Goal: Answer question/provide support: Share knowledge or assist other users

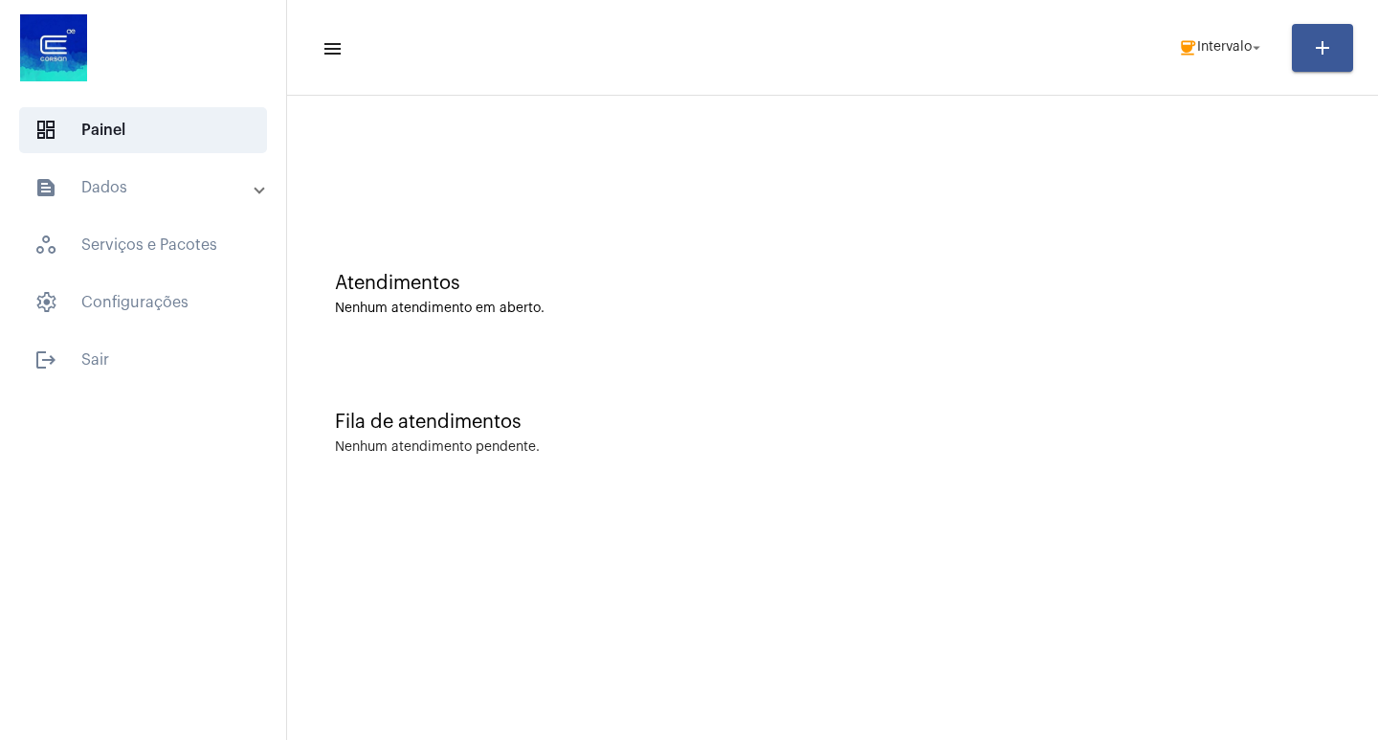
click at [1220, 69] on mat-toolbar-row "menu coffee Intervalo arrow_drop_down add" at bounding box center [832, 47] width 1091 height 61
click at [1227, 65] on button "coffee Intervalo arrow_drop_down" at bounding box center [1222, 48] width 110 height 38
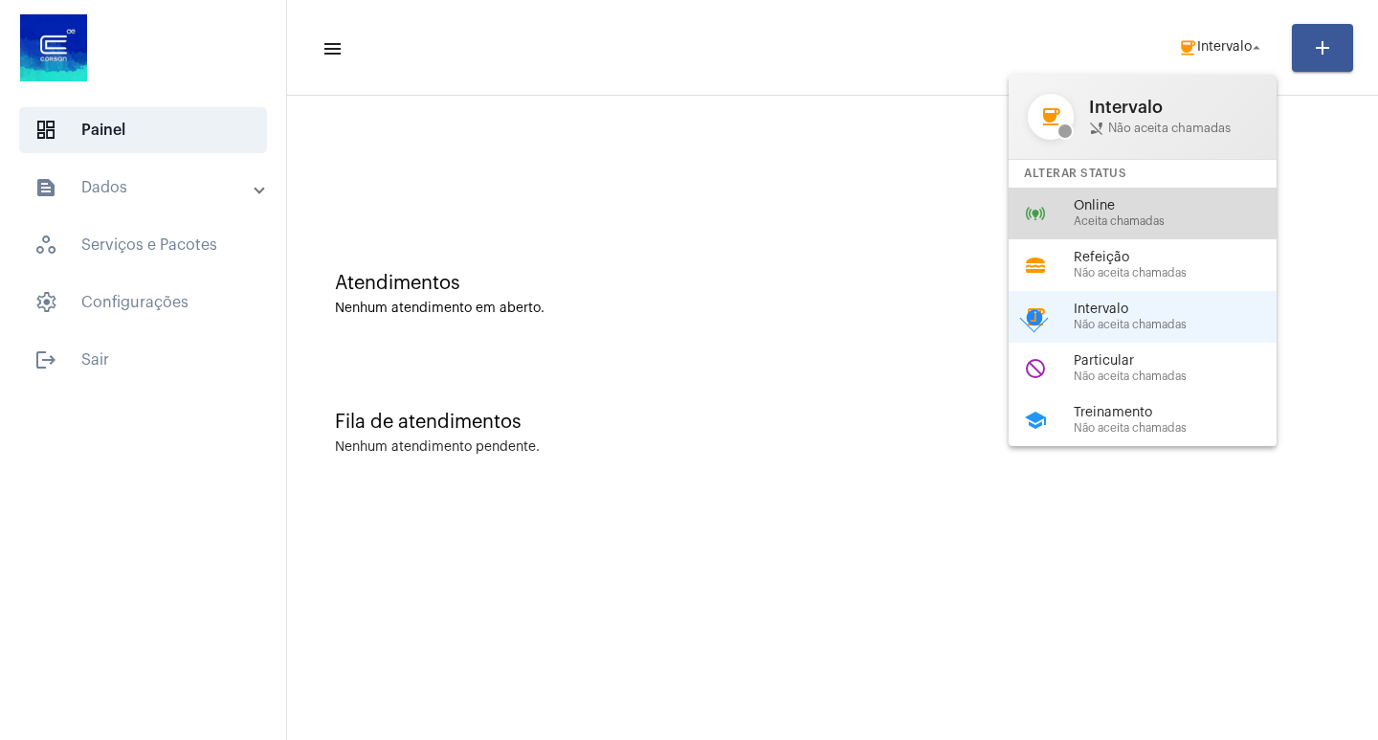
click at [1141, 228] on div "online_prediction Online Aceita chamadas" at bounding box center [1158, 214] width 299 height 52
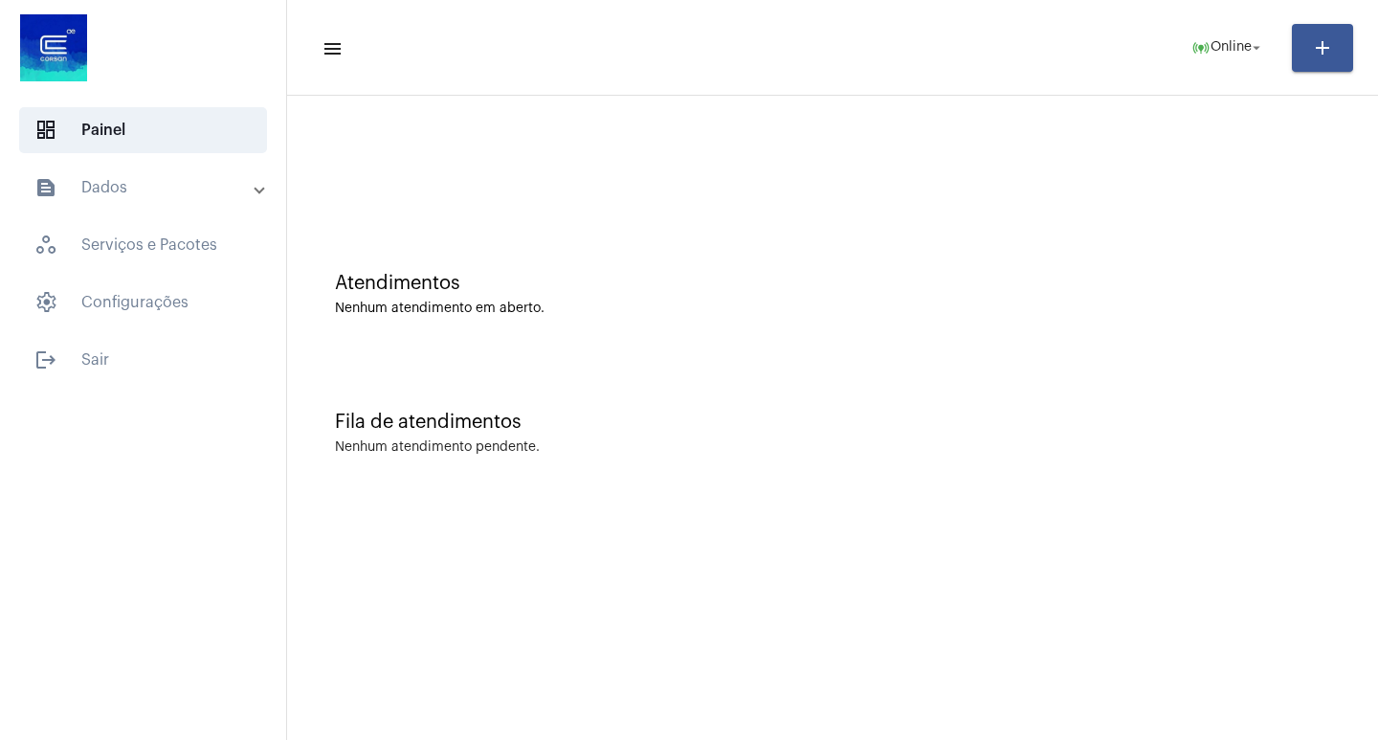
click at [811, 304] on div "Nenhum atendimento em aberto." at bounding box center [832, 309] width 995 height 14
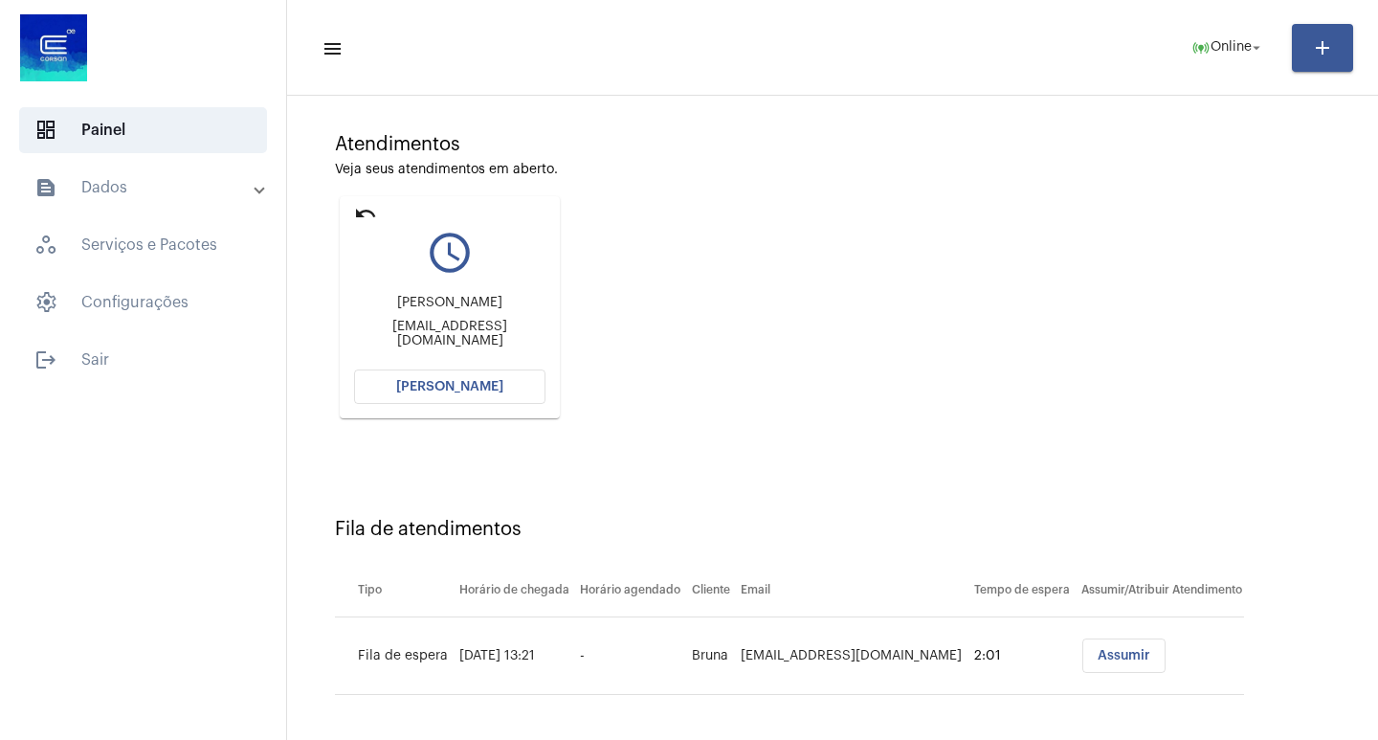
scroll to position [145, 0]
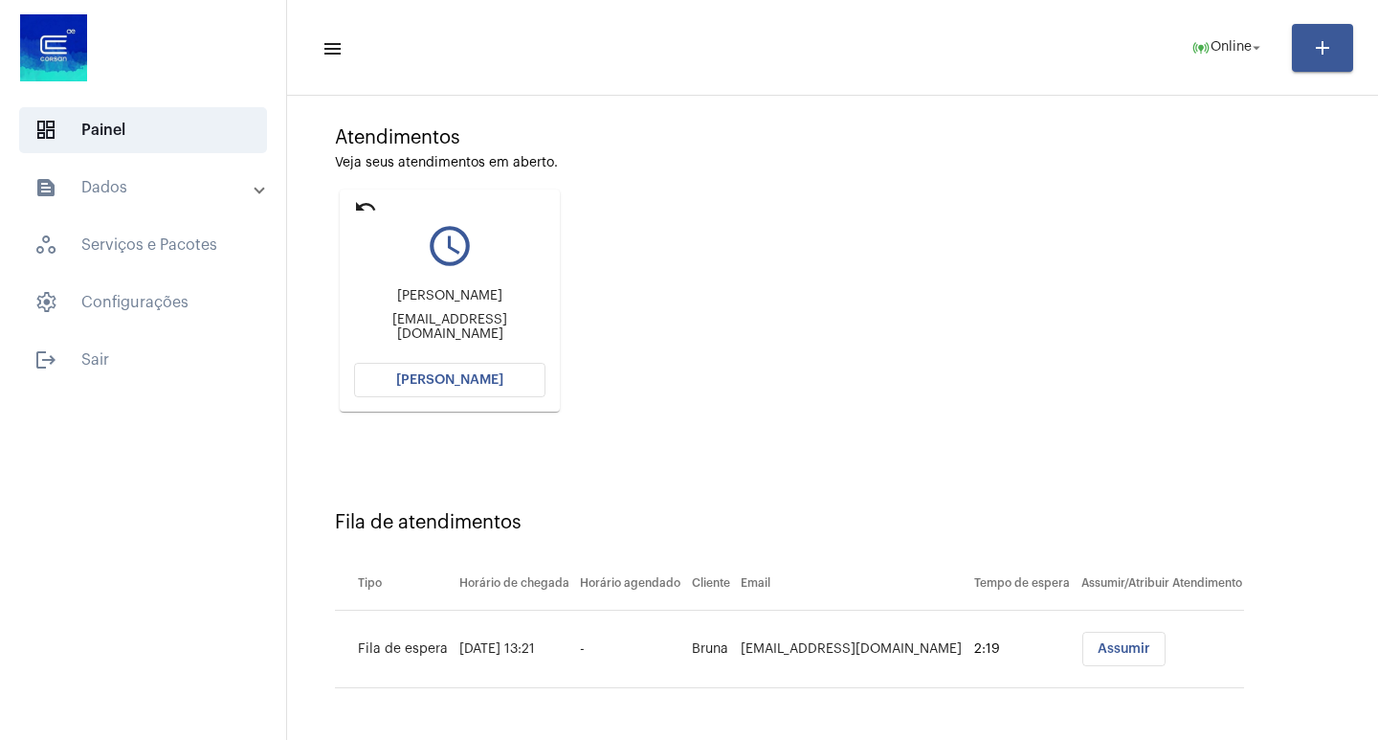
click at [376, 387] on button "[PERSON_NAME]" at bounding box center [449, 380] width 191 height 34
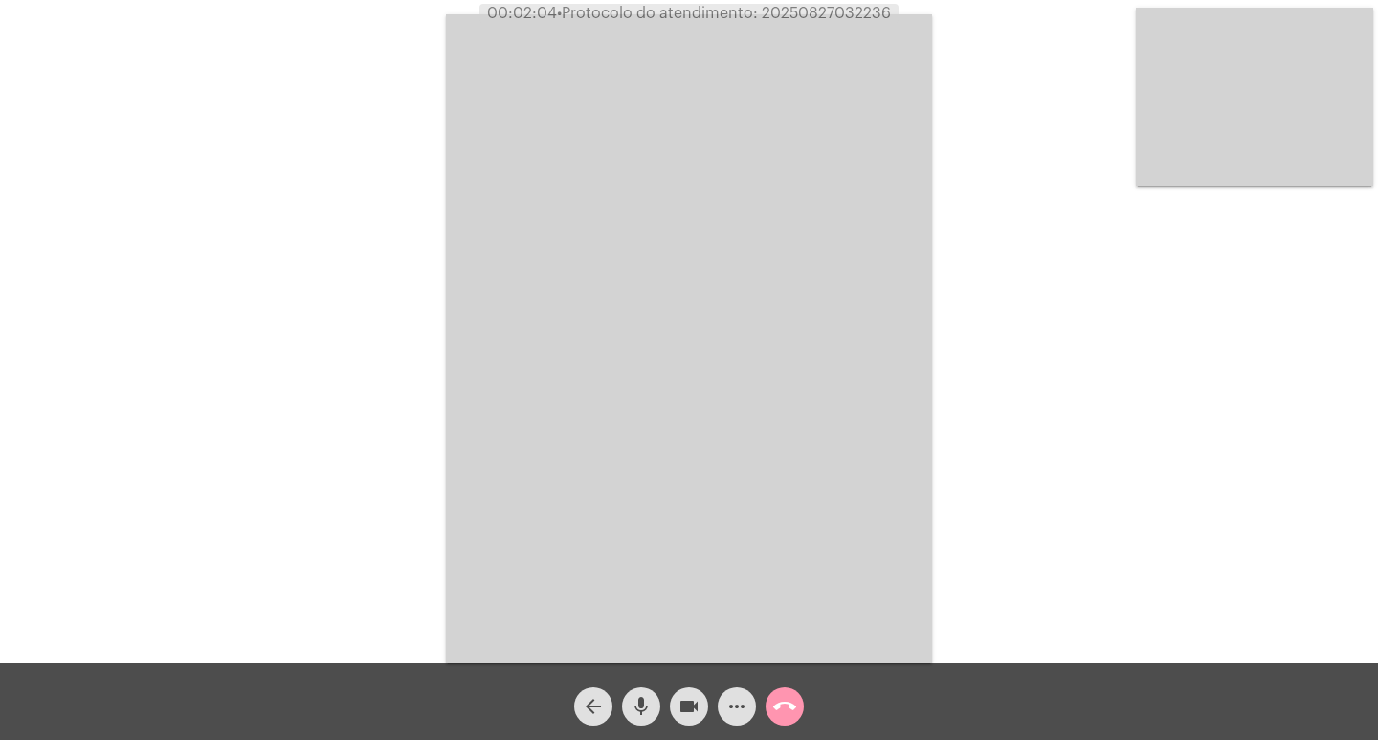
click at [709, 704] on div "videocam" at bounding box center [689, 702] width 48 height 48
click at [680, 720] on span "videocam_off" at bounding box center [689, 706] width 23 height 38
click at [781, 704] on mat-icon "call_end" at bounding box center [784, 706] width 23 height 23
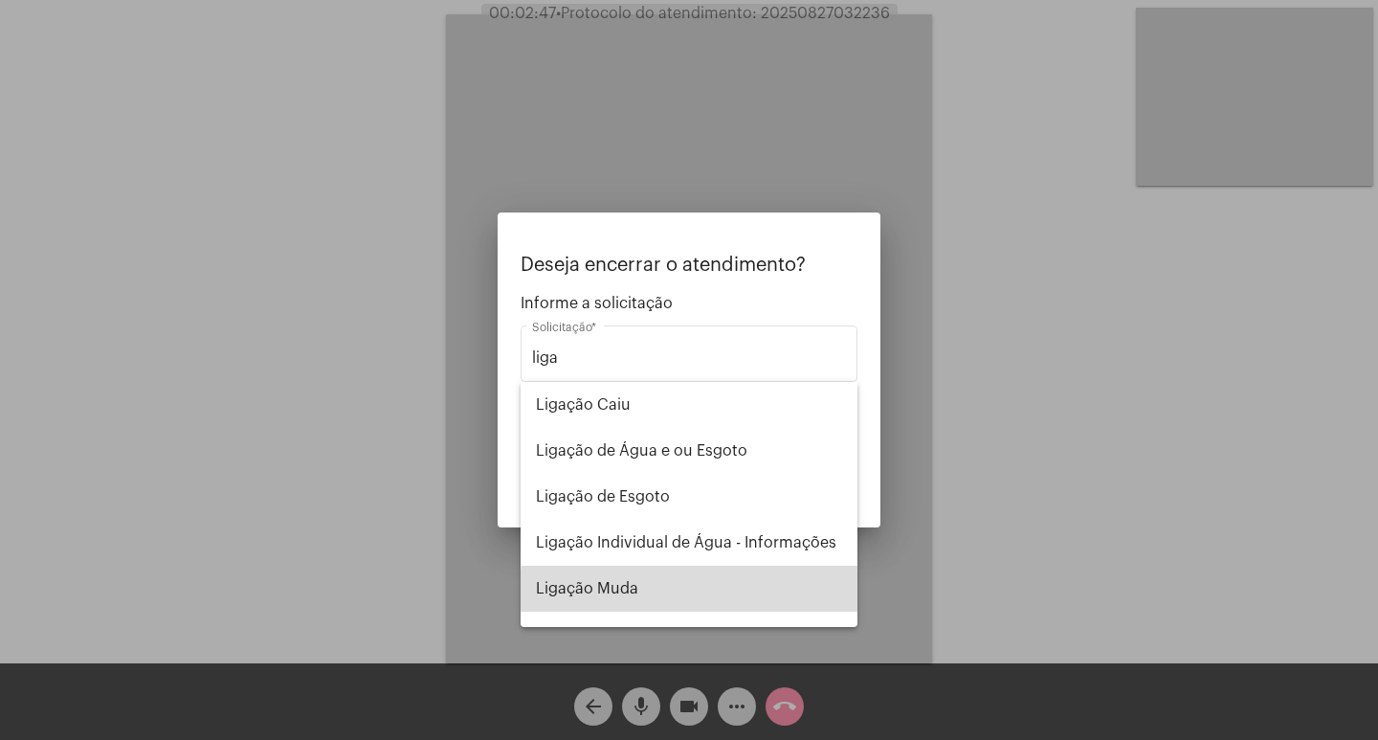
click at [716, 590] on span "Ligação Muda" at bounding box center [689, 589] width 306 height 46
type input "Ligação Muda"
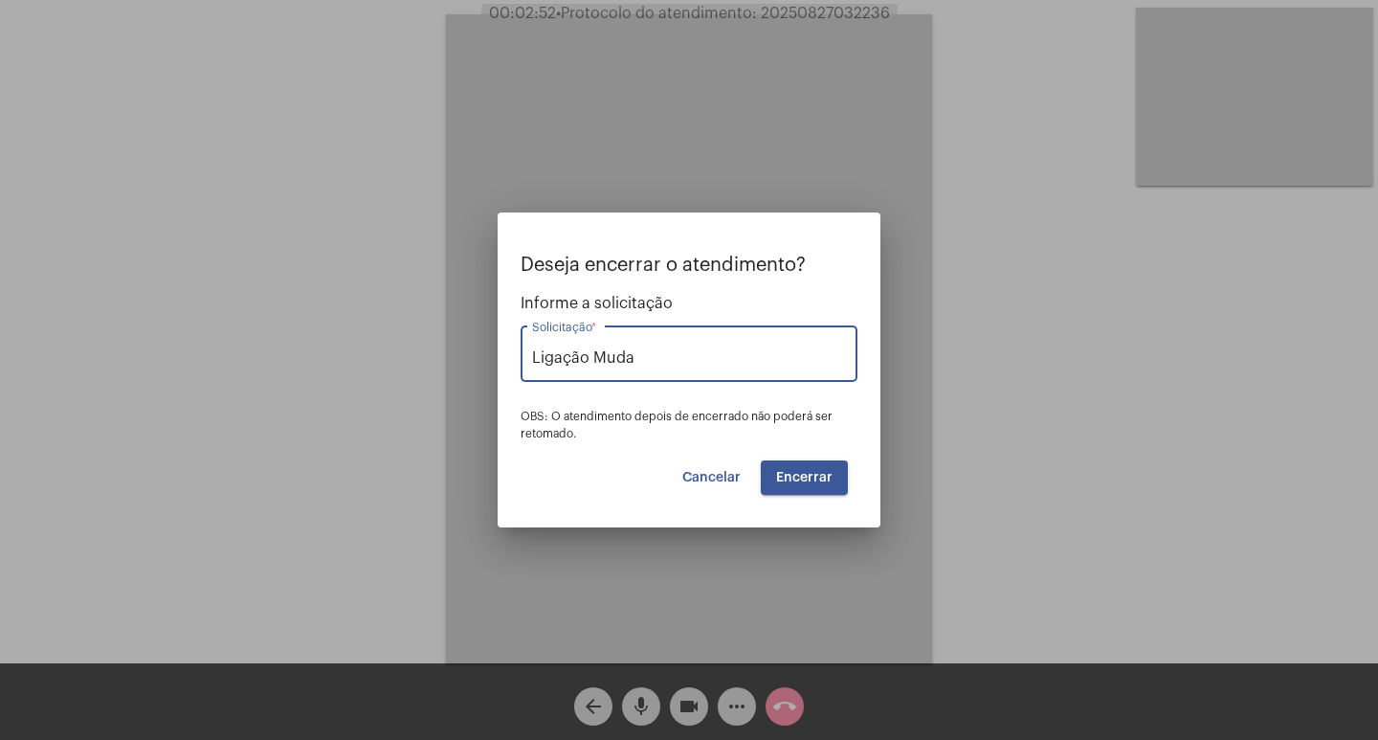
click at [803, 481] on span "Encerrar" at bounding box center [804, 477] width 56 height 13
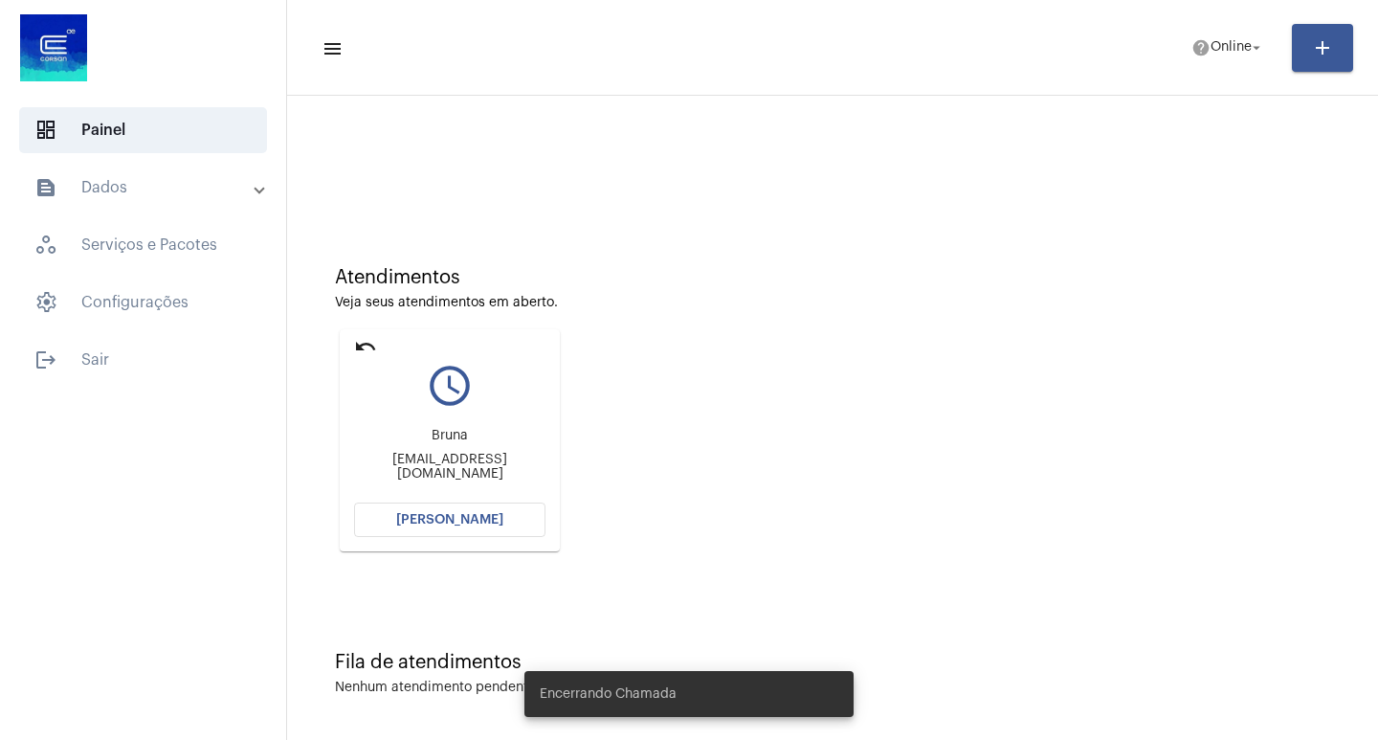
scroll to position [9, 0]
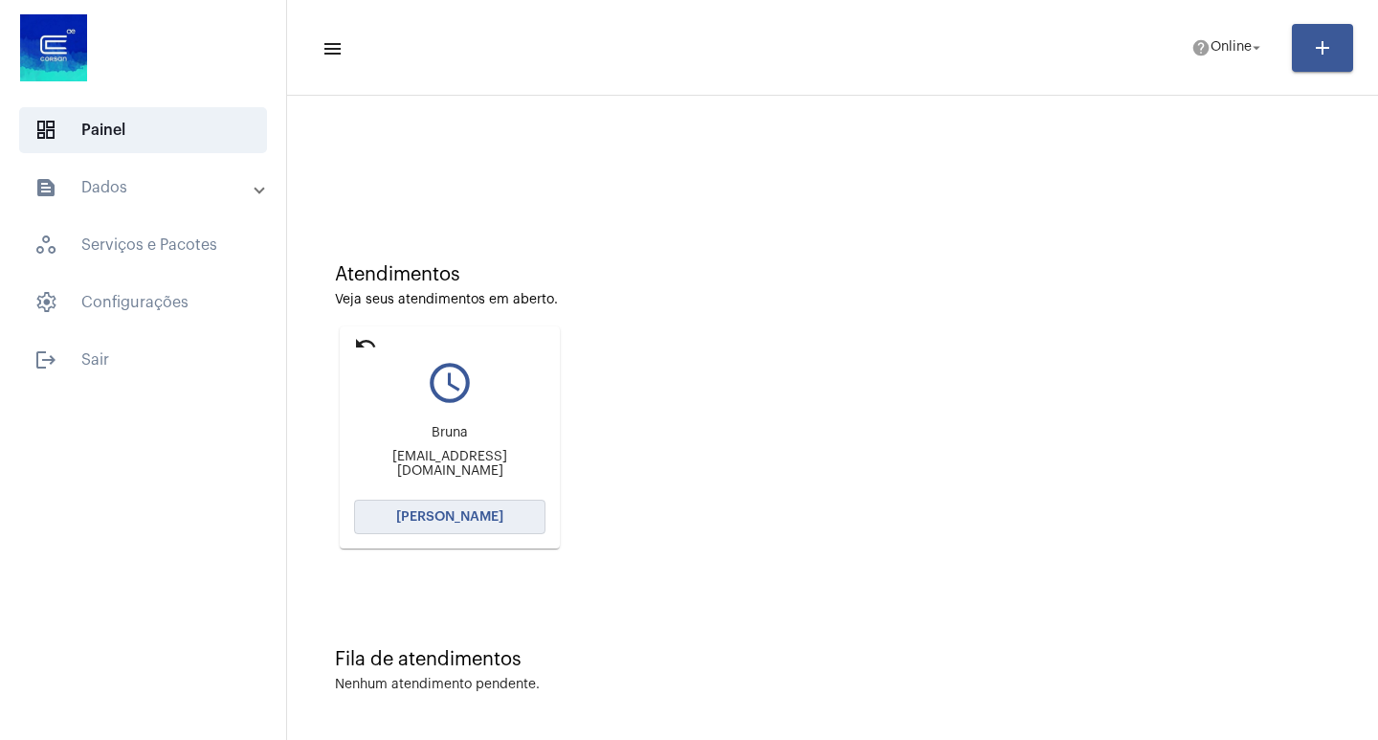
click at [492, 520] on span "[PERSON_NAME]" at bounding box center [449, 516] width 107 height 13
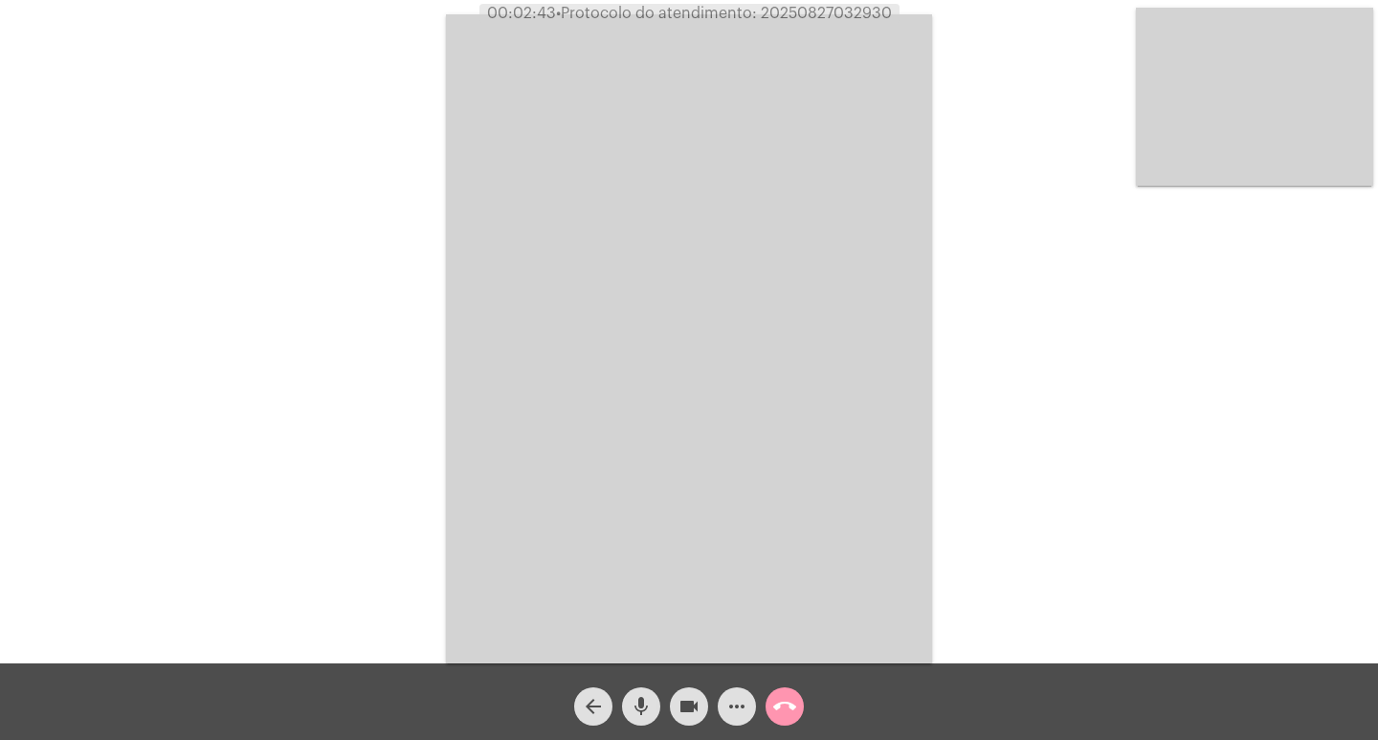
click at [720, 704] on button "more_horiz" at bounding box center [737, 706] width 38 height 38
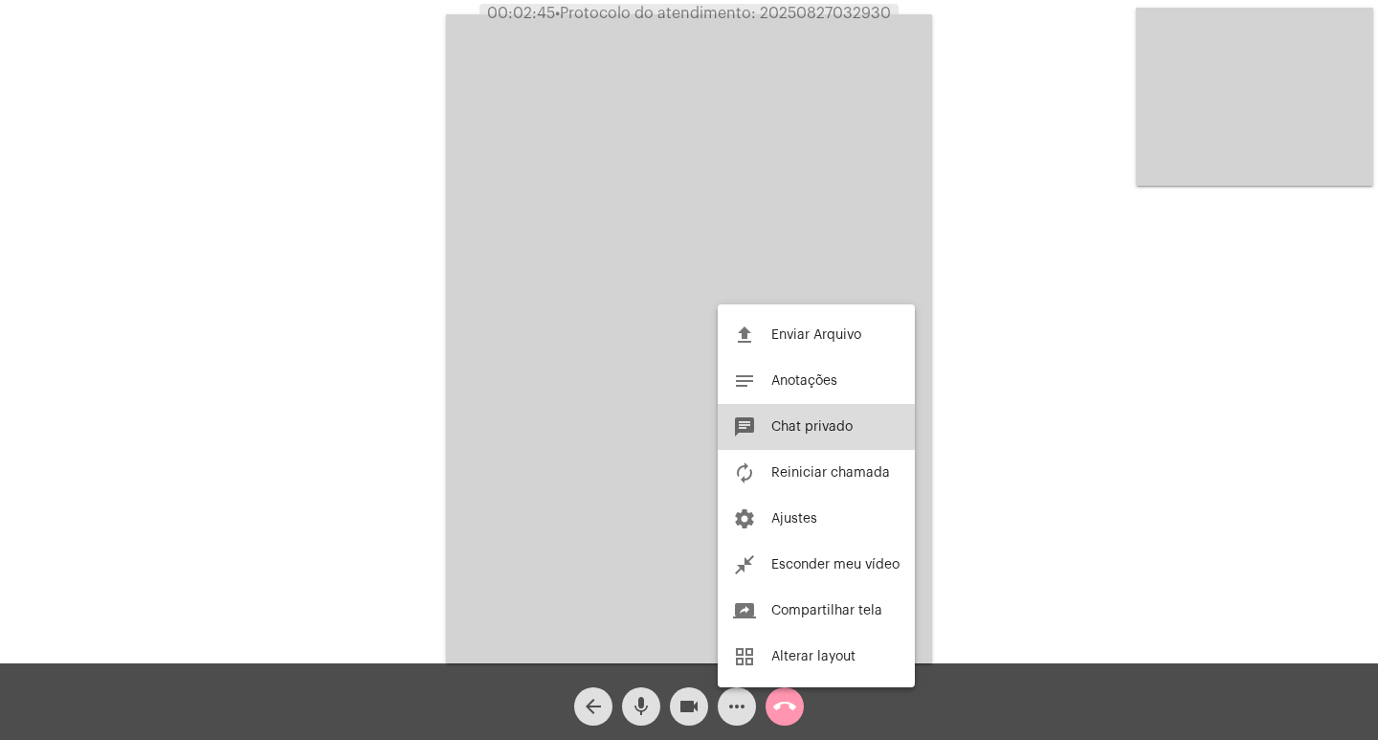
click at [822, 425] on span "Chat privado" at bounding box center [811, 426] width 81 height 13
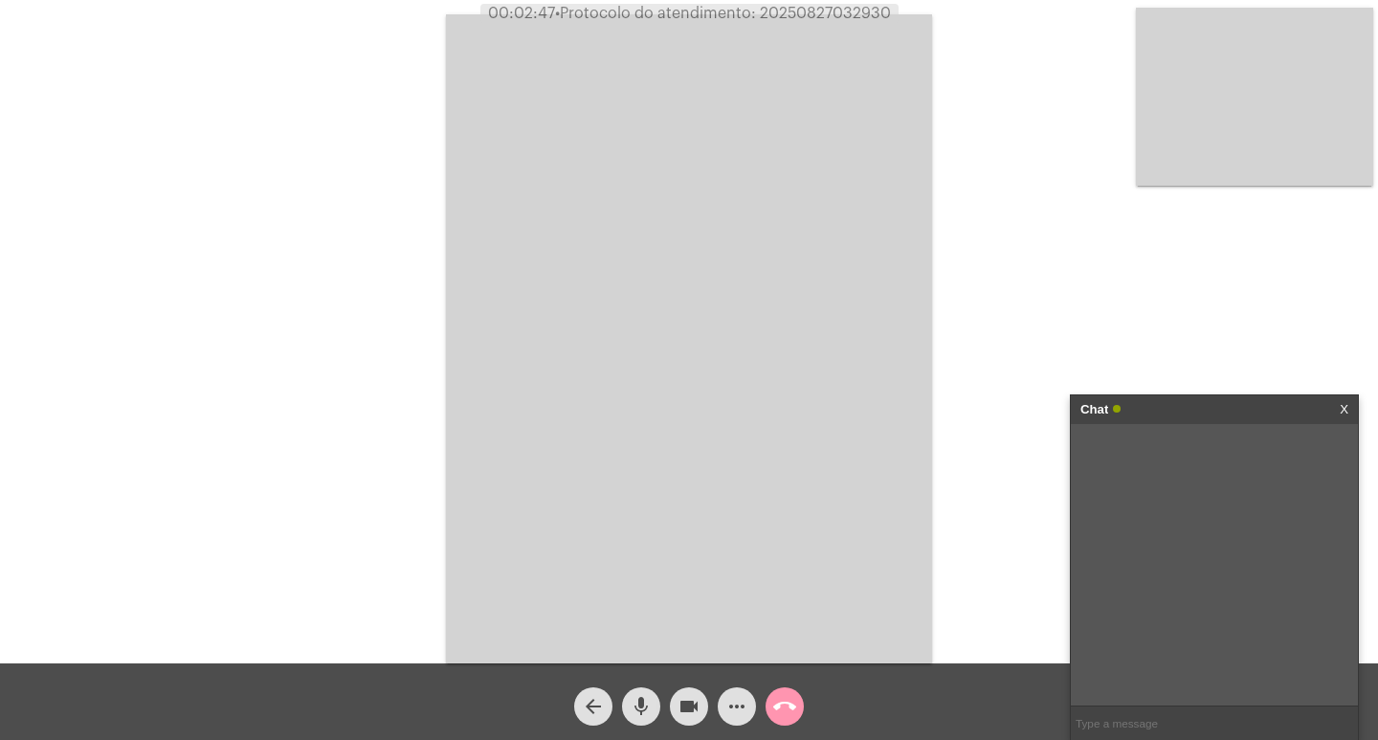
click at [1111, 710] on input "text" at bounding box center [1214, 723] width 287 height 34
paste input "AGERGS - https://agergs.rs.gov.br/inicial Contato: 0800-979-0066"
type input "AGERGS - https://agergs.rs.gov.br/inicial Contato: 0800-979-0066"
click at [795, 698] on mat-icon "call_end" at bounding box center [784, 706] width 23 height 23
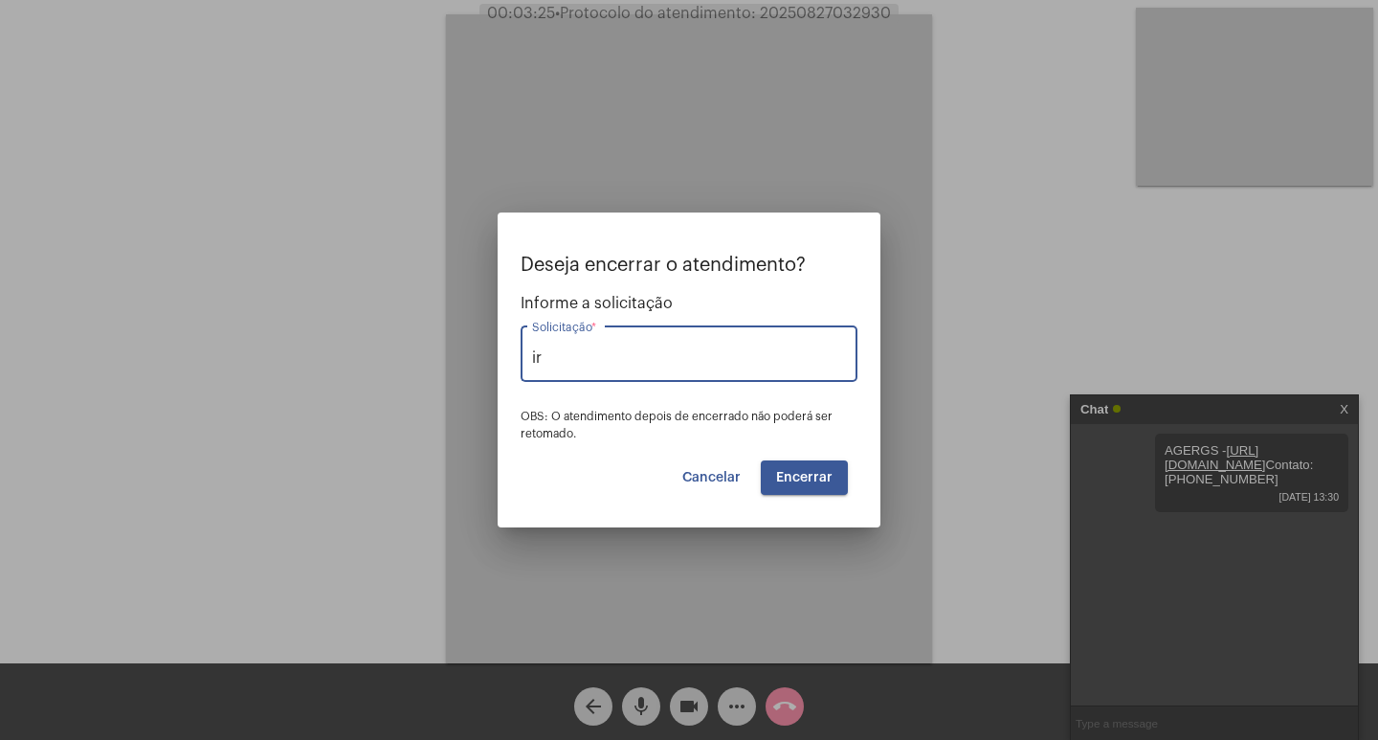
type input "i"
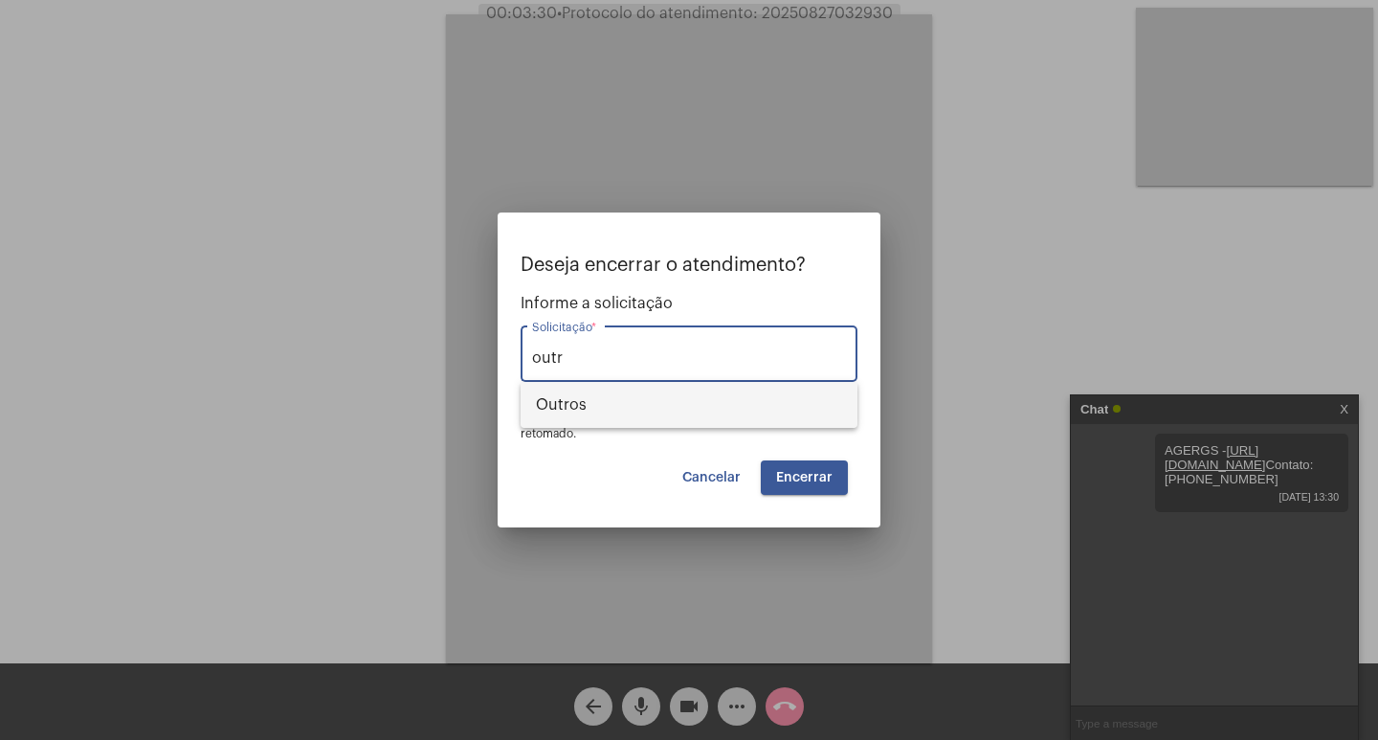
click at [798, 422] on span "Outros" at bounding box center [689, 405] width 306 height 46
type input "Outros"
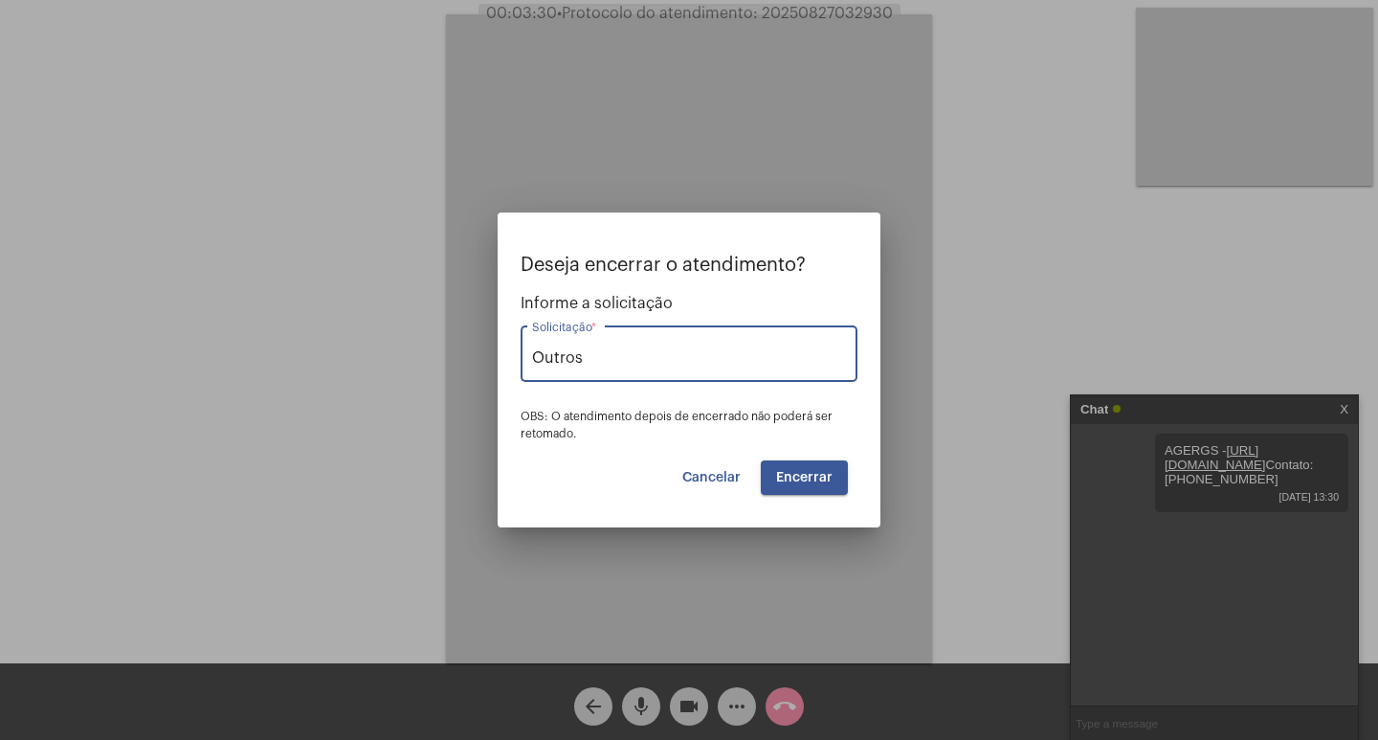
click at [802, 471] on span "Encerrar" at bounding box center [804, 477] width 56 height 13
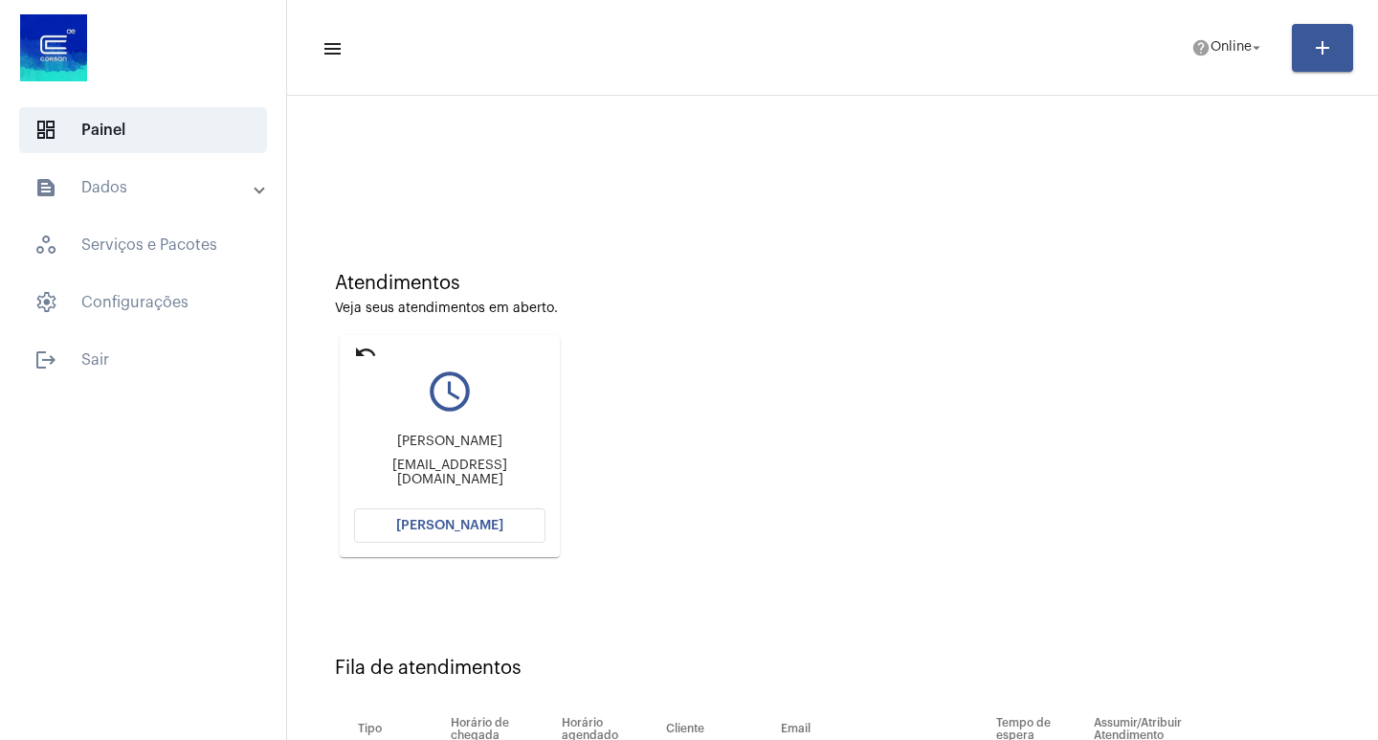
click at [358, 346] on mat-icon "undo" at bounding box center [365, 352] width 23 height 23
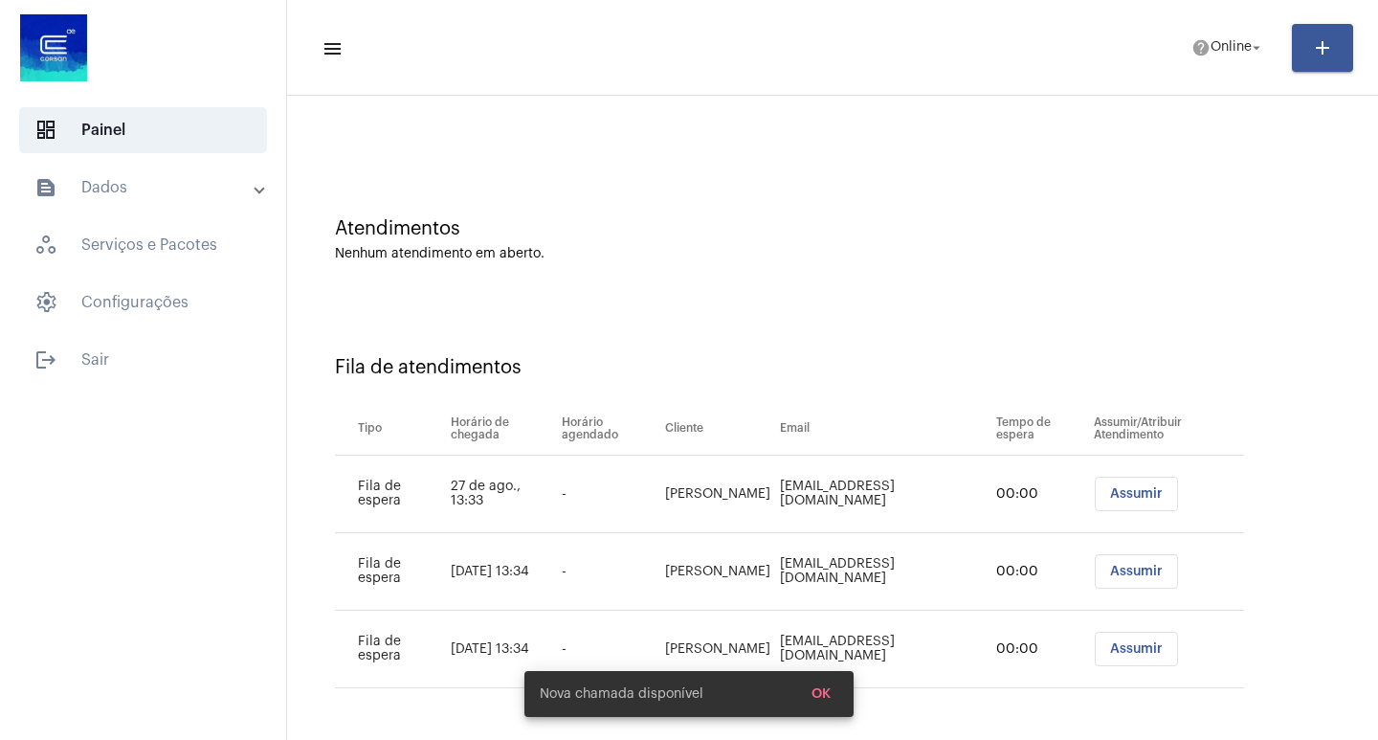
scroll to position [55, 0]
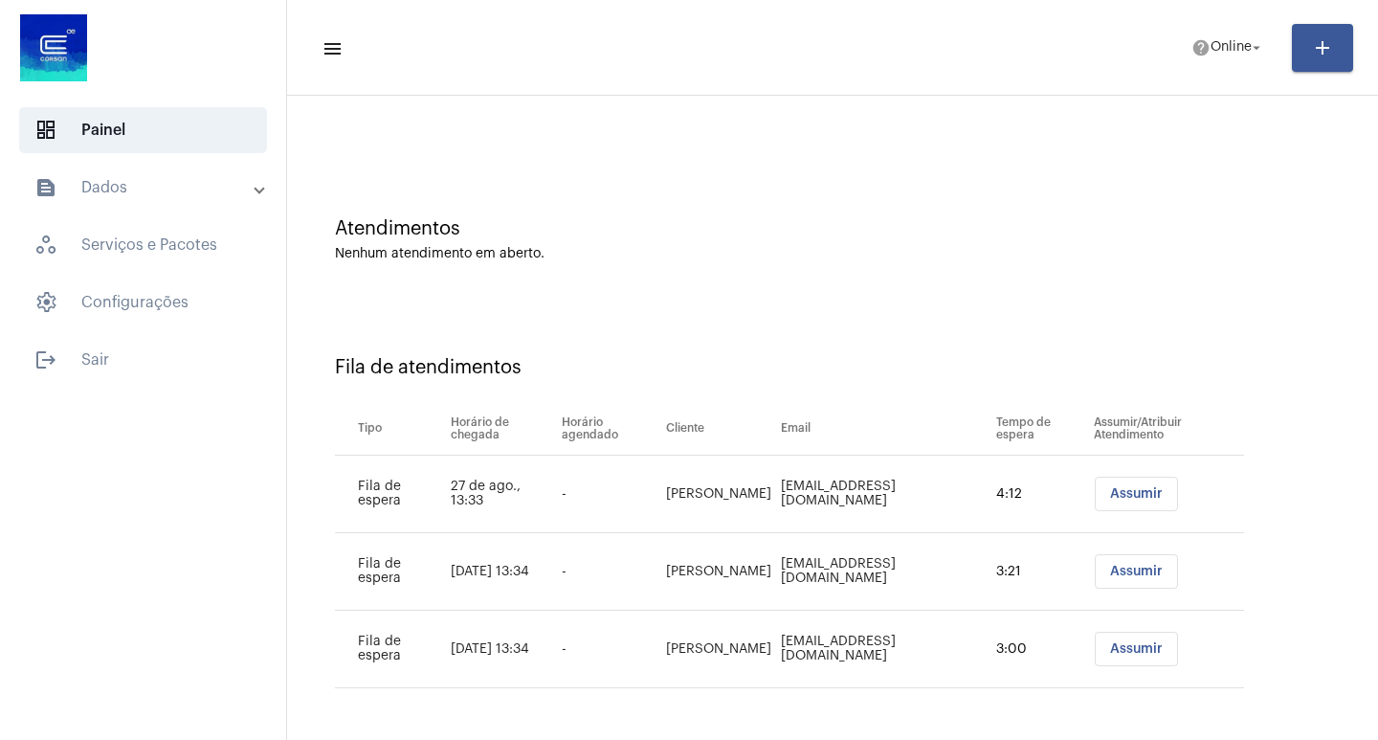
click at [1133, 502] on button "Assumir" at bounding box center [1136, 494] width 83 height 34
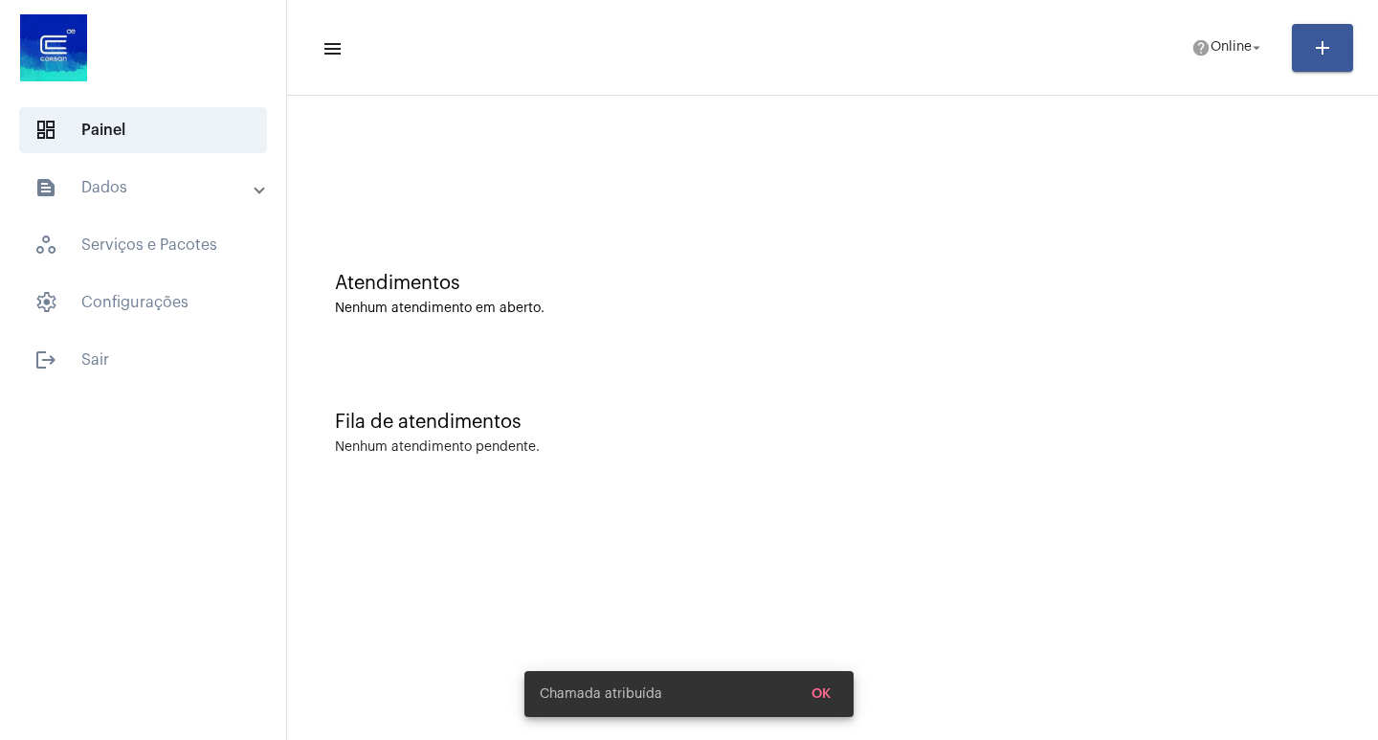
scroll to position [0, 0]
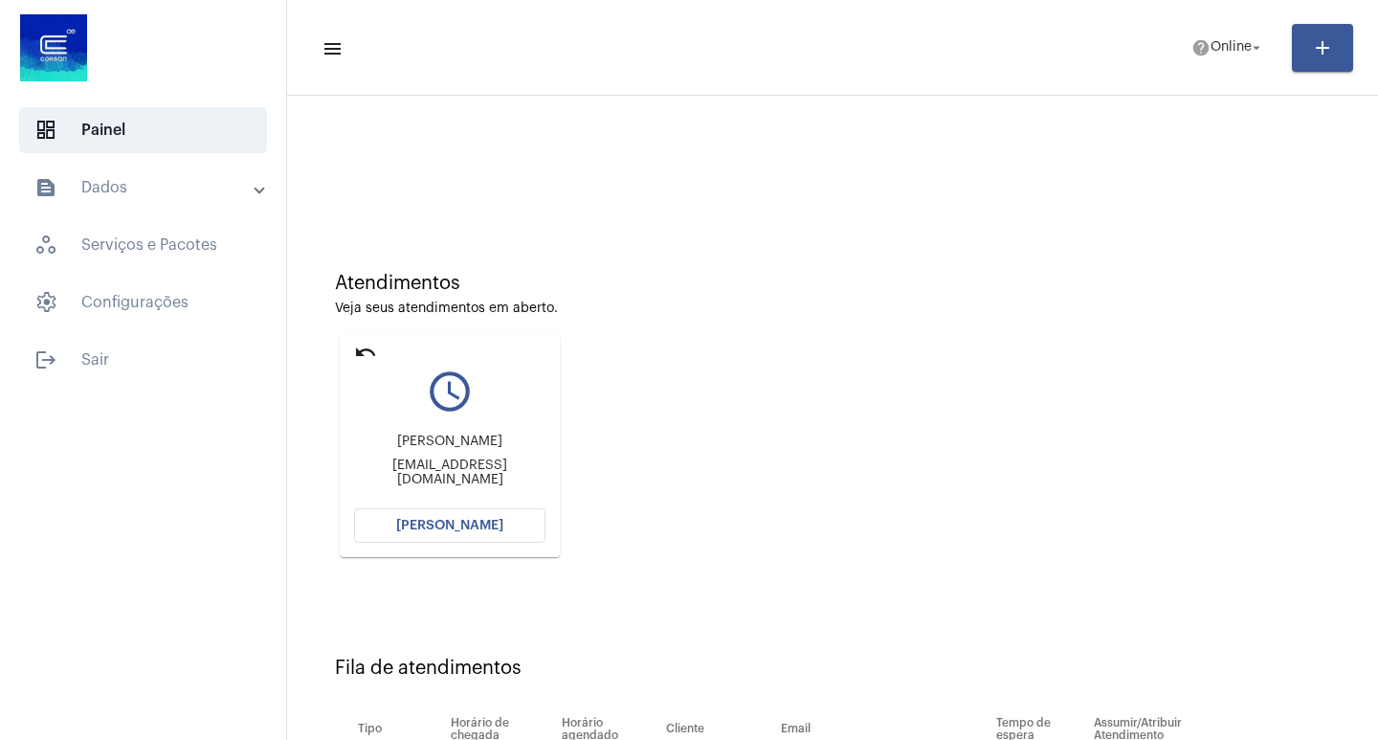
click at [474, 534] on button "[PERSON_NAME]" at bounding box center [449, 525] width 191 height 34
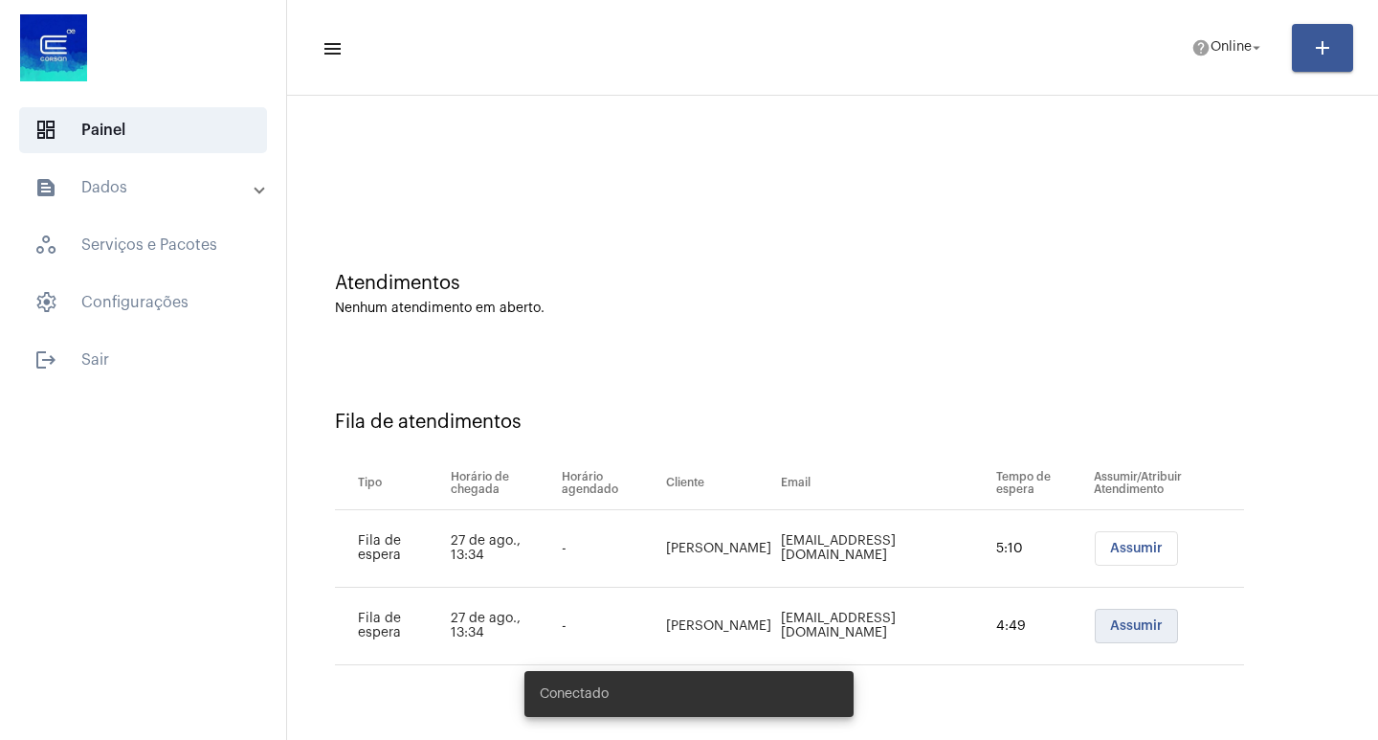
click at [1130, 618] on button "Assumir" at bounding box center [1136, 626] width 83 height 34
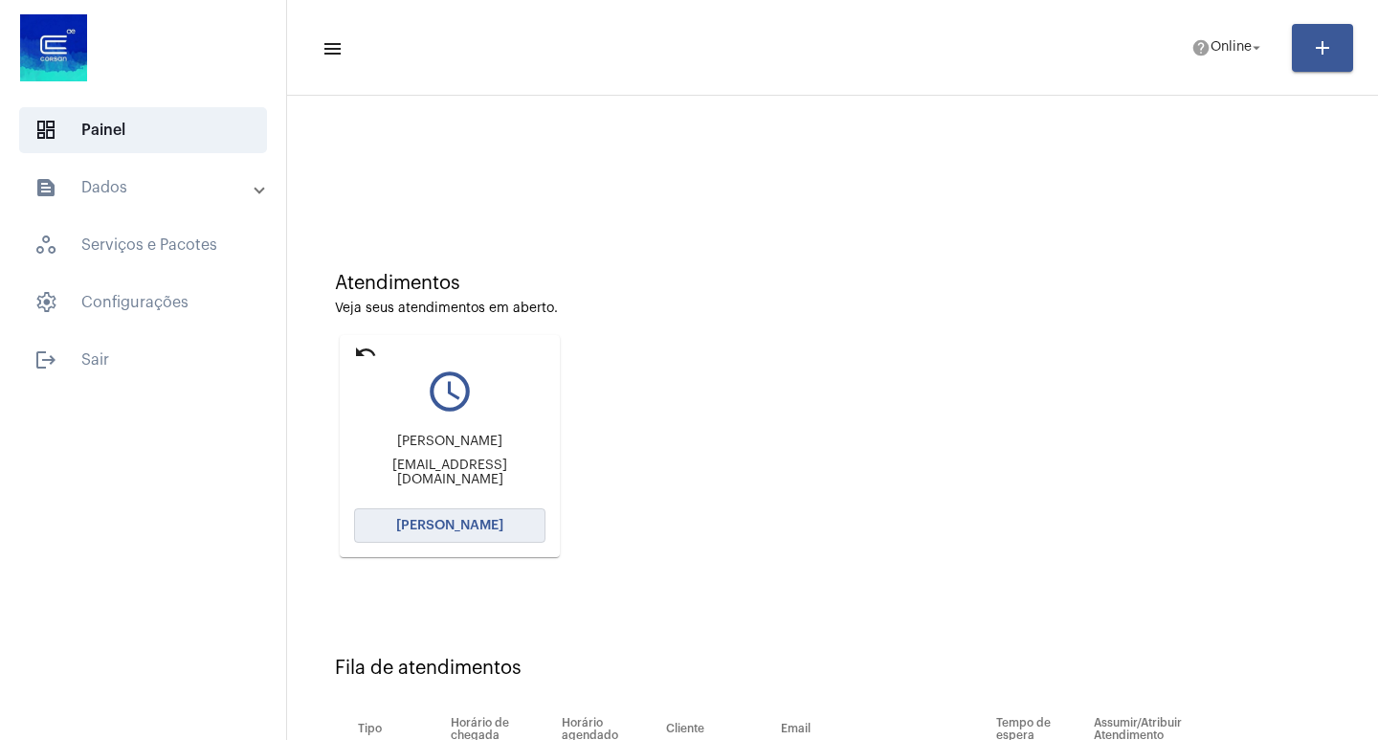
click at [470, 520] on span "[PERSON_NAME]" at bounding box center [449, 525] width 107 height 13
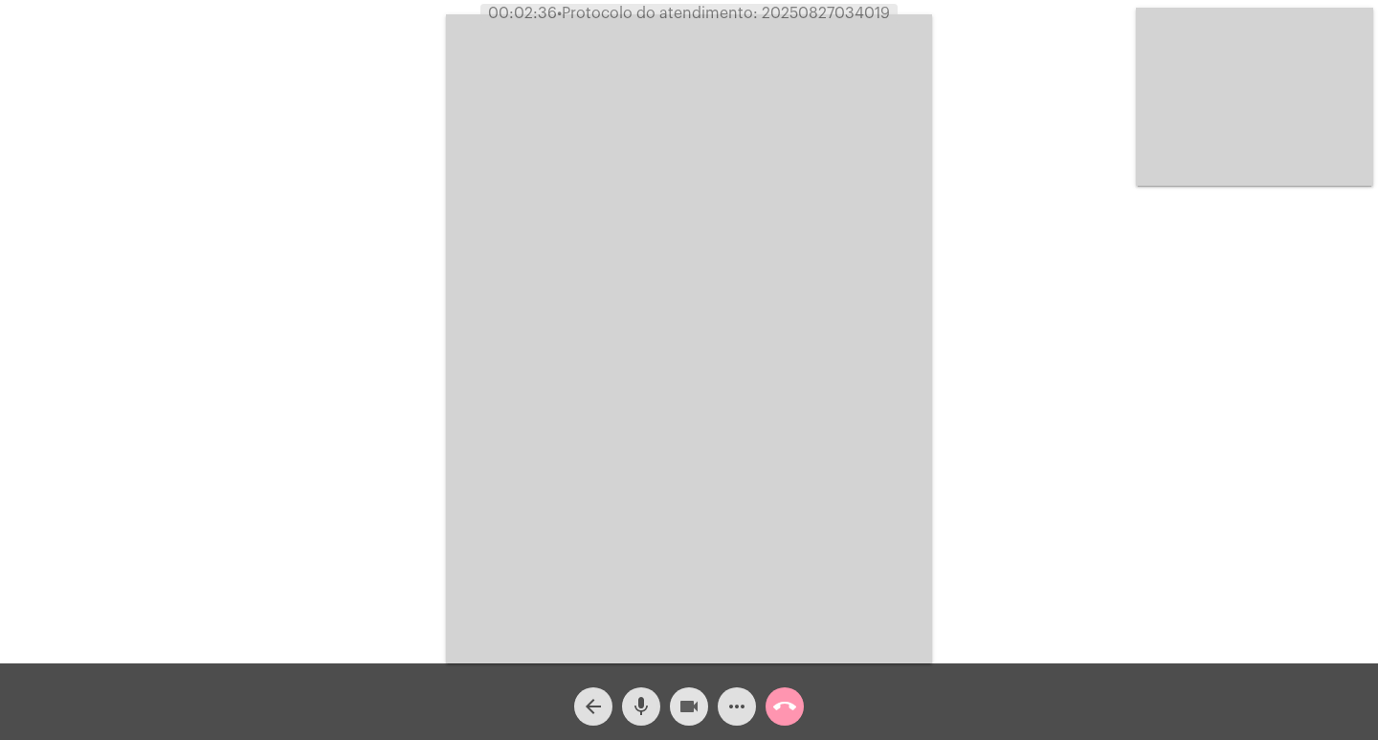
click at [690, 713] on mat-icon "videocam" at bounding box center [689, 706] width 23 height 23
click at [670, 709] on button "videocam_off" at bounding box center [689, 706] width 38 height 38
click at [695, 704] on mat-icon "videocam" at bounding box center [689, 706] width 23 height 23
click at [681, 702] on mat-icon "videocam_off" at bounding box center [689, 706] width 23 height 23
click at [681, 702] on mat-icon "videocam" at bounding box center [689, 706] width 23 height 23
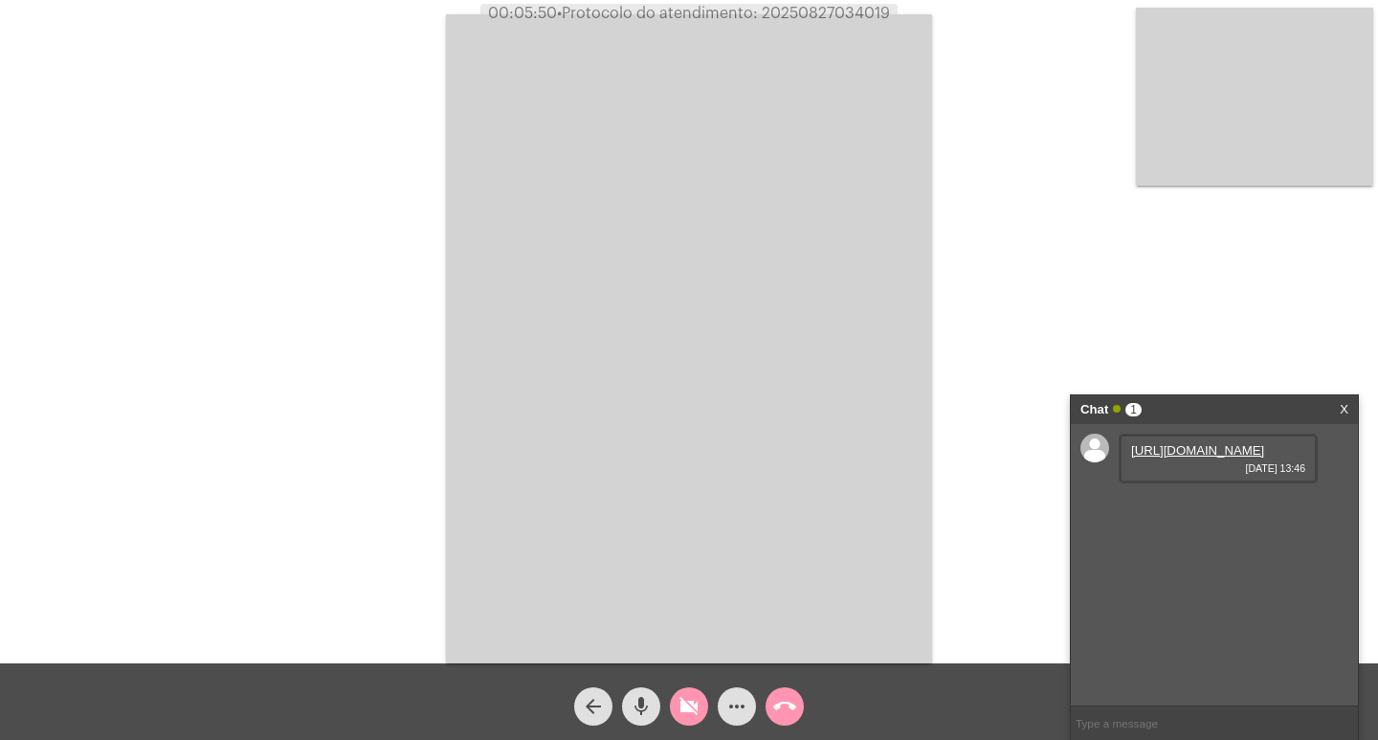
click at [1181, 458] on link "[URL][DOMAIN_NAME]" at bounding box center [1197, 450] width 133 height 14
click at [687, 711] on mat-icon "videocam_off" at bounding box center [689, 706] width 23 height 23
click at [707, 703] on button "videocam" at bounding box center [689, 706] width 38 height 38
click at [676, 694] on button "videocam_off" at bounding box center [689, 706] width 38 height 38
click at [673, 718] on button "videocam" at bounding box center [689, 706] width 38 height 38
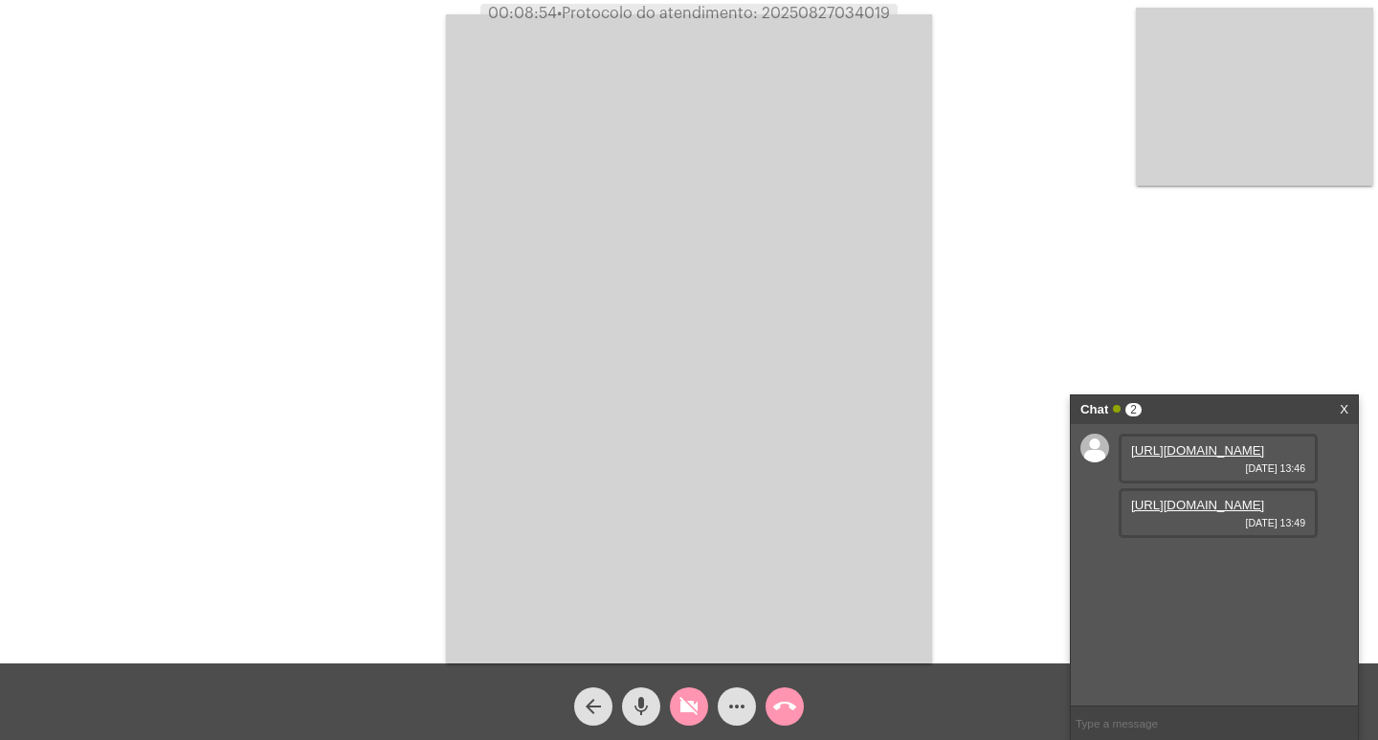
click at [681, 709] on mat-icon "videocam_off" at bounding box center [689, 706] width 23 height 23
click at [1202, 512] on link "[URL][DOMAIN_NAME]" at bounding box center [1197, 505] width 133 height 14
click at [704, 700] on button "videocam" at bounding box center [689, 706] width 38 height 38
click at [692, 696] on mat-icon "videocam_off" at bounding box center [689, 706] width 23 height 23
click at [812, 15] on span "• Protocolo do atendimento: 20250827034019" at bounding box center [718, 13] width 333 height 15
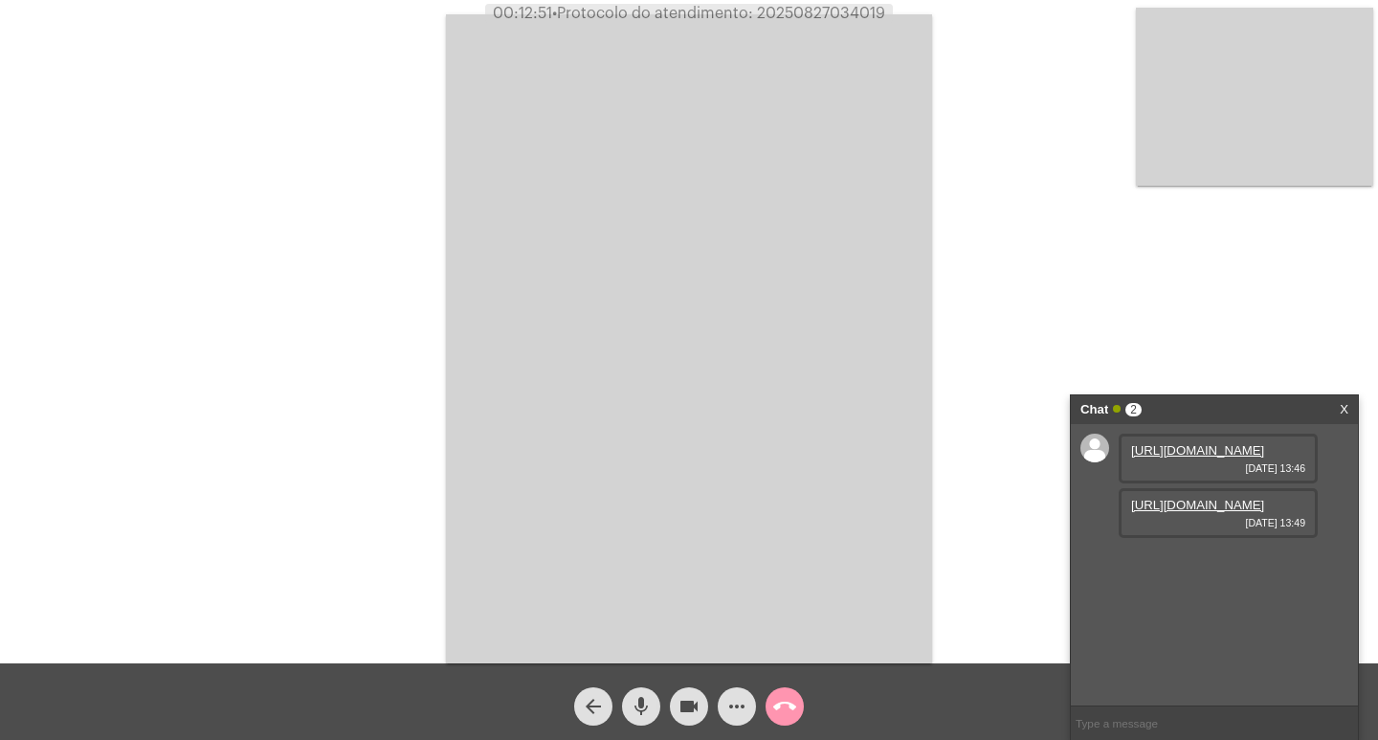
click at [812, 15] on span "• Protocolo do atendimento: 20250827034019" at bounding box center [718, 13] width 333 height 15
copy span "20250827034019"
click at [463, 322] on video at bounding box center [689, 338] width 486 height 649
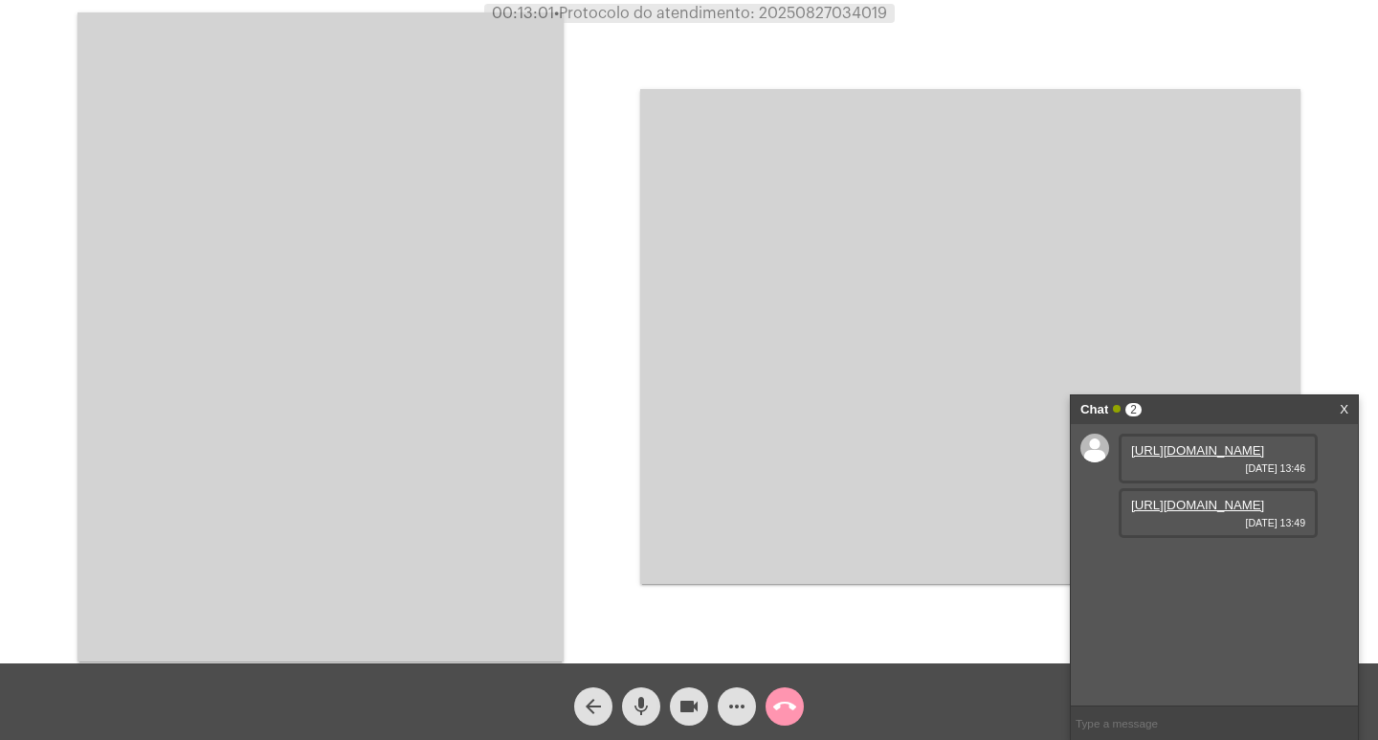
click at [1352, 410] on div "Chat 2 X" at bounding box center [1214, 409] width 287 height 29
click at [1351, 410] on div "Chat 2 X" at bounding box center [1214, 409] width 287 height 29
click at [1342, 409] on link "X" at bounding box center [1344, 409] width 9 height 29
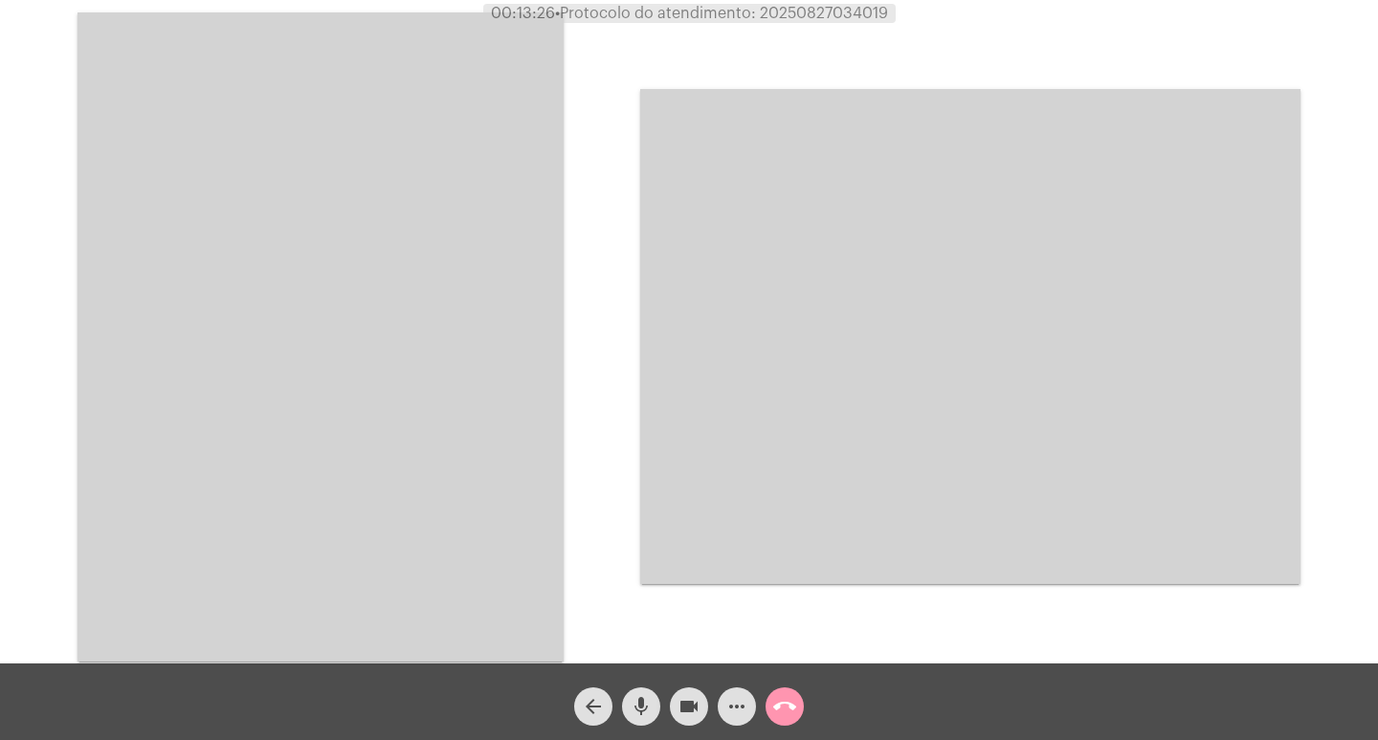
click at [477, 294] on video at bounding box center [321, 336] width 486 height 649
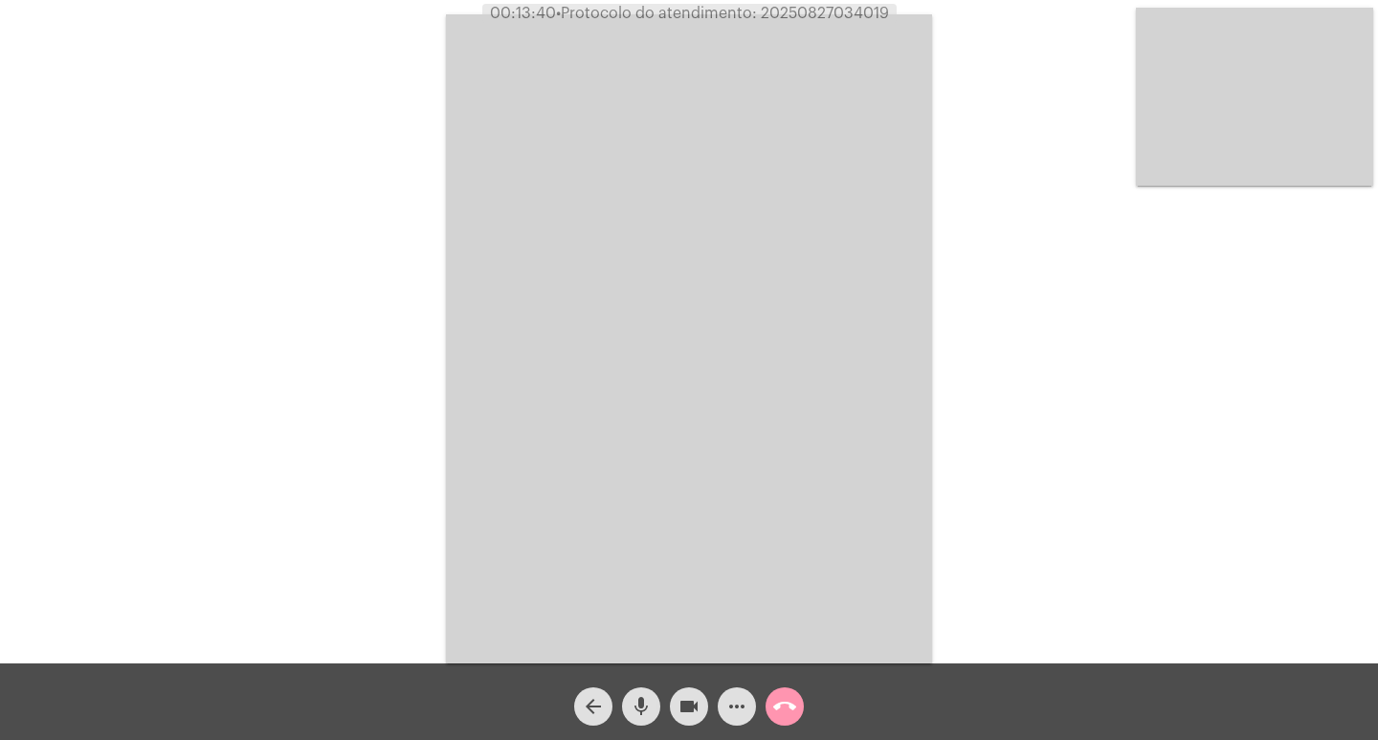
click at [801, 709] on button "call_end" at bounding box center [785, 706] width 38 height 38
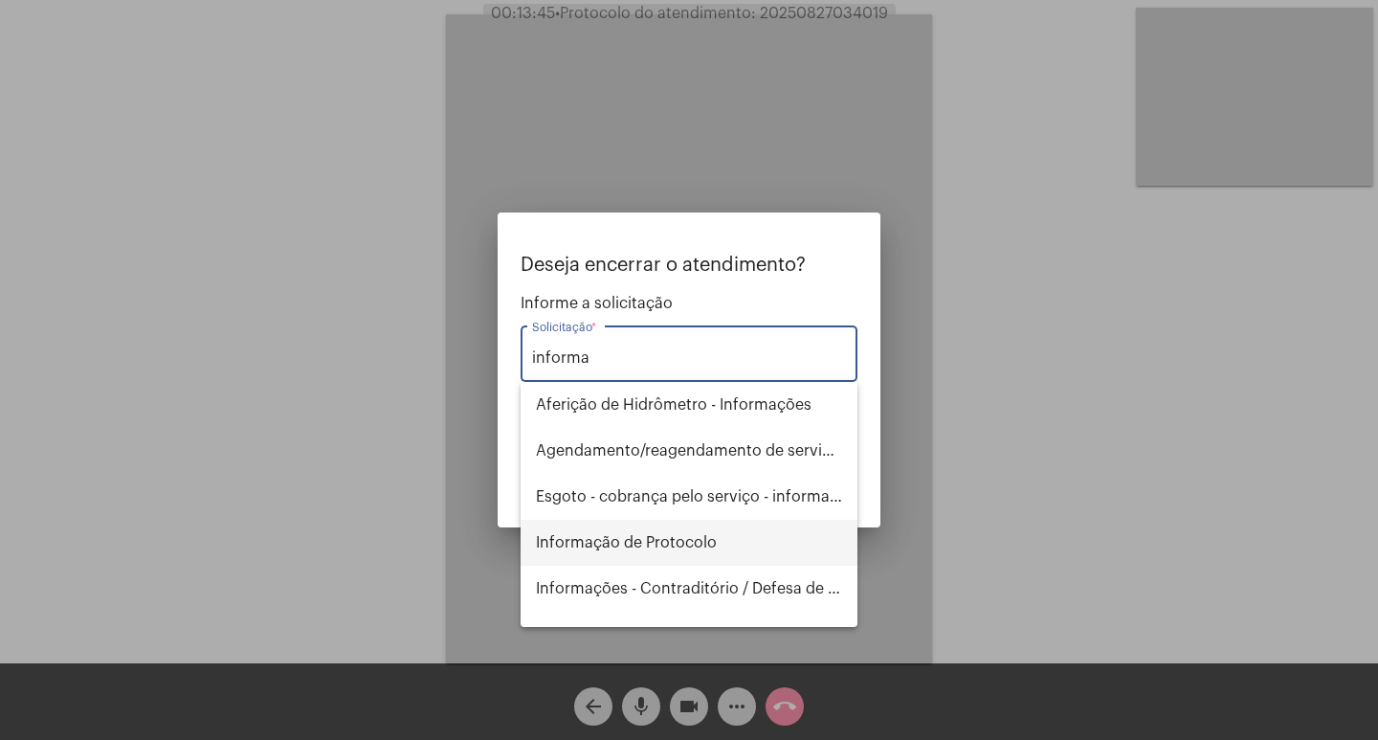
click at [771, 545] on span "Informação de Protocolo" at bounding box center [689, 543] width 306 height 46
type input "Informação de Protocolo"
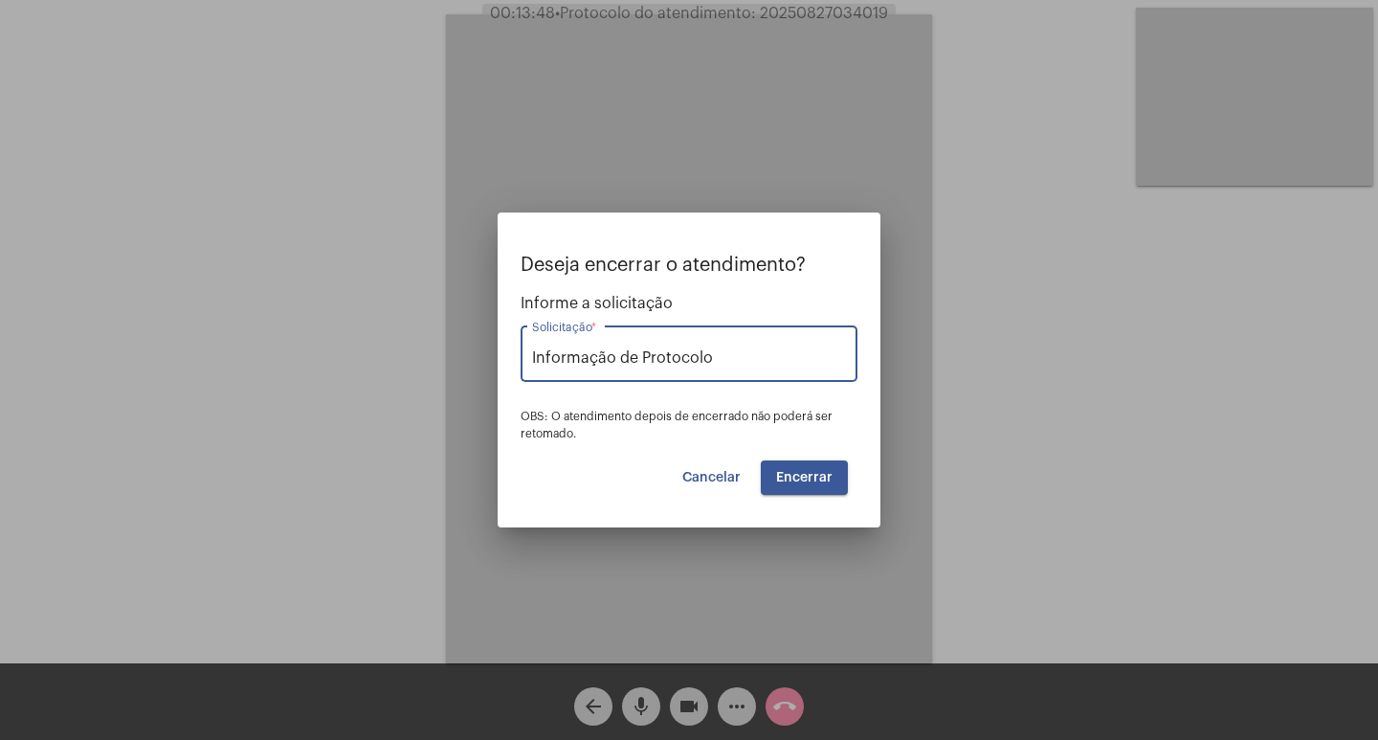
click at [784, 488] on button "Encerrar" at bounding box center [804, 477] width 87 height 34
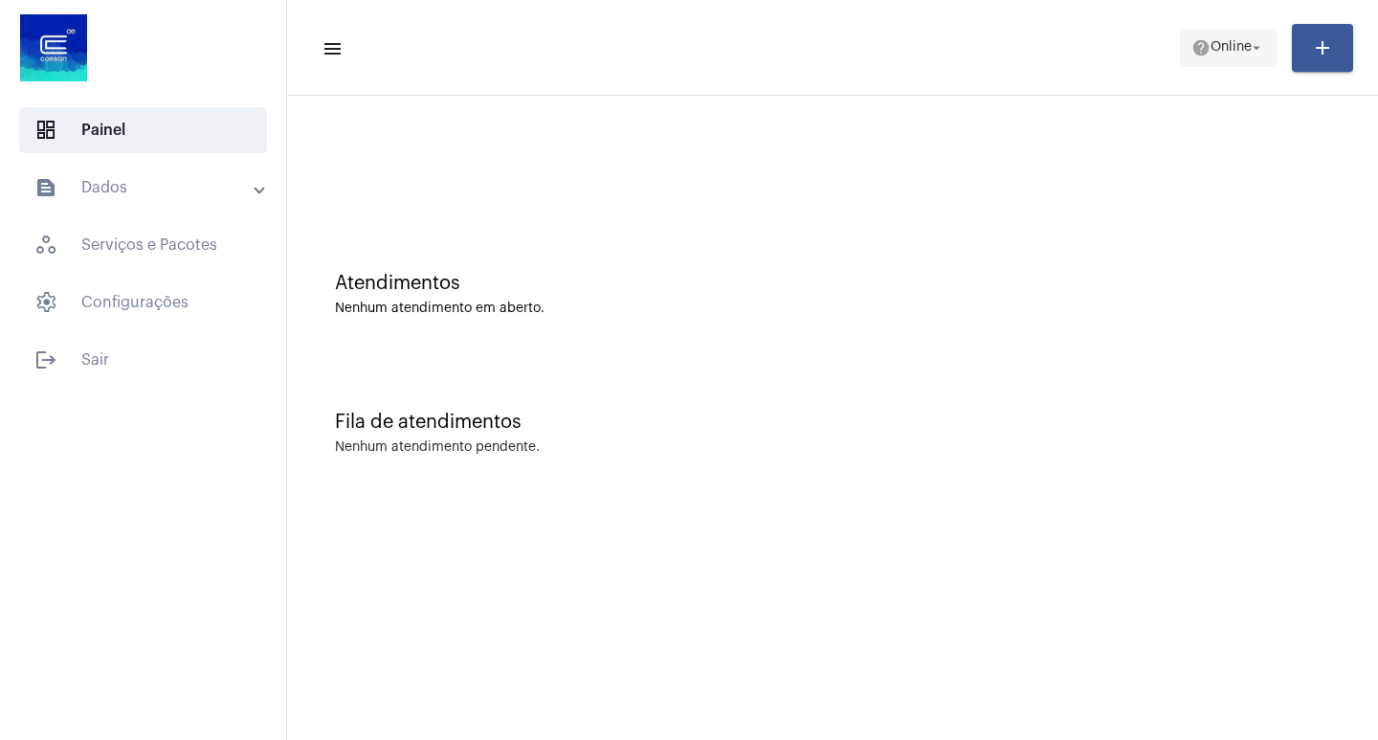
click at [1211, 44] on span "Online" at bounding box center [1231, 47] width 41 height 13
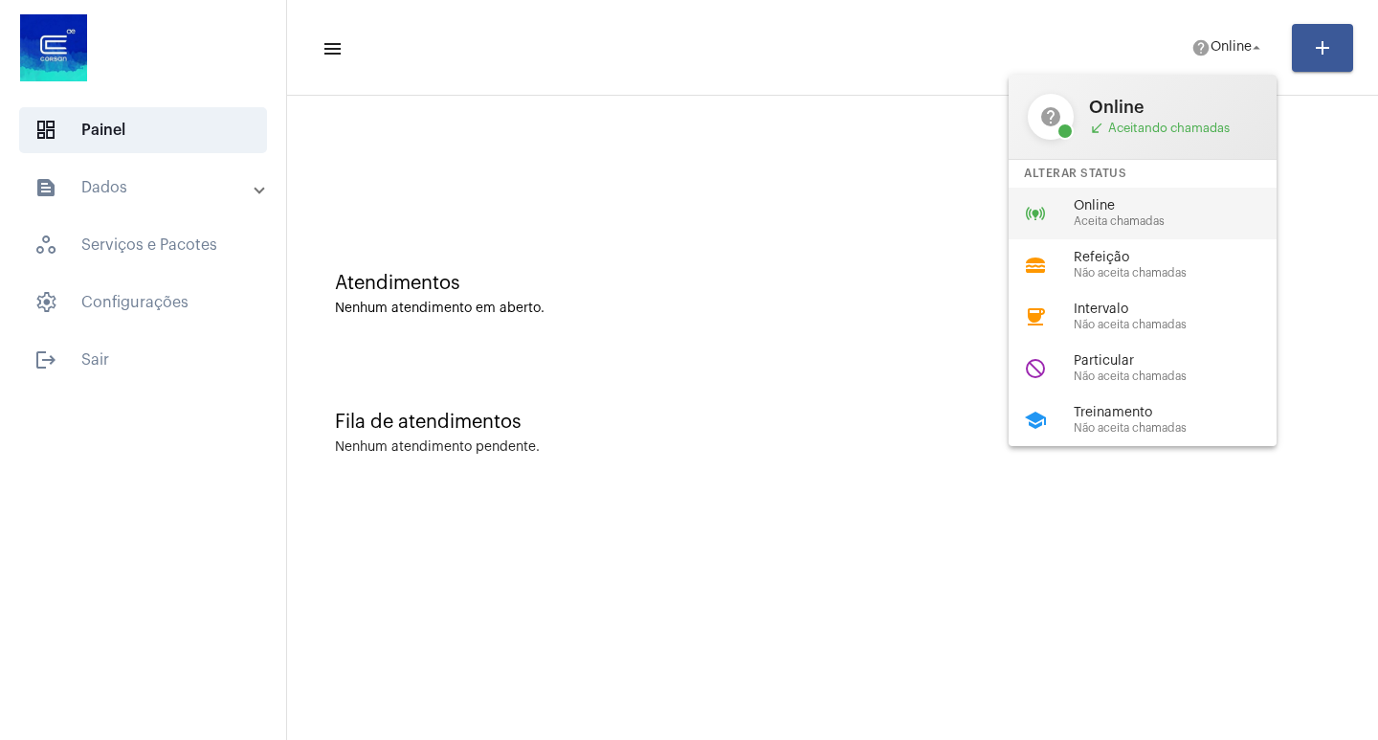
click at [1142, 191] on div "online_prediction Online Aceita chamadas" at bounding box center [1158, 214] width 299 height 52
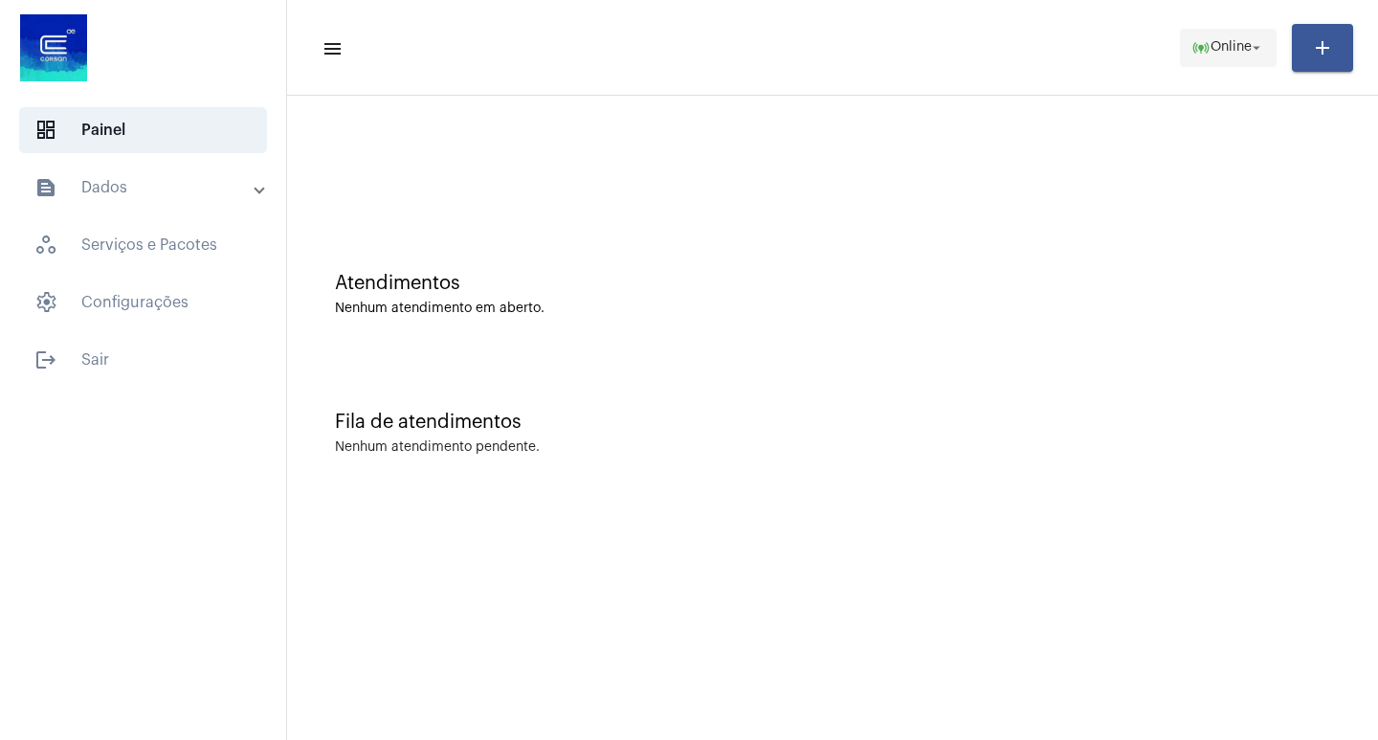
click at [1180, 60] on button "online_prediction Online arrow_drop_down" at bounding box center [1228, 48] width 97 height 38
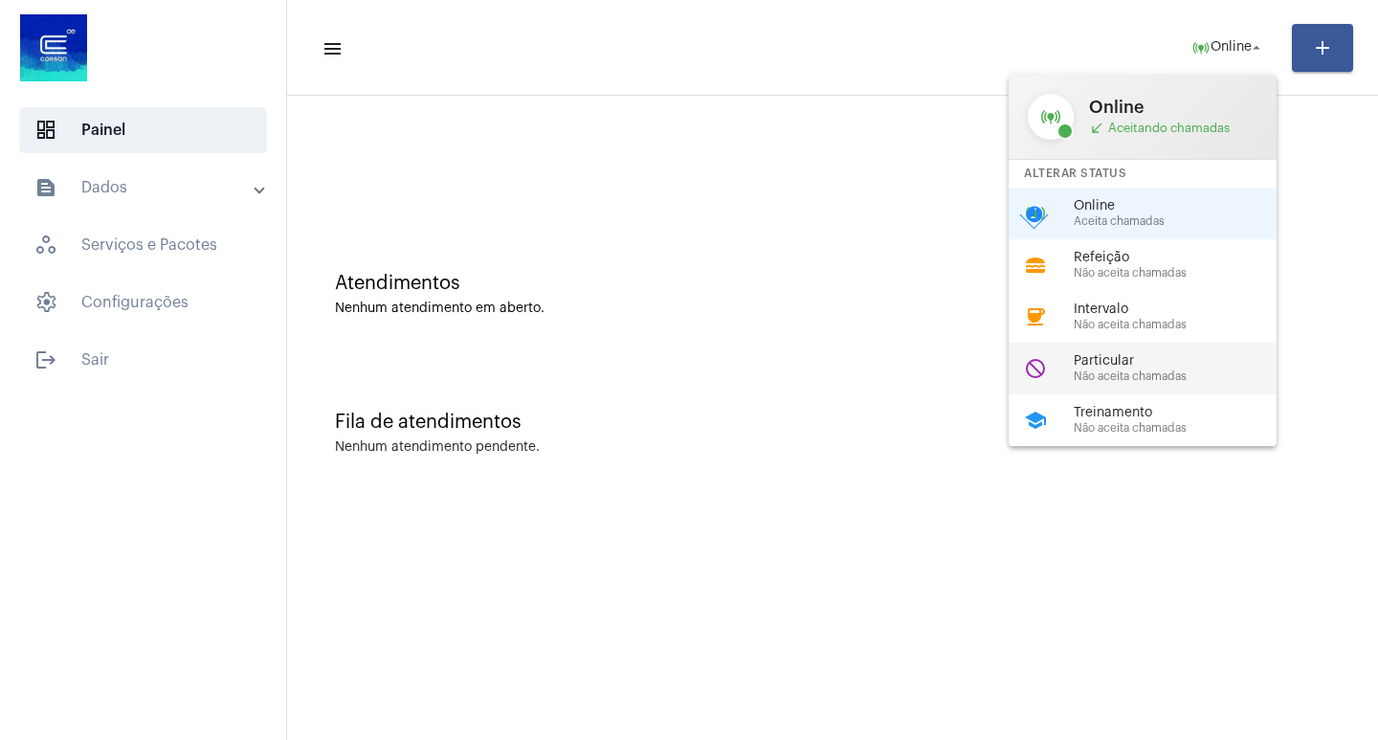
click at [1118, 349] on div "do_not_disturb Particular Não aceita chamadas" at bounding box center [1158, 369] width 299 height 52
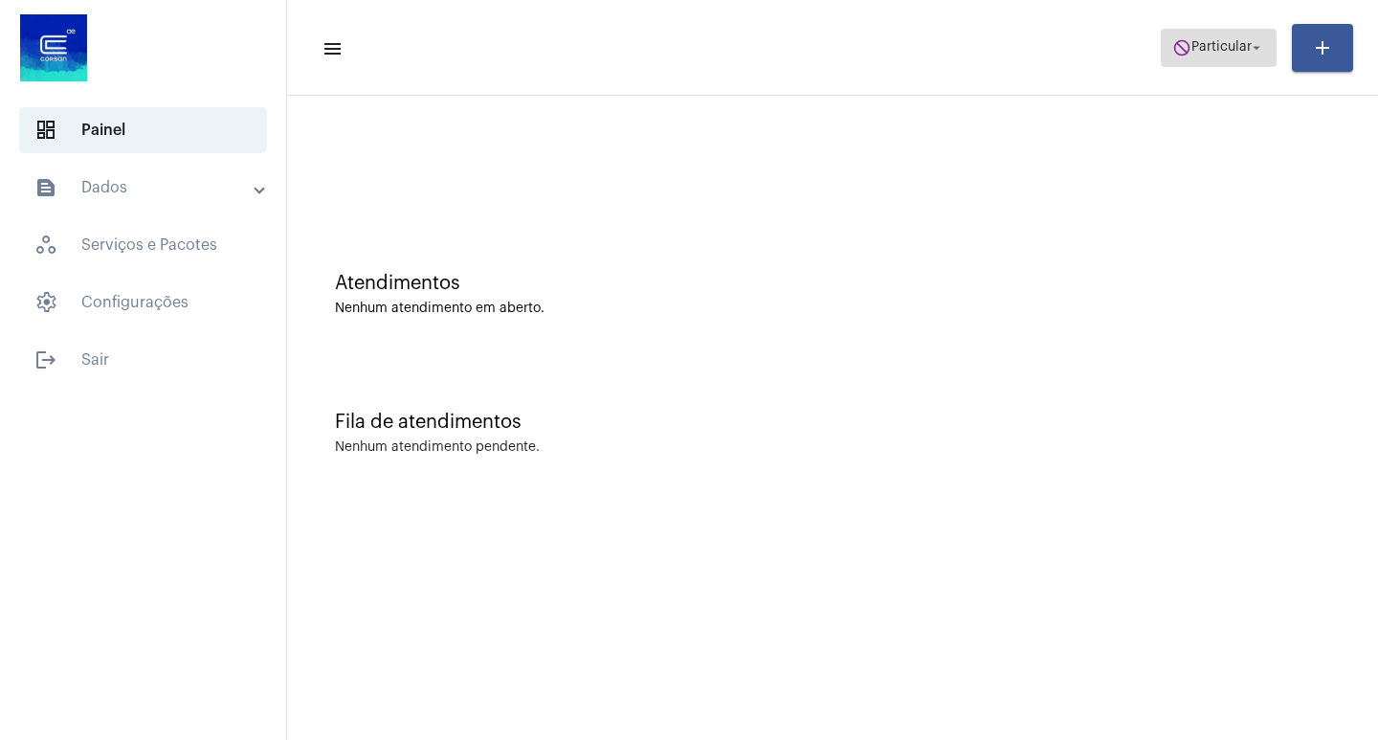
click at [1243, 52] on span "Particular" at bounding box center [1222, 47] width 60 height 13
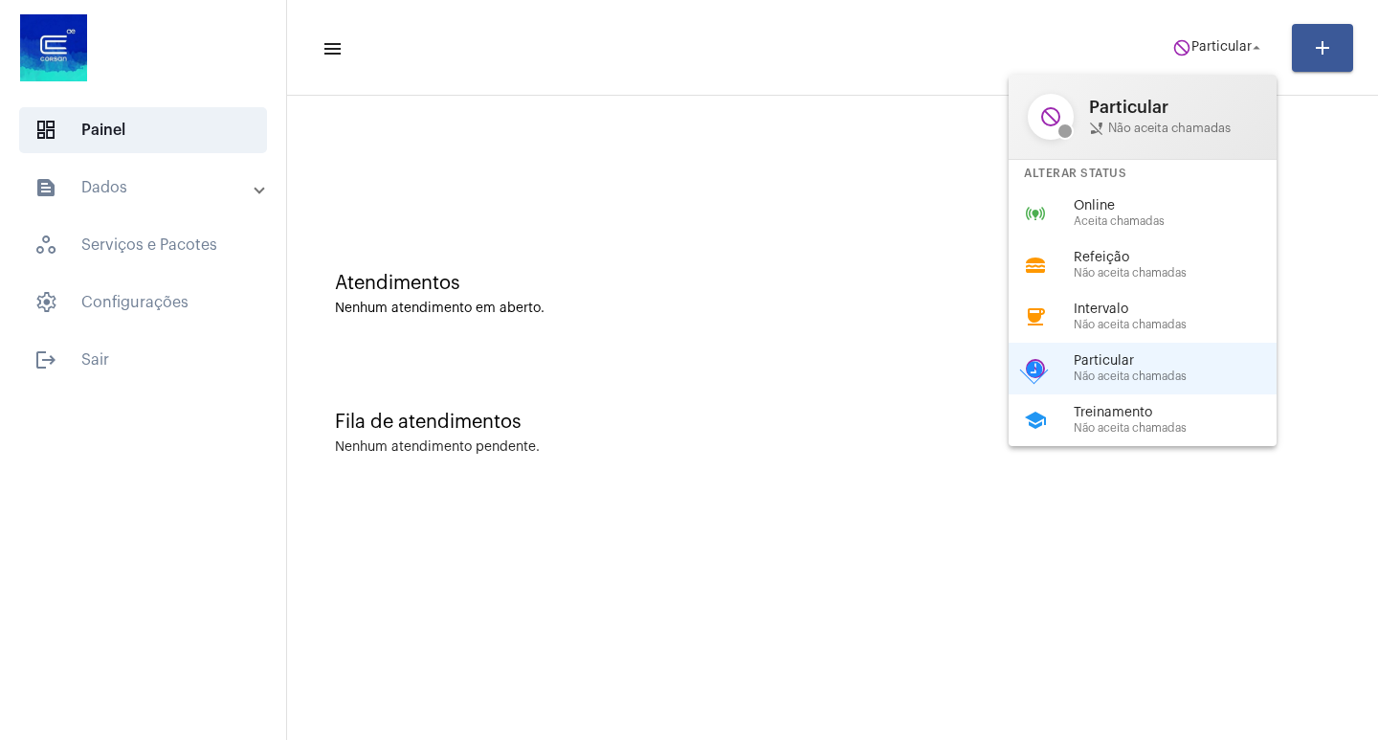
click at [1140, 212] on span "Online" at bounding box center [1183, 206] width 218 height 14
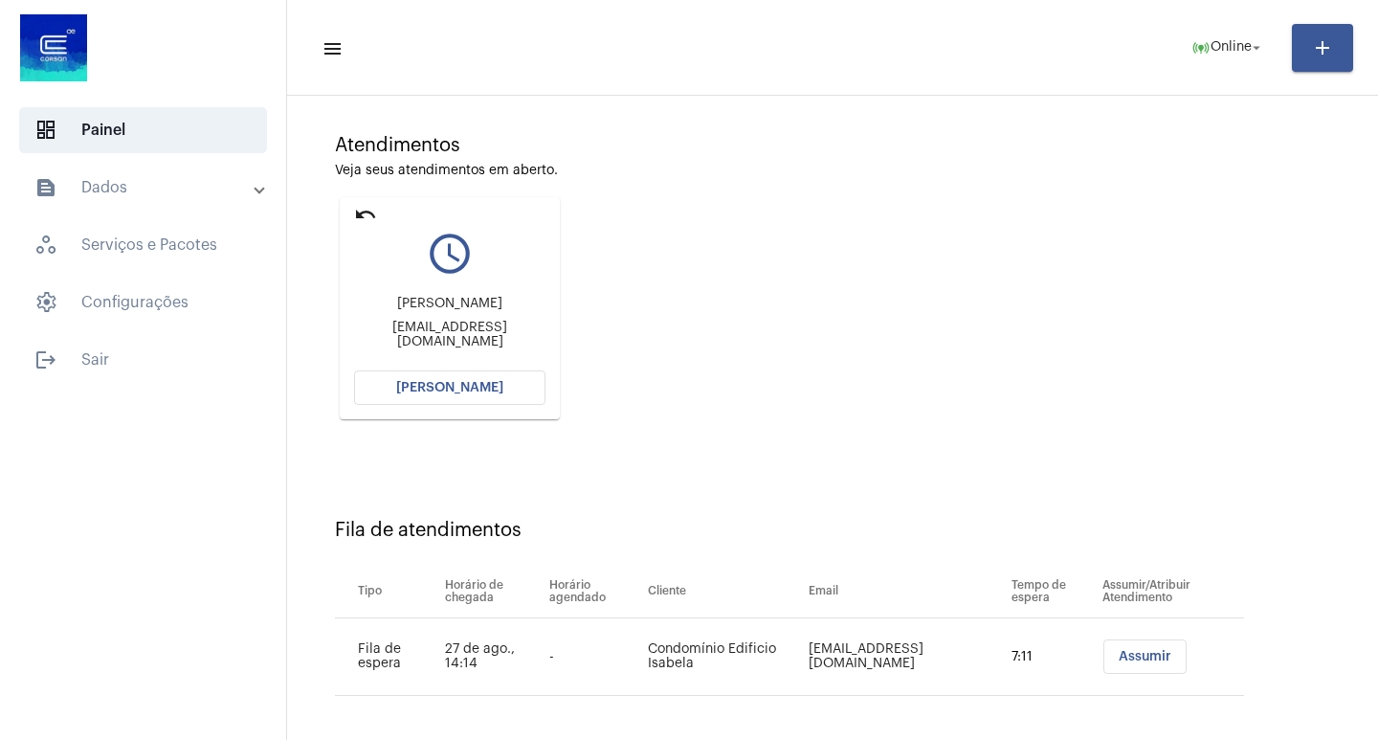
scroll to position [145, 0]
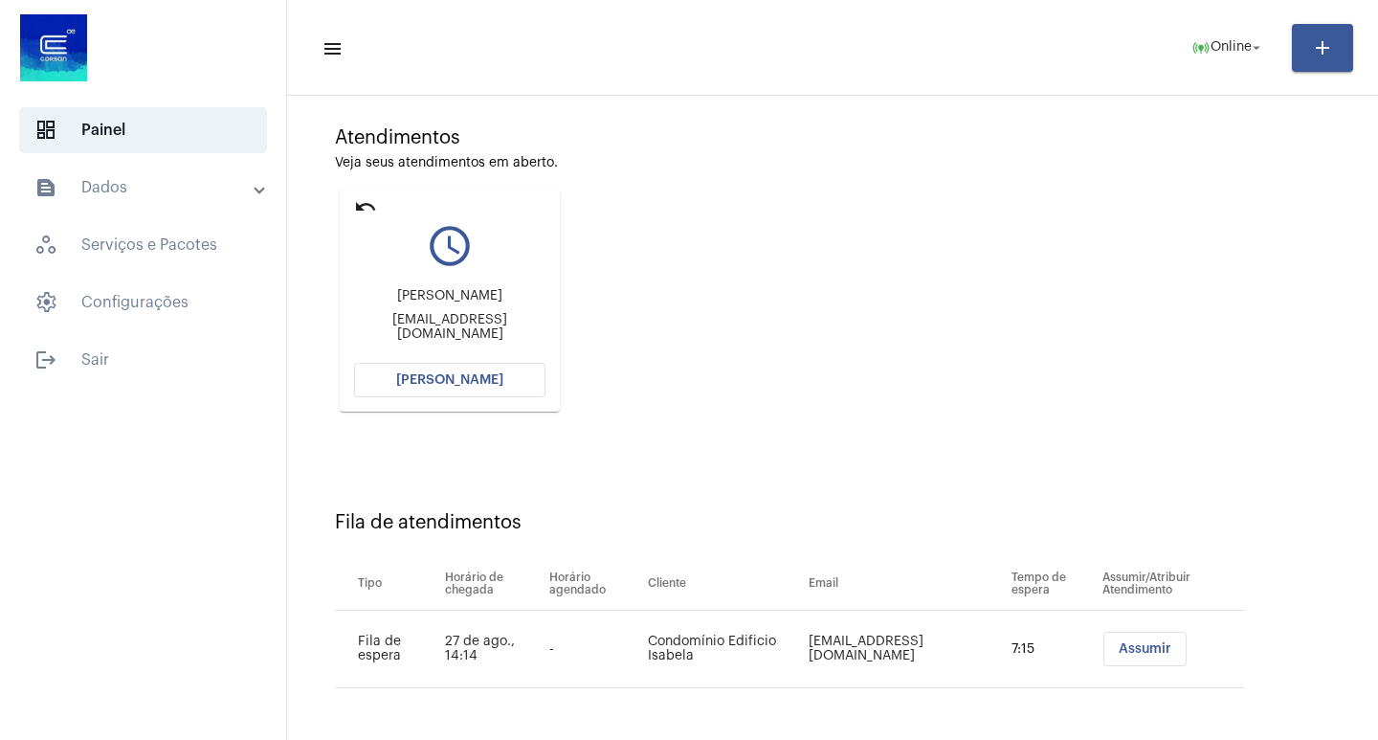
click at [495, 384] on span "[PERSON_NAME]" at bounding box center [449, 379] width 107 height 13
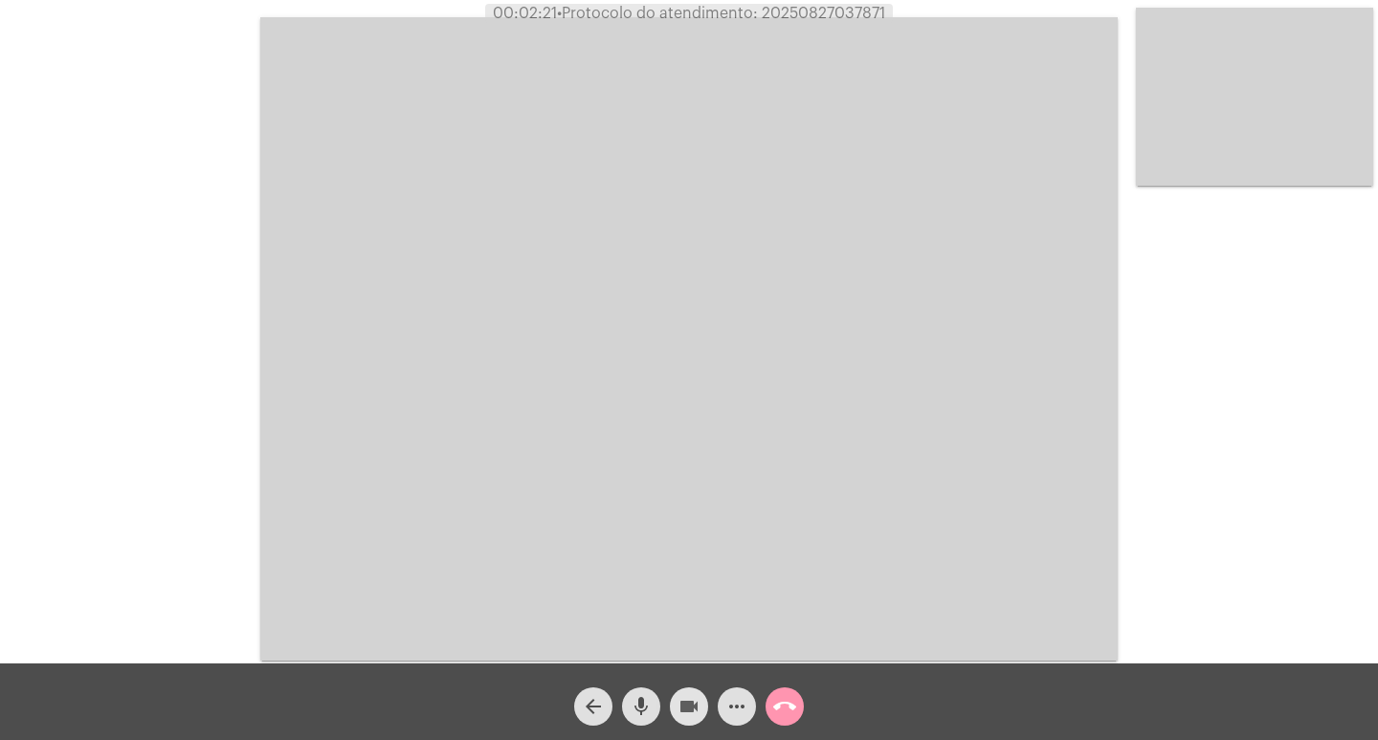
click at [691, 710] on mat-icon "videocam" at bounding box center [689, 706] width 23 height 23
click at [691, 710] on mat-icon "videocam_off" at bounding box center [689, 706] width 23 height 23
click at [673, 704] on button "videocam" at bounding box center [689, 706] width 38 height 38
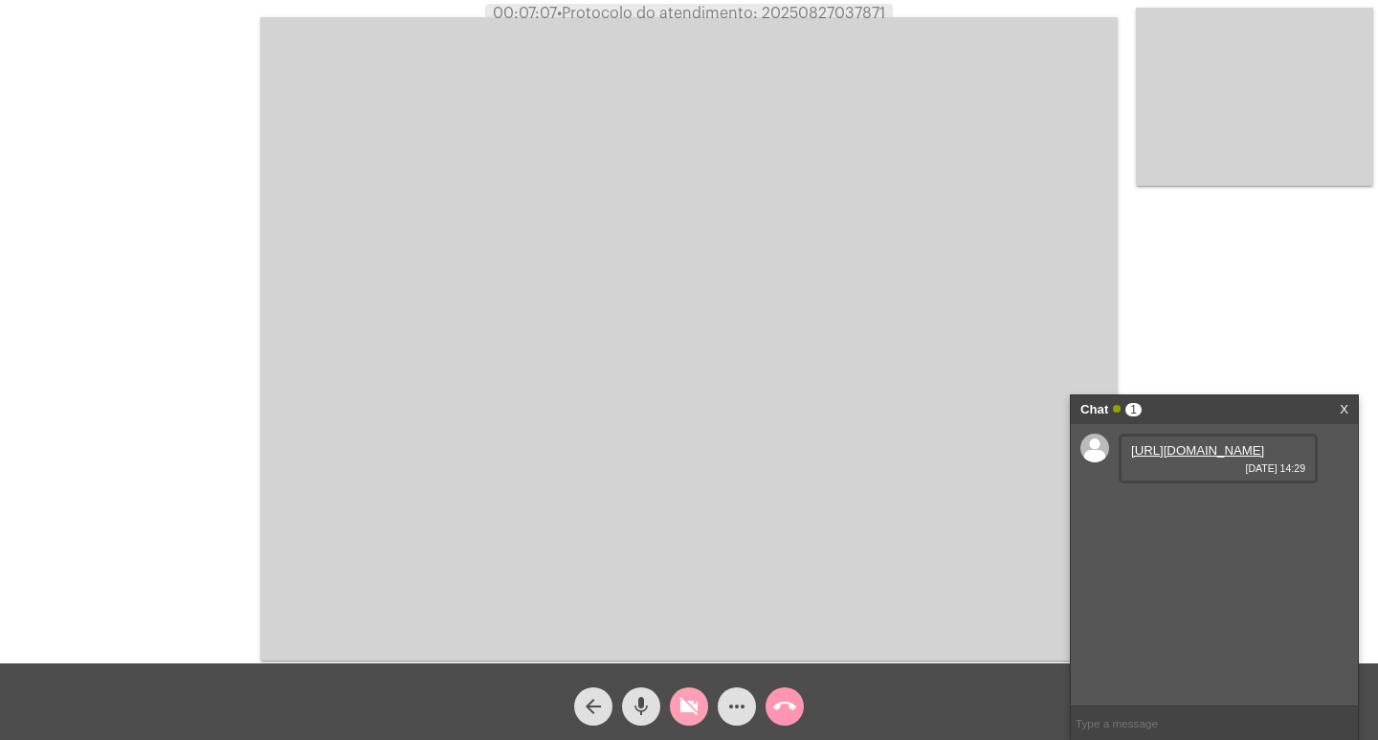
click at [673, 704] on button "videocam_off" at bounding box center [689, 706] width 38 height 38
click at [1198, 458] on link "[URL][DOMAIN_NAME]" at bounding box center [1197, 450] width 133 height 14
click at [707, 698] on div "videocam" at bounding box center [689, 702] width 48 height 48
click at [696, 706] on mat-icon "videocam_off" at bounding box center [689, 706] width 23 height 23
click at [791, 705] on mat-icon "call_end" at bounding box center [784, 706] width 23 height 23
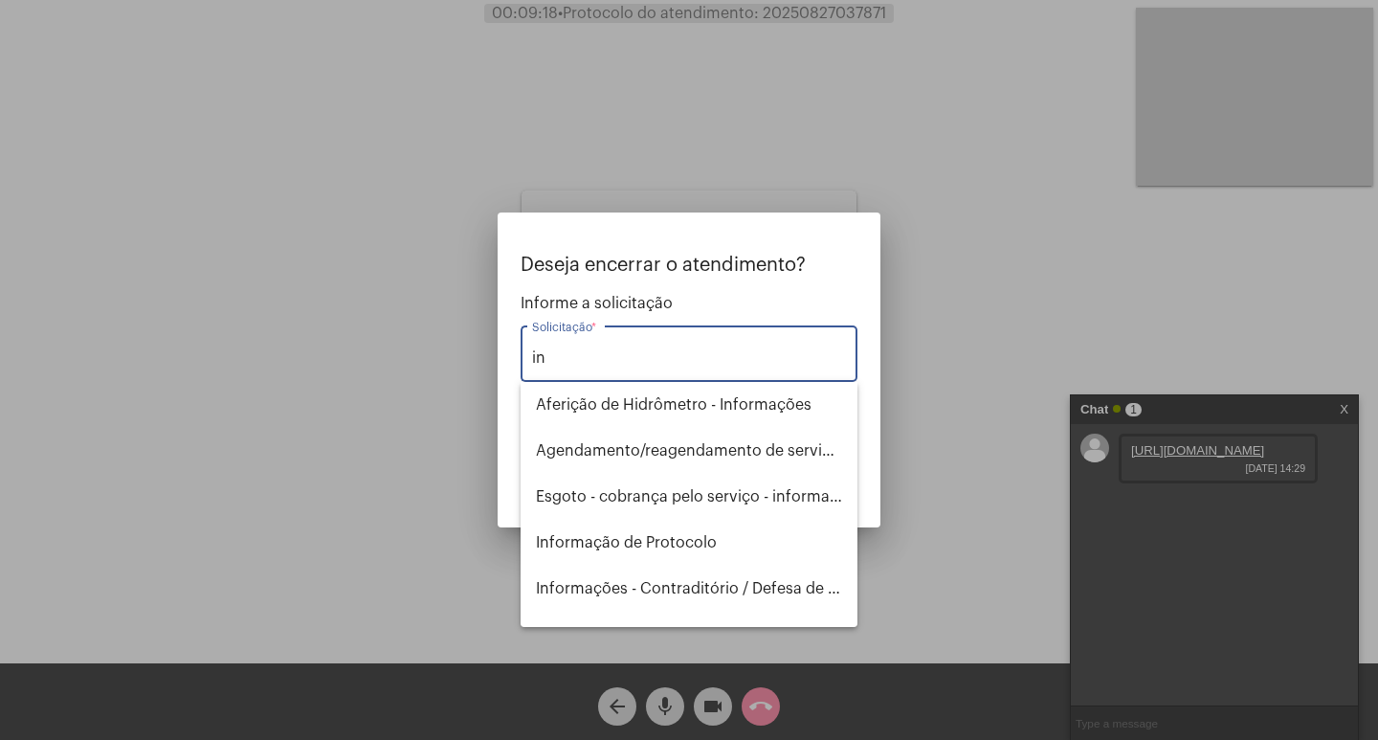
type input "i"
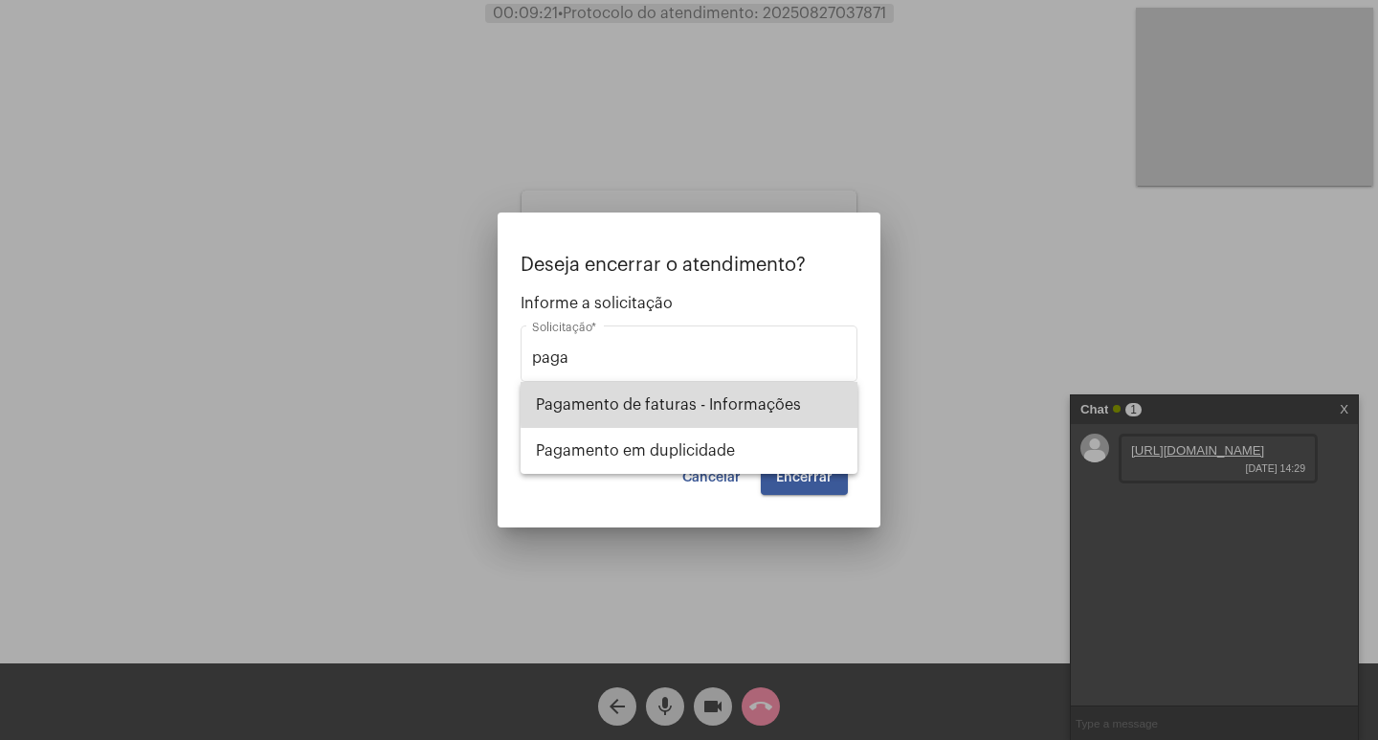
click at [803, 401] on span "Pagamento de faturas - Informações" at bounding box center [689, 405] width 306 height 46
type input "Pagamento de faturas - Informações"
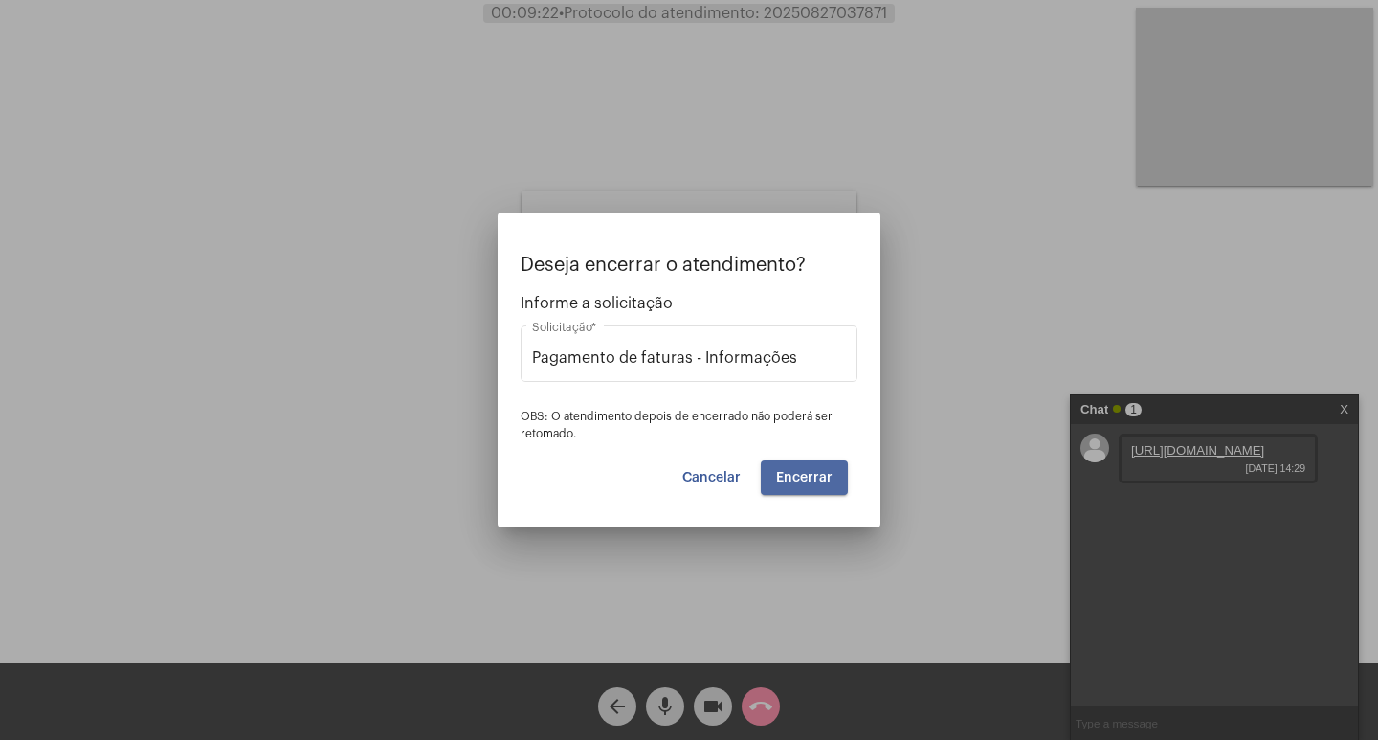
click at [831, 476] on span "Encerrar" at bounding box center [804, 477] width 56 height 13
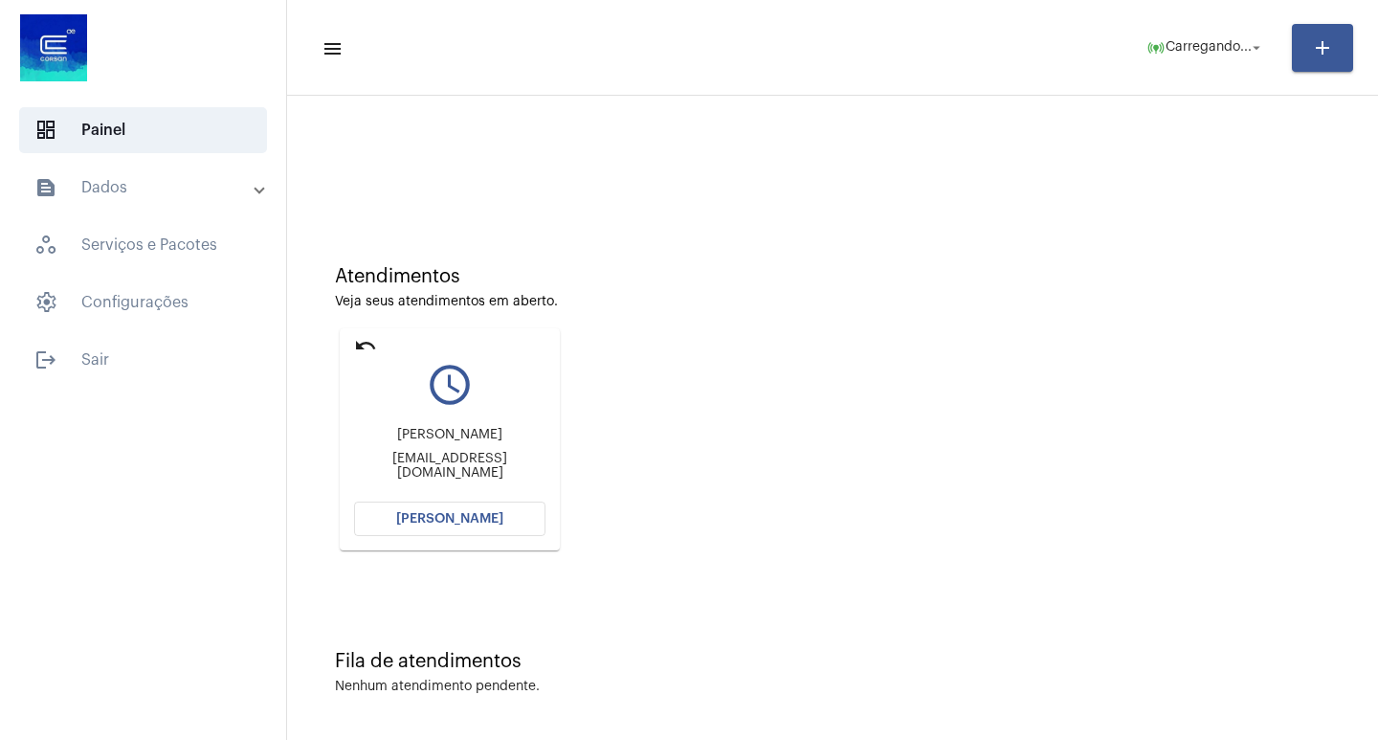
scroll to position [9, 0]
click at [436, 505] on button "[PERSON_NAME]" at bounding box center [449, 517] width 191 height 34
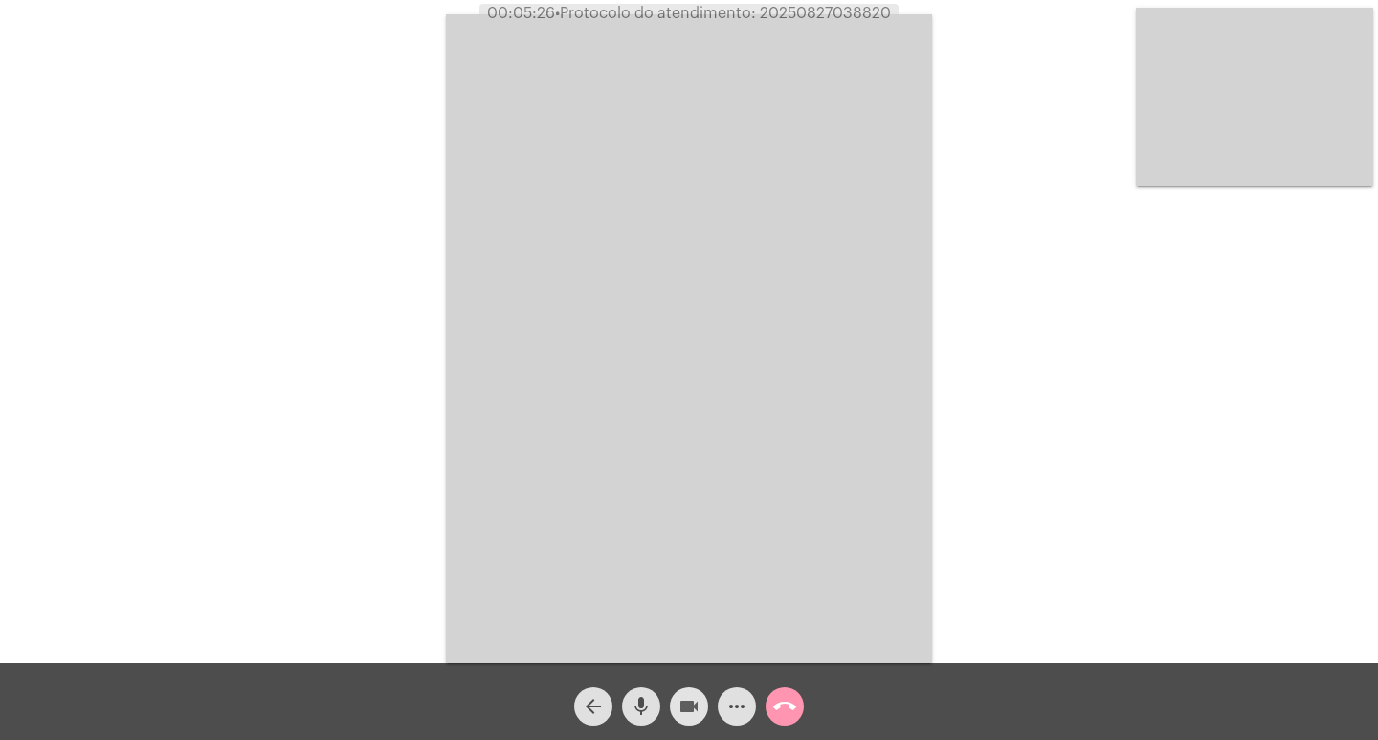
click at [694, 687] on span "videocam" at bounding box center [689, 706] width 23 height 38
click at [694, 708] on mat-icon "videocam_off" at bounding box center [689, 706] width 23 height 23
click at [202, 39] on div "Acessando Câmera e Microfone..." at bounding box center [689, 336] width 1374 height 663
click at [878, 547] on video at bounding box center [689, 338] width 486 height 649
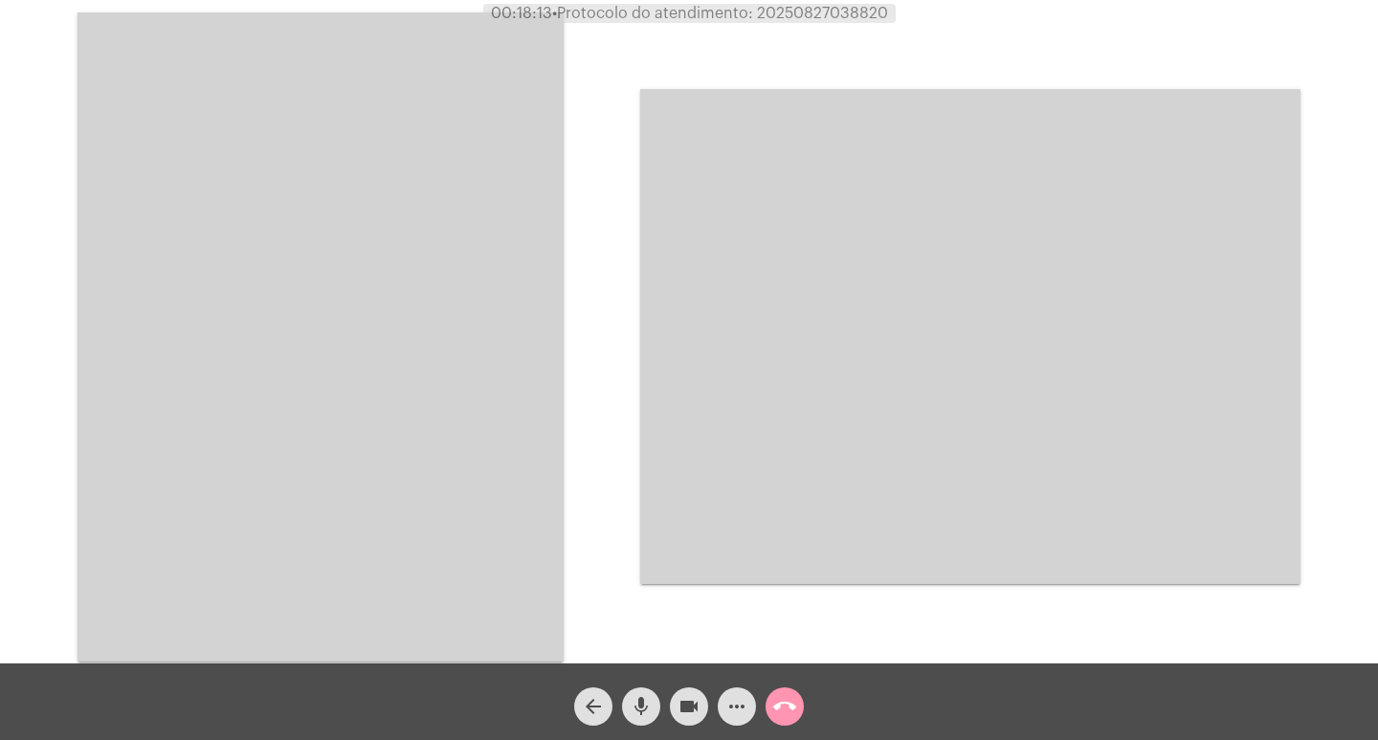
click at [264, 405] on video at bounding box center [321, 336] width 486 height 649
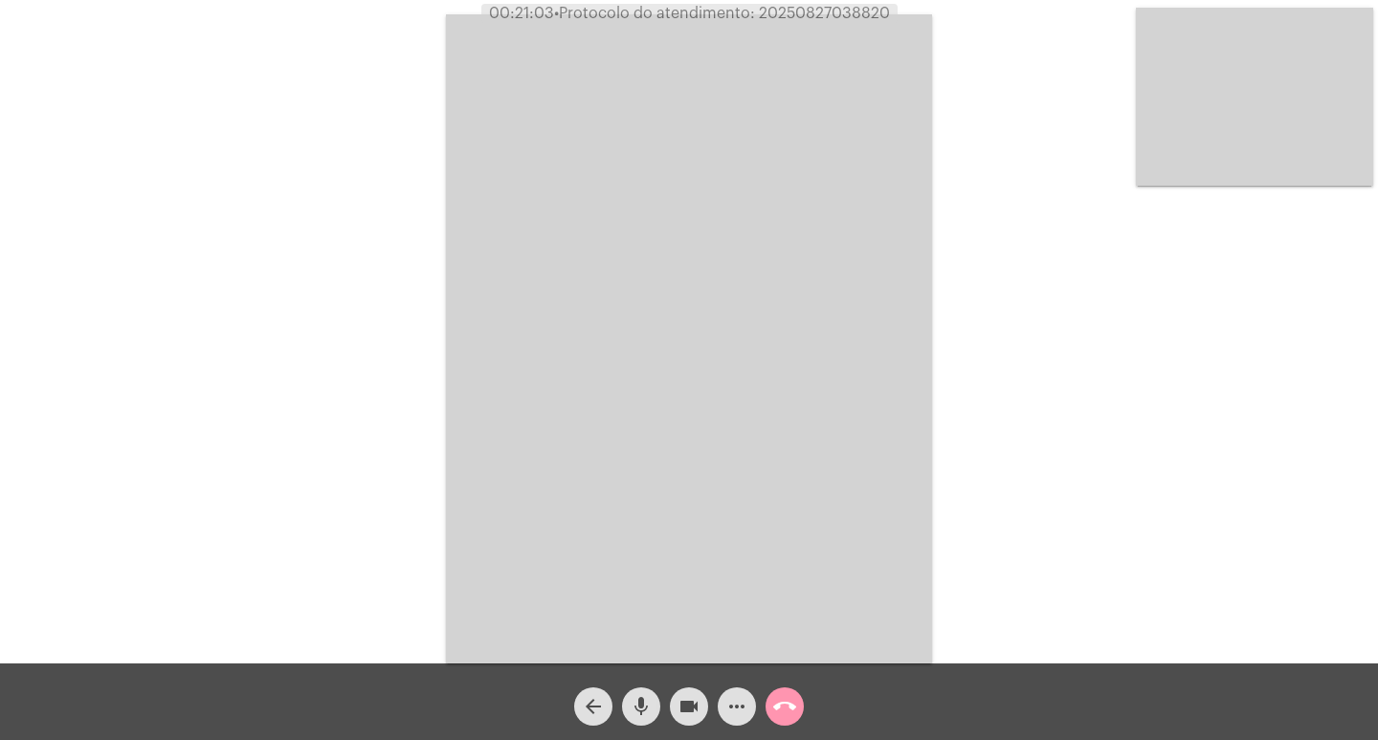
click at [819, 4] on span "00:21:03 • Protocolo do atendimento: 20250827038820" at bounding box center [689, 13] width 416 height 19
copy span "20250827038820"
click at [492, 243] on video at bounding box center [689, 338] width 486 height 649
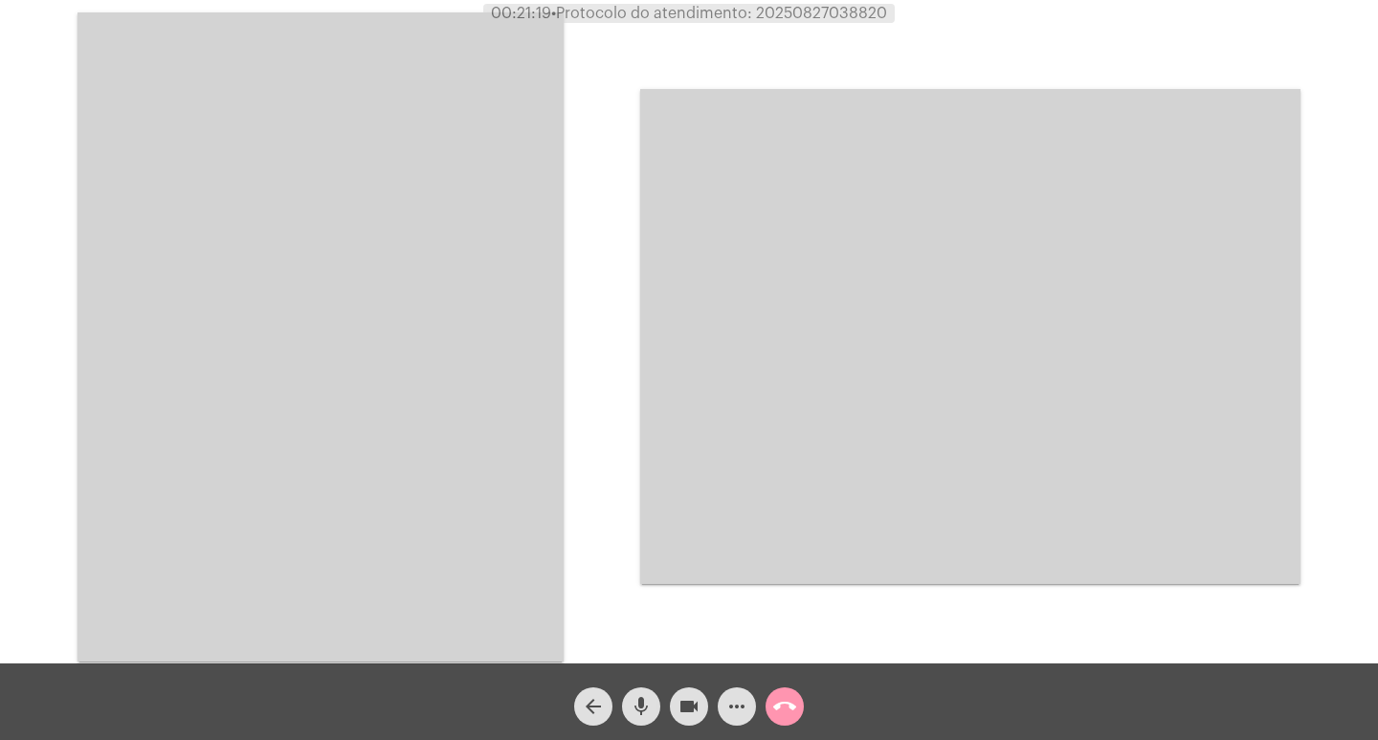
copy span "20250827038820"
click at [436, 356] on video at bounding box center [321, 336] width 486 height 649
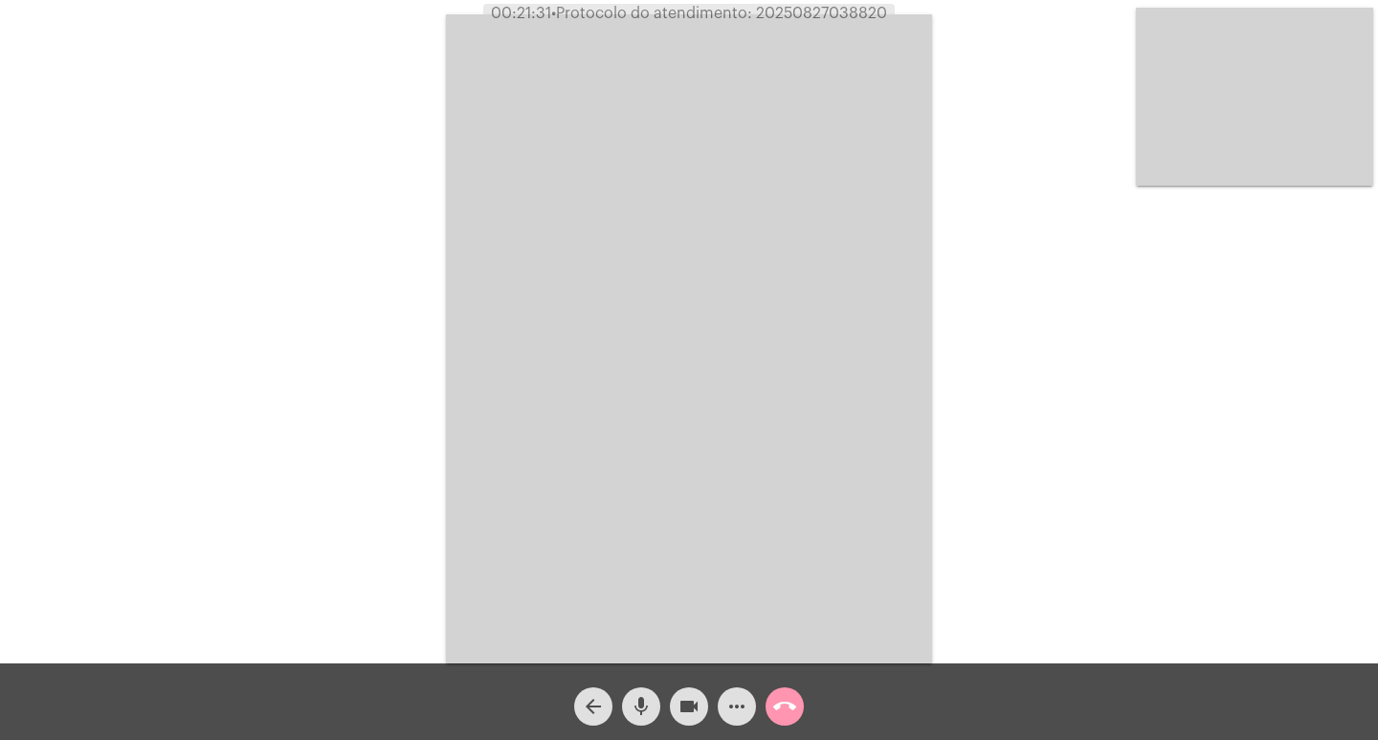
click at [788, 726] on div "arrow_back mic videocam more_horiz call_end" at bounding box center [689, 701] width 1378 height 77
click at [788, 703] on mat-icon "call_end" at bounding box center [784, 706] width 23 height 23
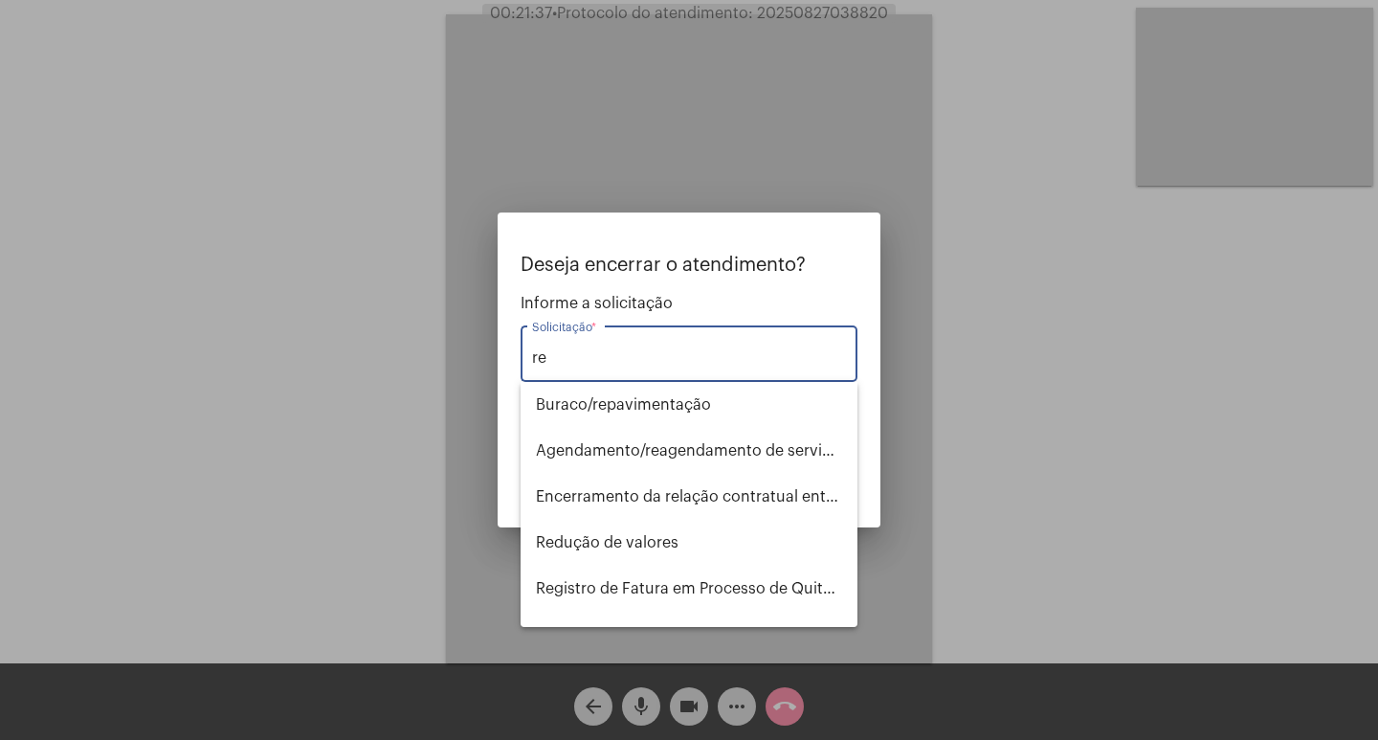
type input "r"
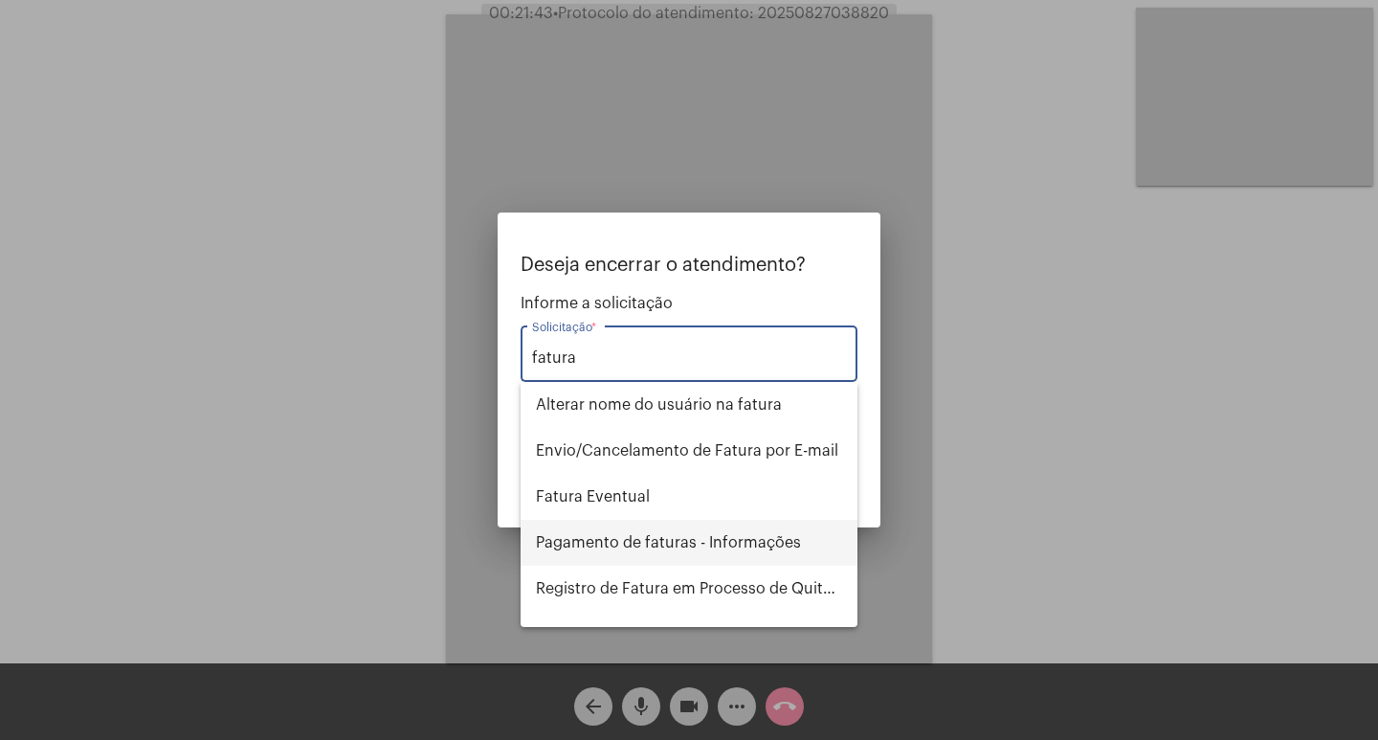
click at [681, 531] on span "Pagamento de faturas - Informações" at bounding box center [689, 543] width 306 height 46
type input "Pagamento de faturas - Informações"
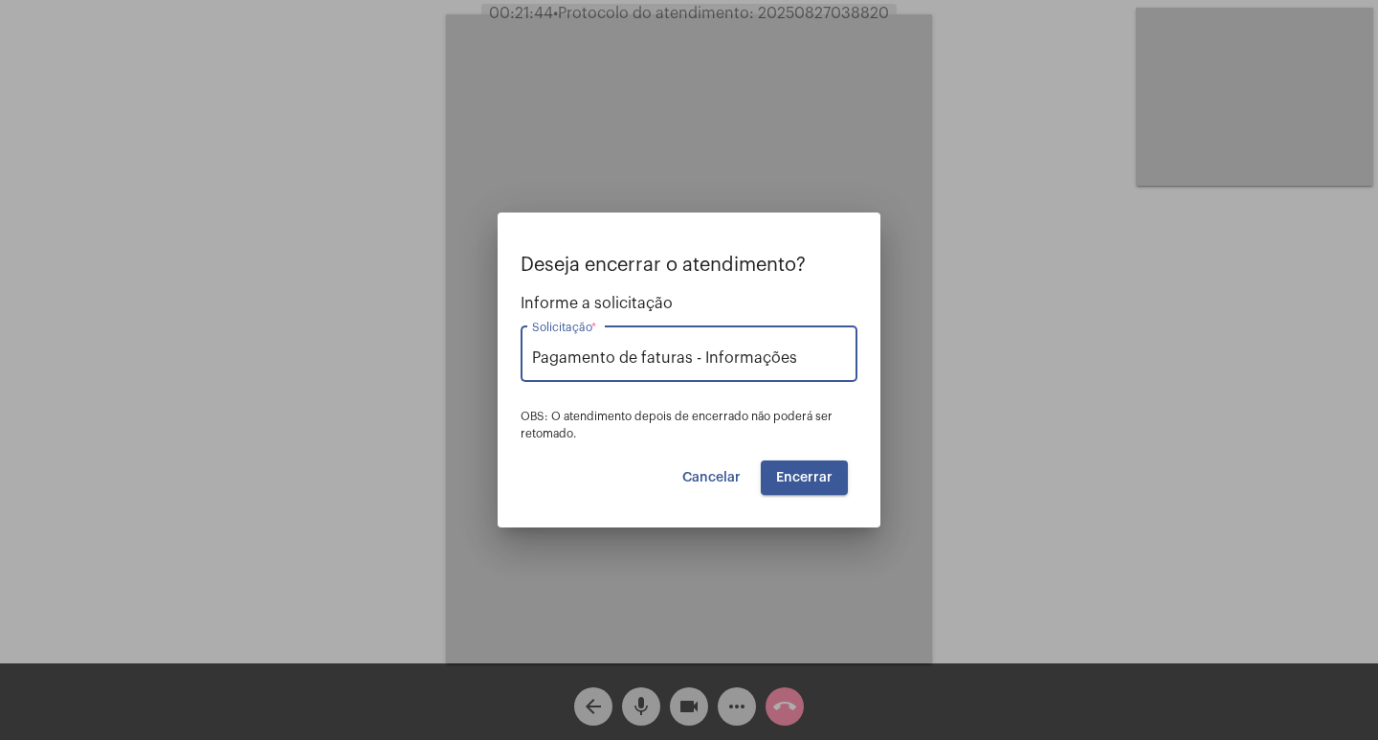
click at [789, 482] on span "Encerrar" at bounding box center [804, 477] width 56 height 13
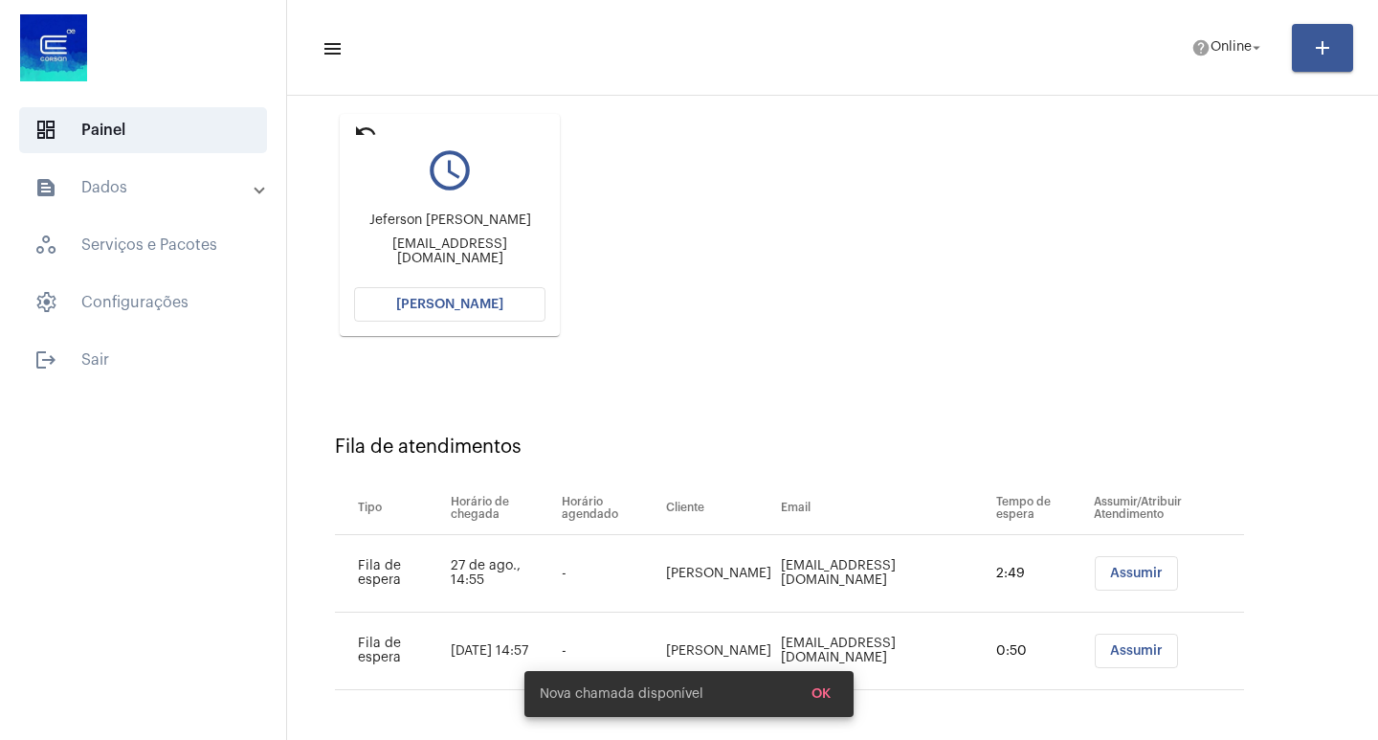
scroll to position [223, 0]
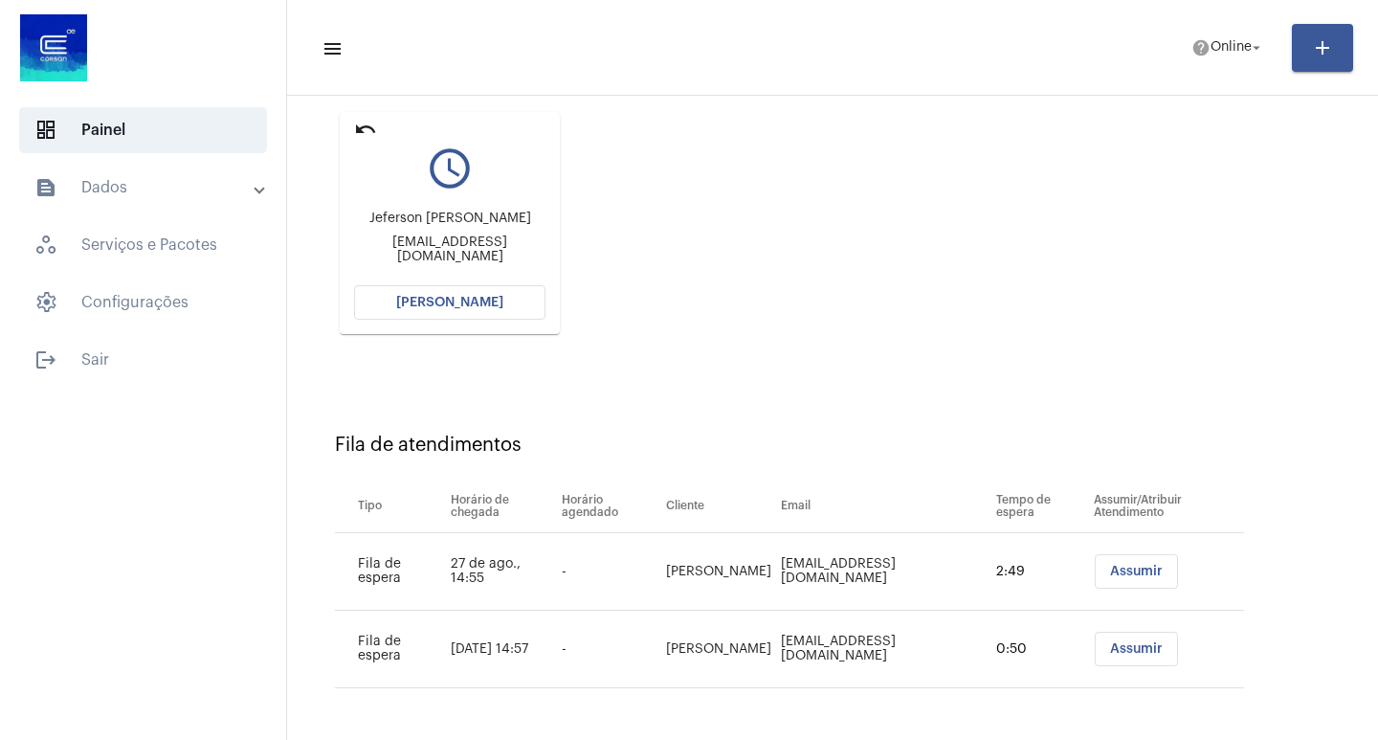
click at [488, 305] on span "[PERSON_NAME]" at bounding box center [449, 302] width 107 height 13
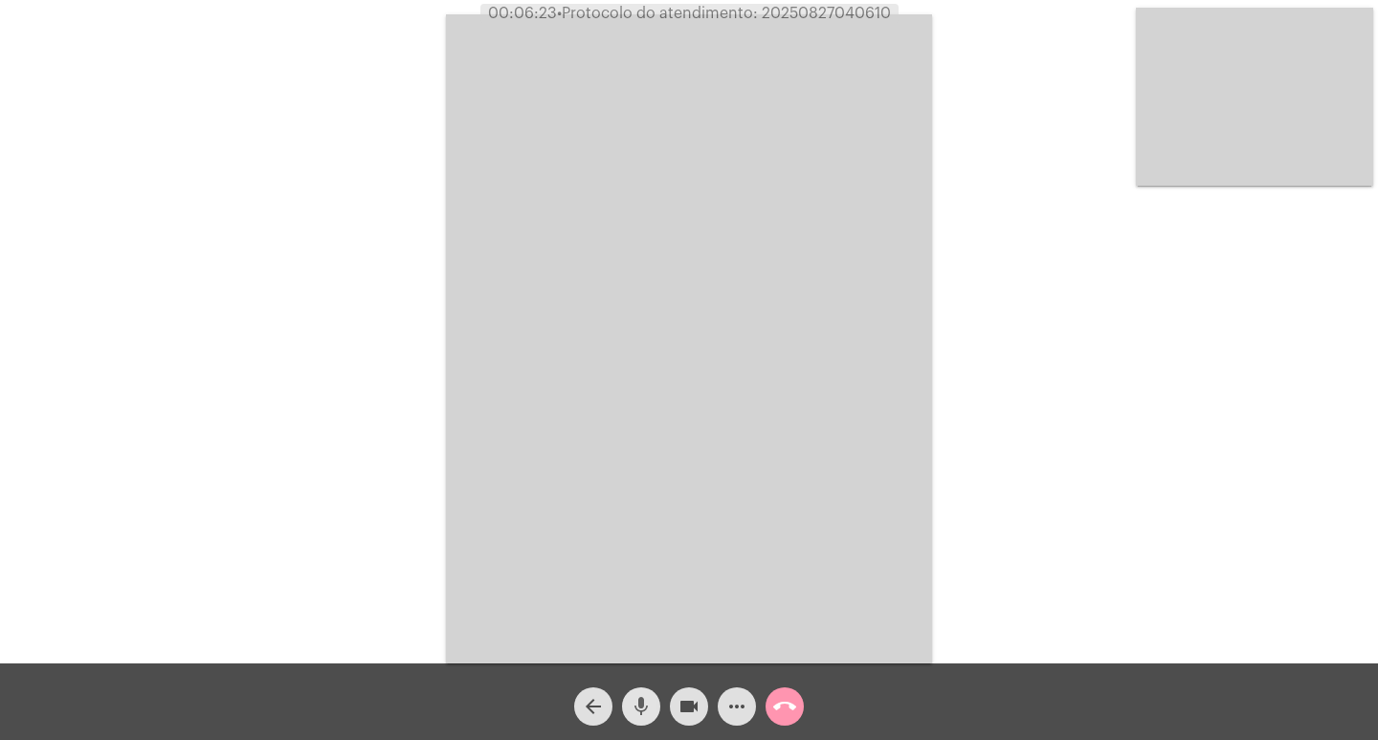
click at [658, 707] on button "mic" at bounding box center [641, 706] width 38 height 38
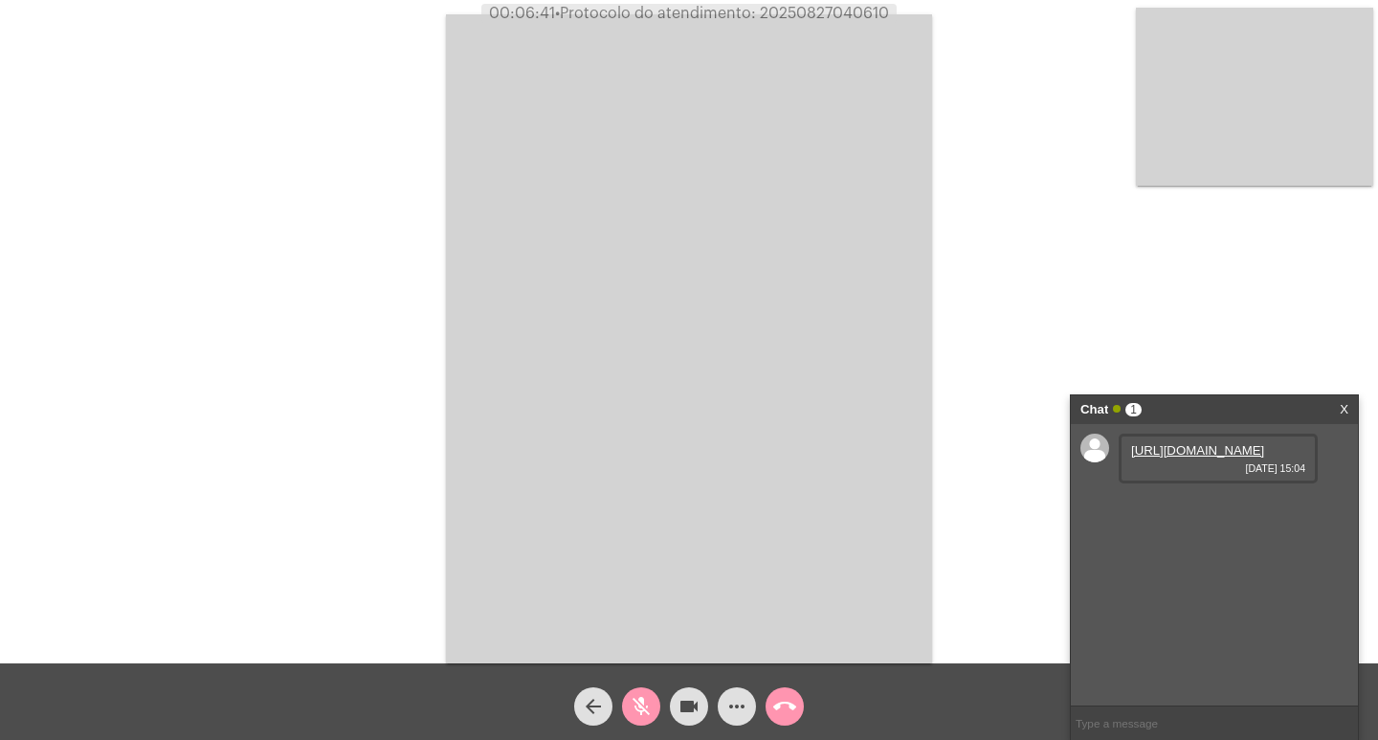
click at [1209, 449] on link "[URL][DOMAIN_NAME]" at bounding box center [1197, 450] width 133 height 14
click at [632, 697] on mat-icon "mic_off" at bounding box center [641, 706] width 23 height 23
click at [815, 27] on video at bounding box center [689, 338] width 486 height 649
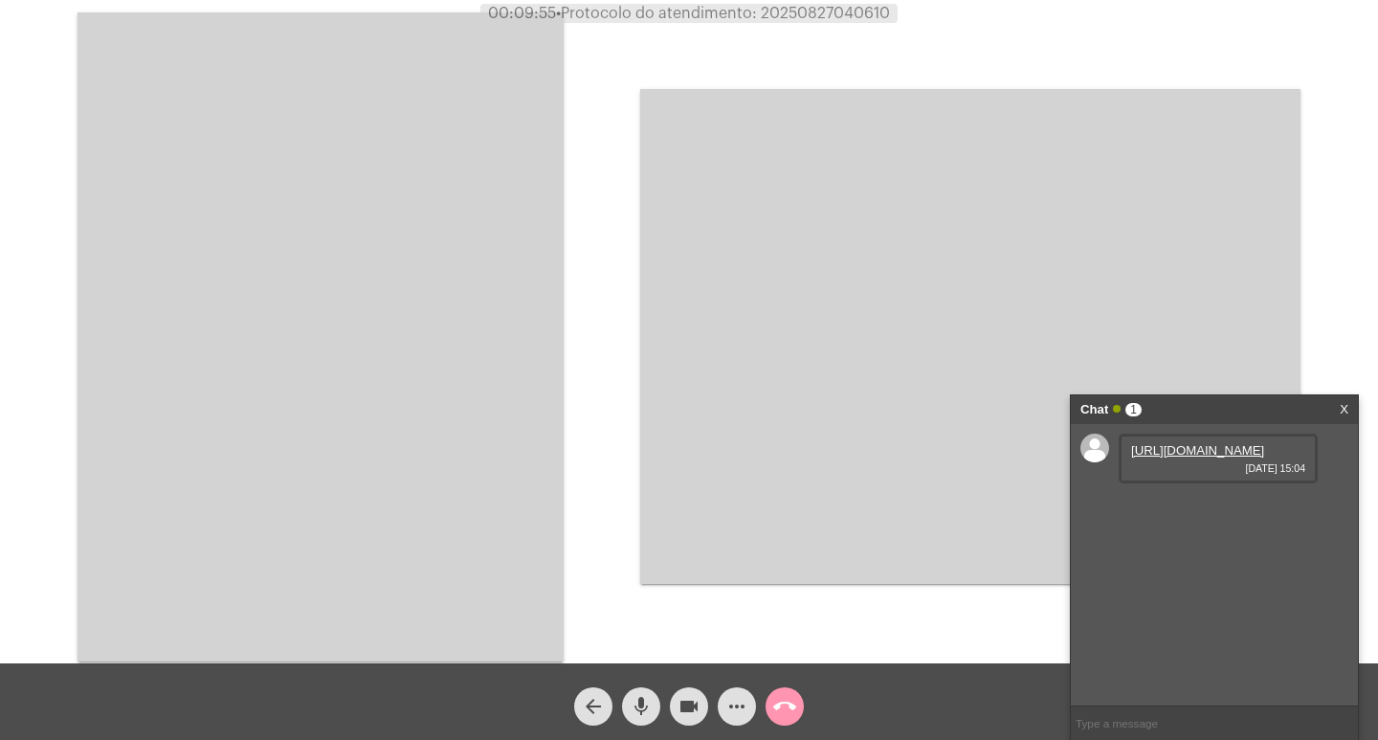
click at [815, 27] on div "Acessando Câmera e Microfone..." at bounding box center [689, 334] width 1374 height 663
click at [828, 13] on span "• Protocolo do atendimento: 20250827040610" at bounding box center [724, 13] width 334 height 15
copy span "20250827040610"
click at [498, 302] on video at bounding box center [321, 336] width 486 height 649
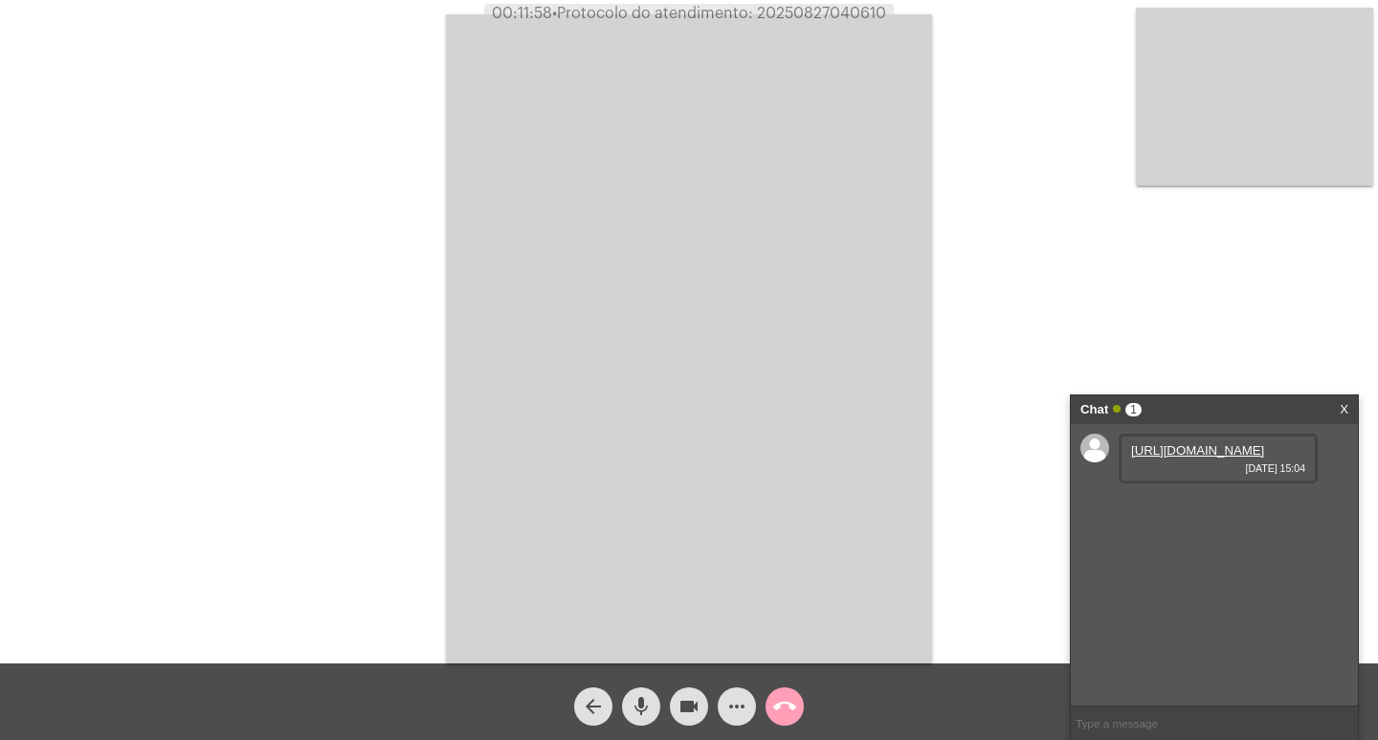
click at [798, 705] on button "call_end" at bounding box center [785, 706] width 38 height 38
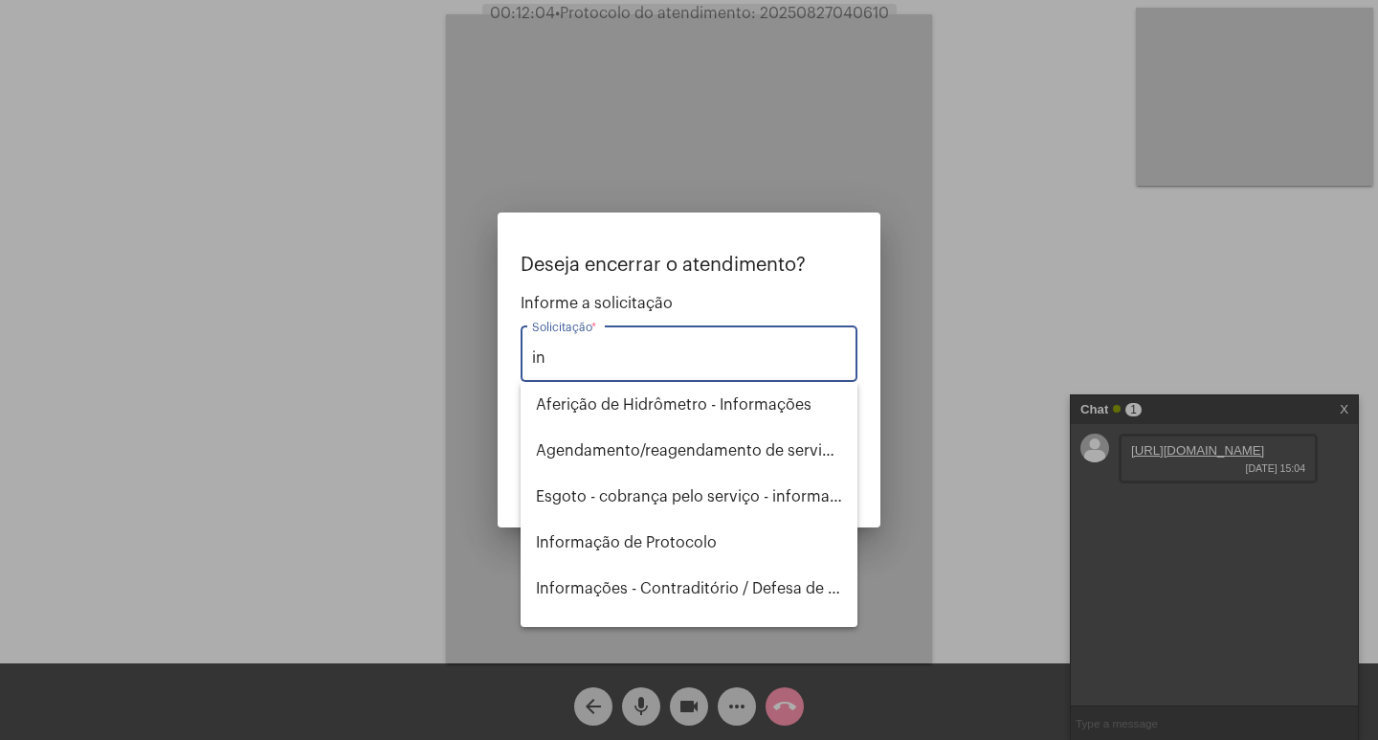
type input "i"
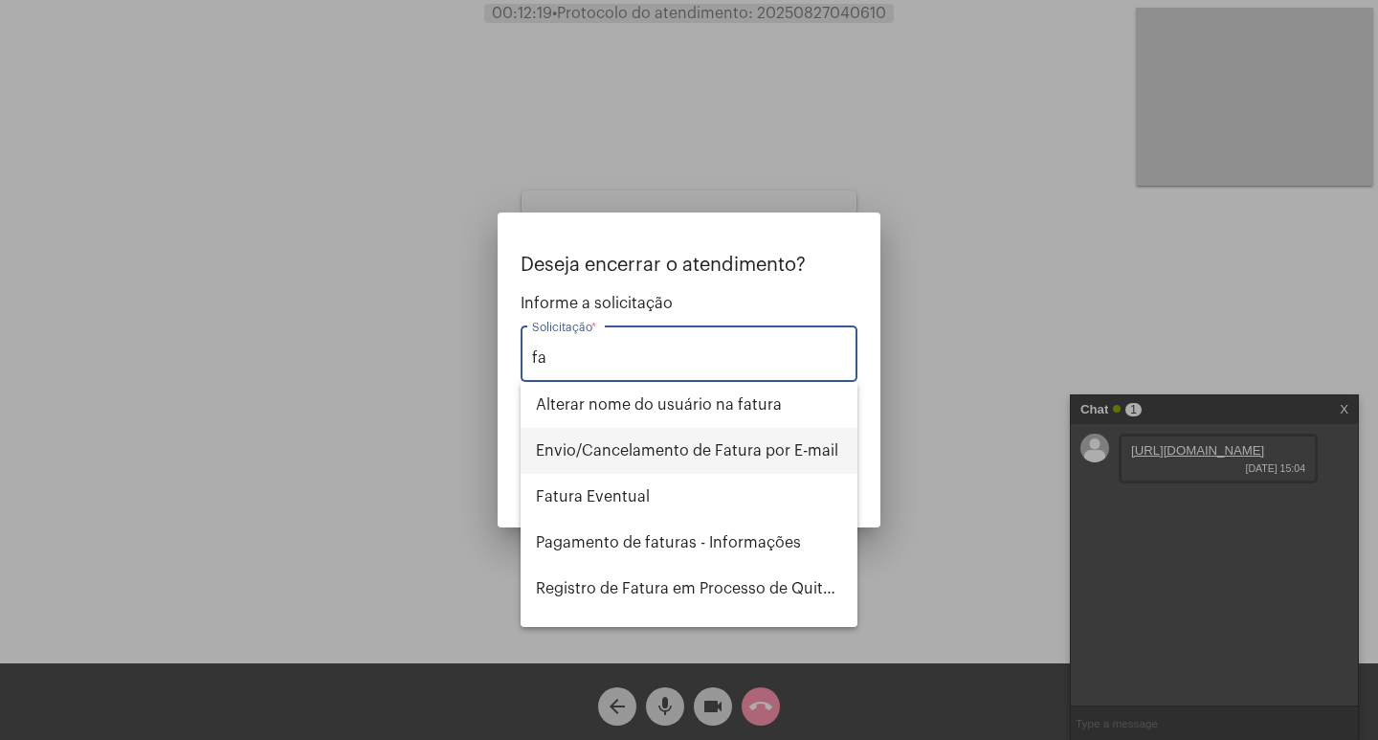
type input "f"
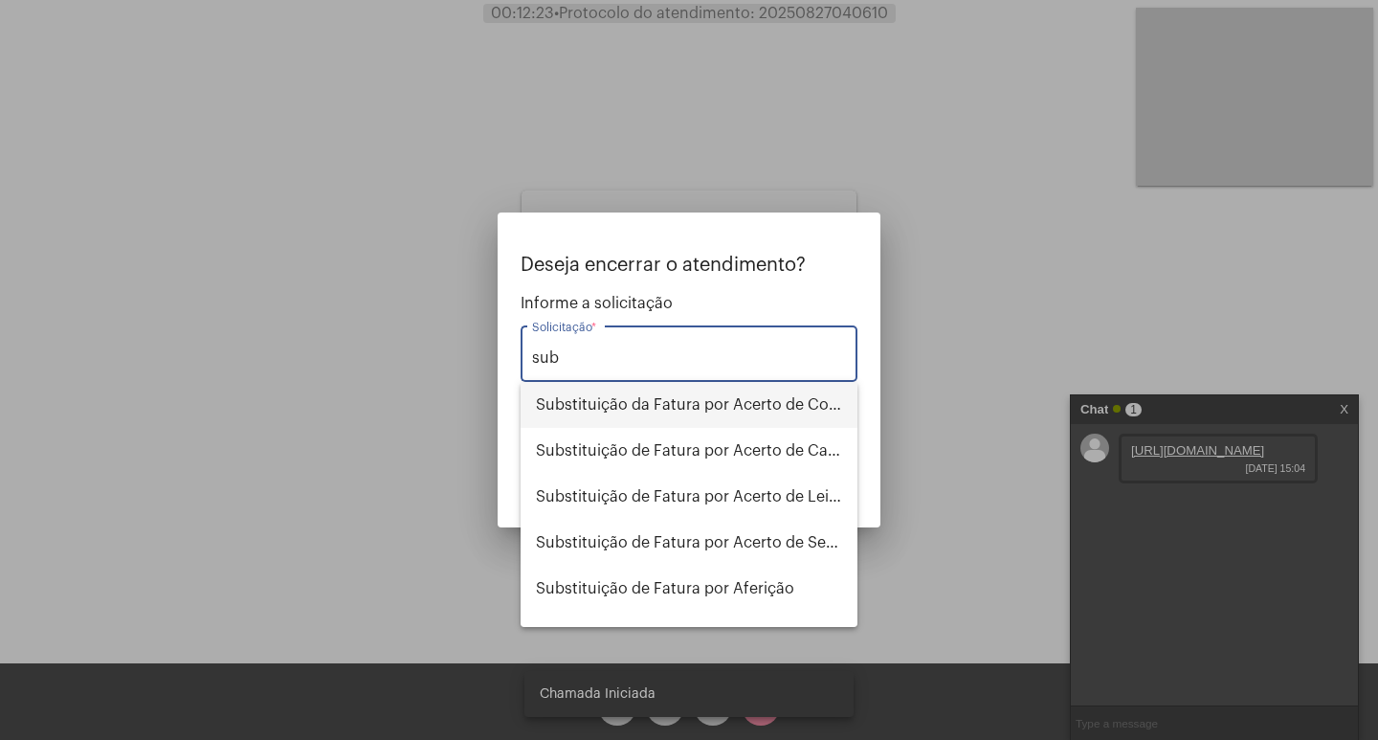
click at [769, 417] on span "Substituição da Fatura por Acerto de Consumo" at bounding box center [689, 405] width 306 height 46
type input "Substituição da Fatura por Acerto de Consumo"
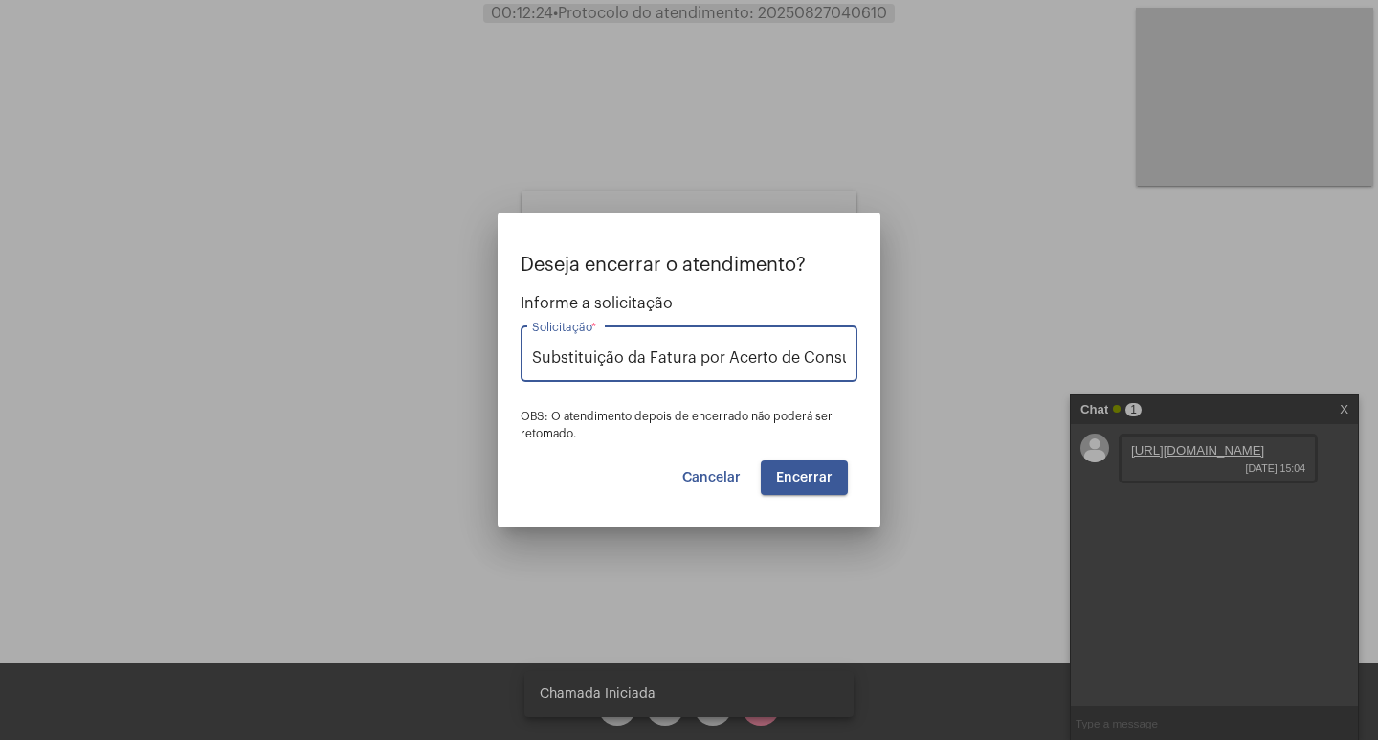
click at [795, 453] on div "Deseja encerrar o atendimento? Informe a solicitação Substituição da Fatura por…" at bounding box center [689, 375] width 337 height 240
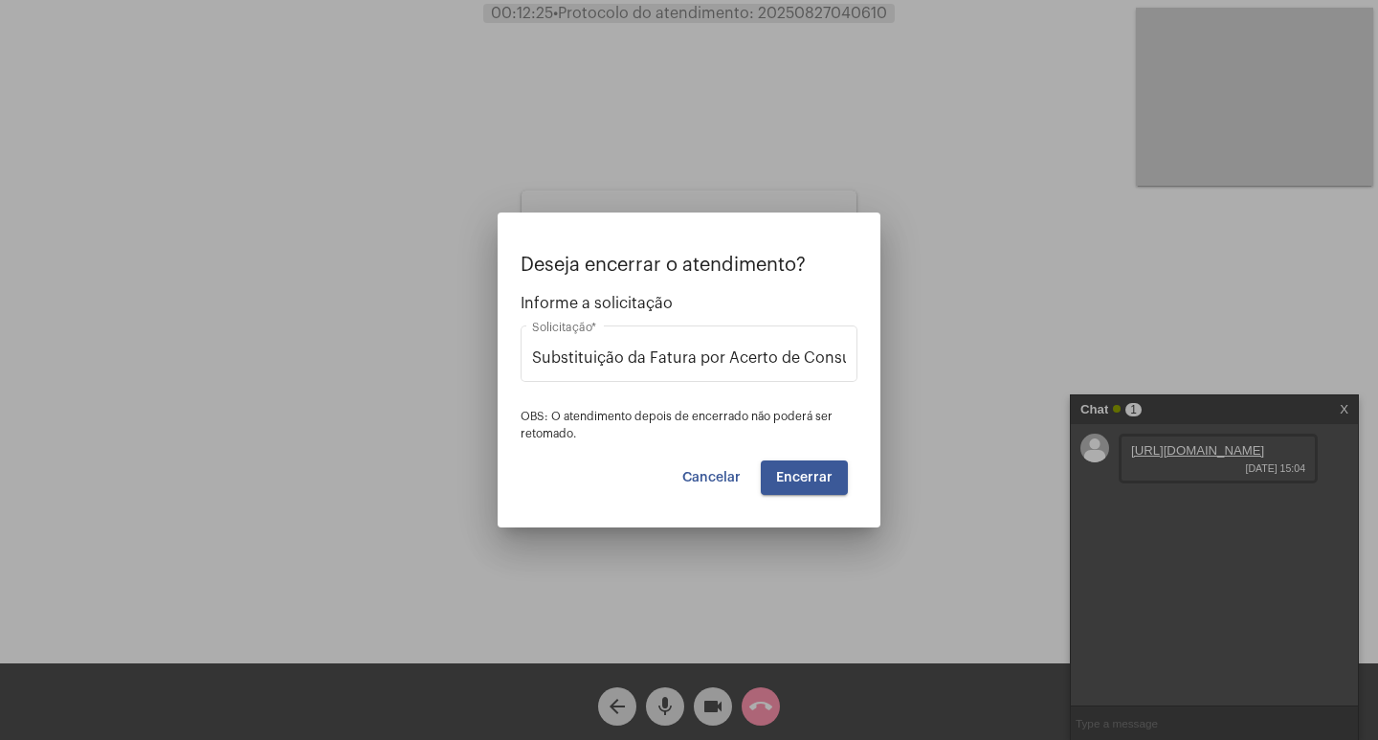
click at [797, 471] on span "Encerrar" at bounding box center [804, 477] width 56 height 13
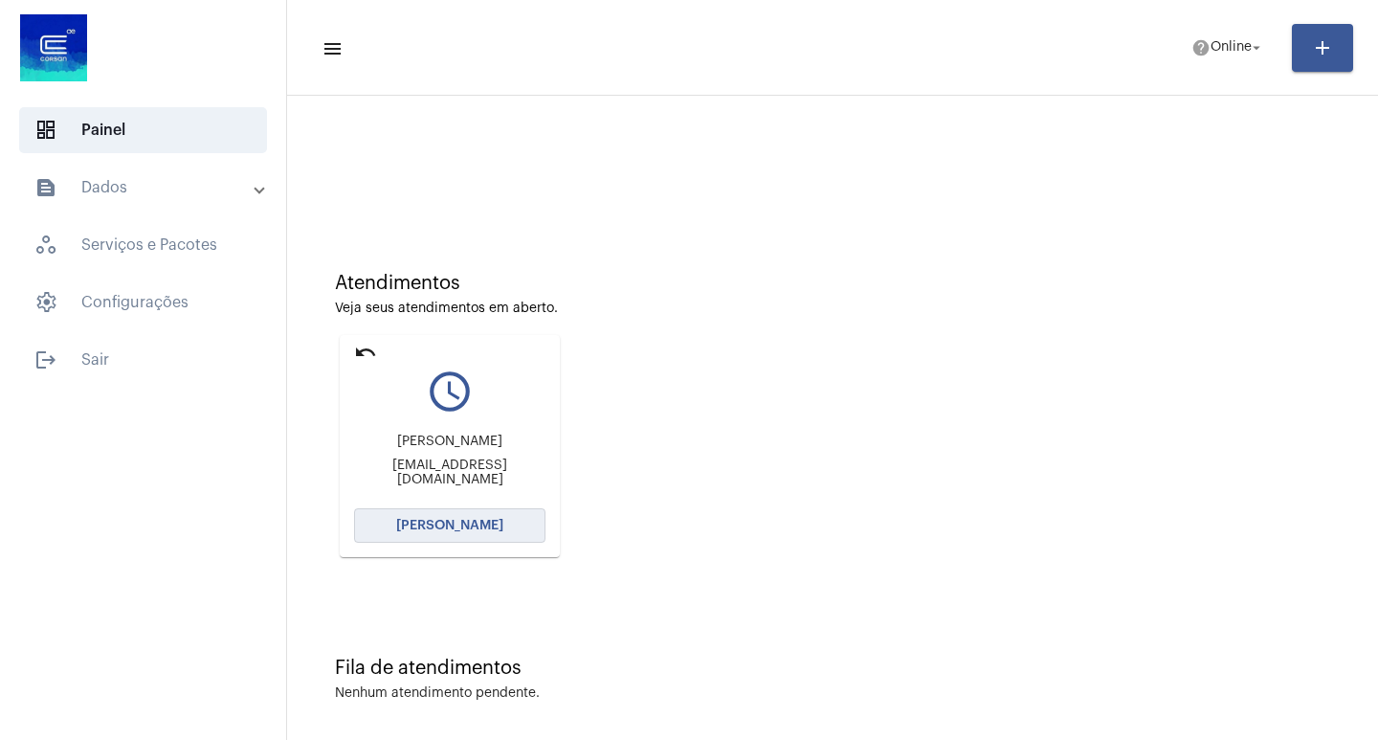
click at [499, 527] on button "[PERSON_NAME]" at bounding box center [449, 525] width 191 height 34
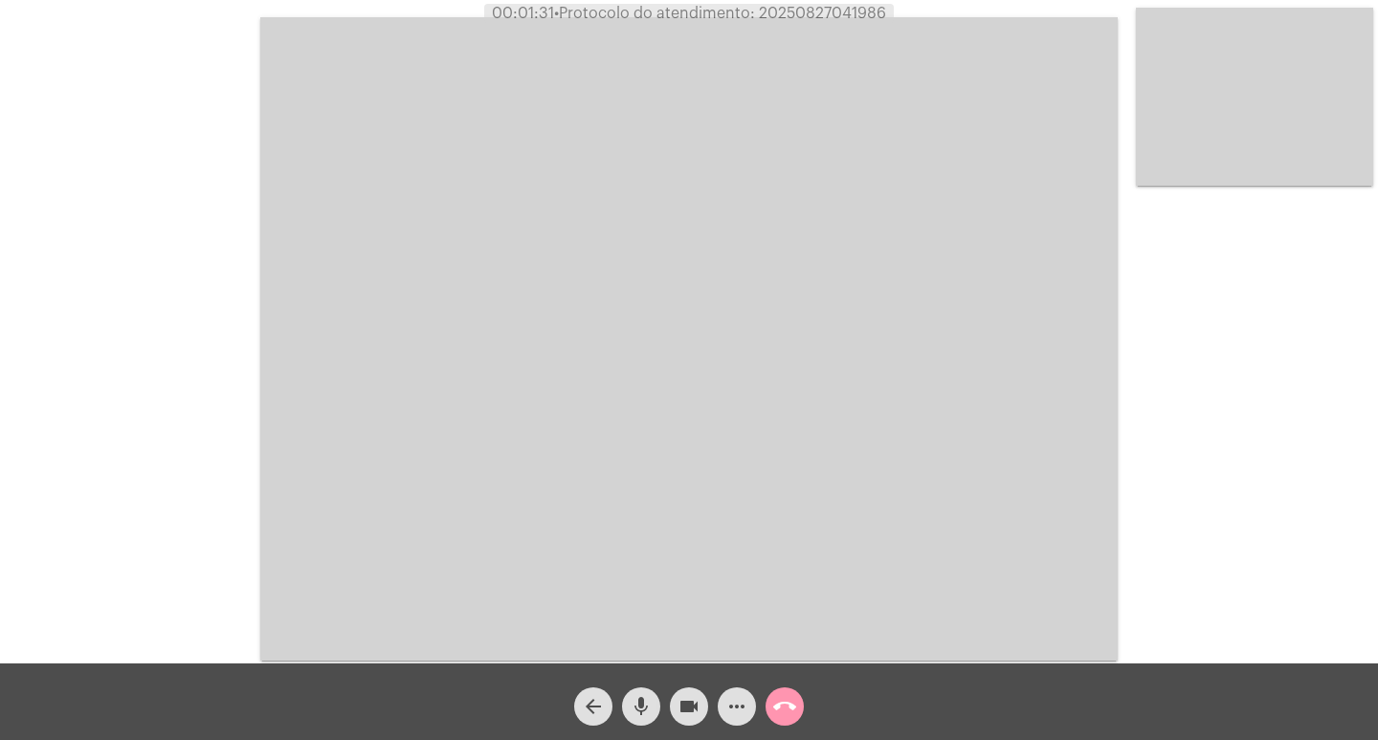
click at [371, 204] on video at bounding box center [689, 338] width 858 height 643
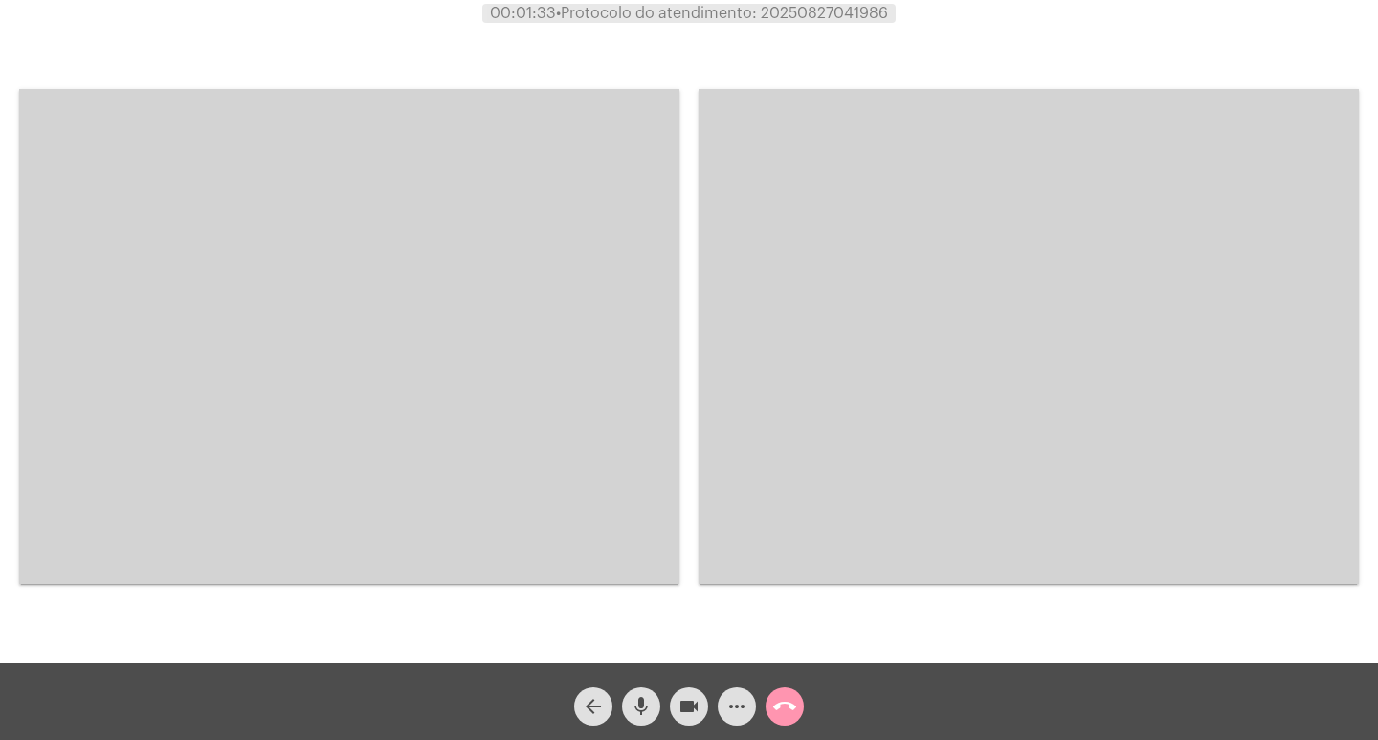
click at [741, 699] on mat-icon "more_horiz" at bounding box center [737, 706] width 23 height 23
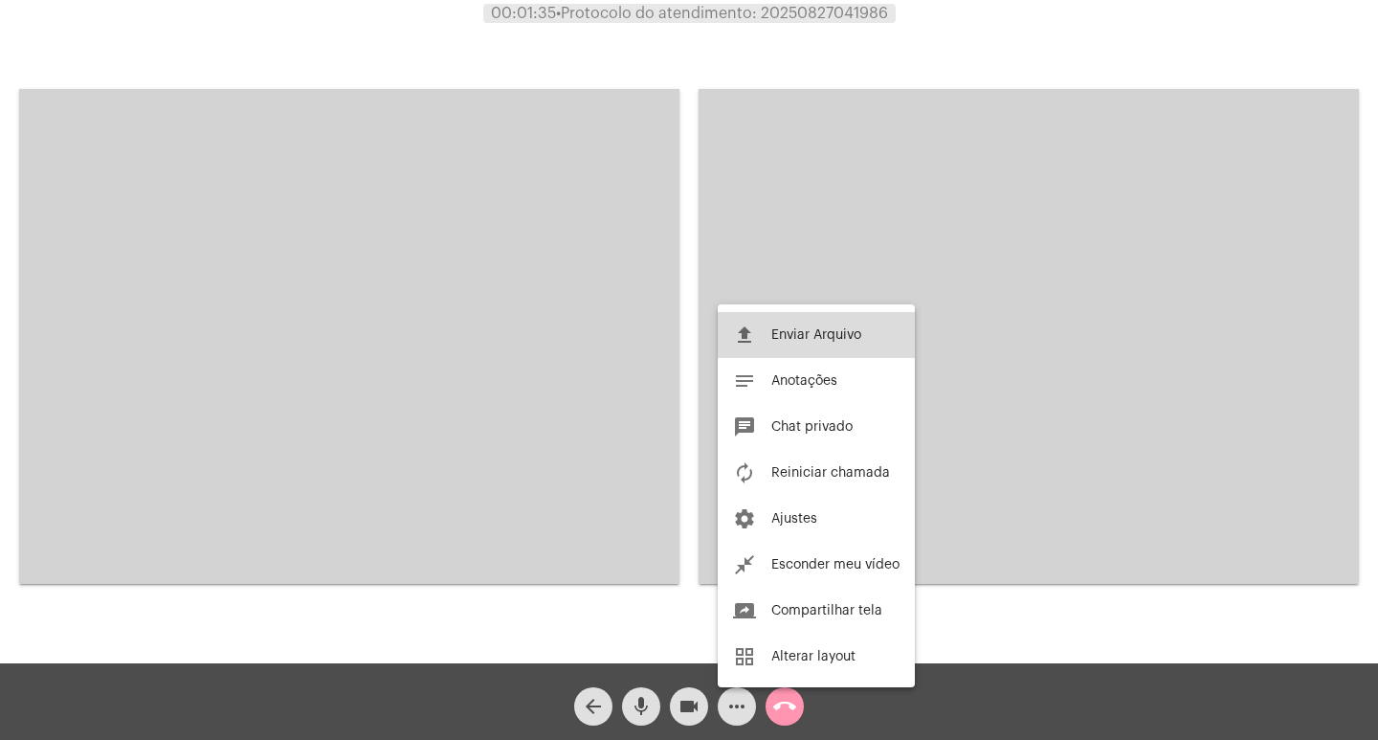
click at [783, 349] on button "file_upload Enviar Arquivo" at bounding box center [816, 335] width 197 height 46
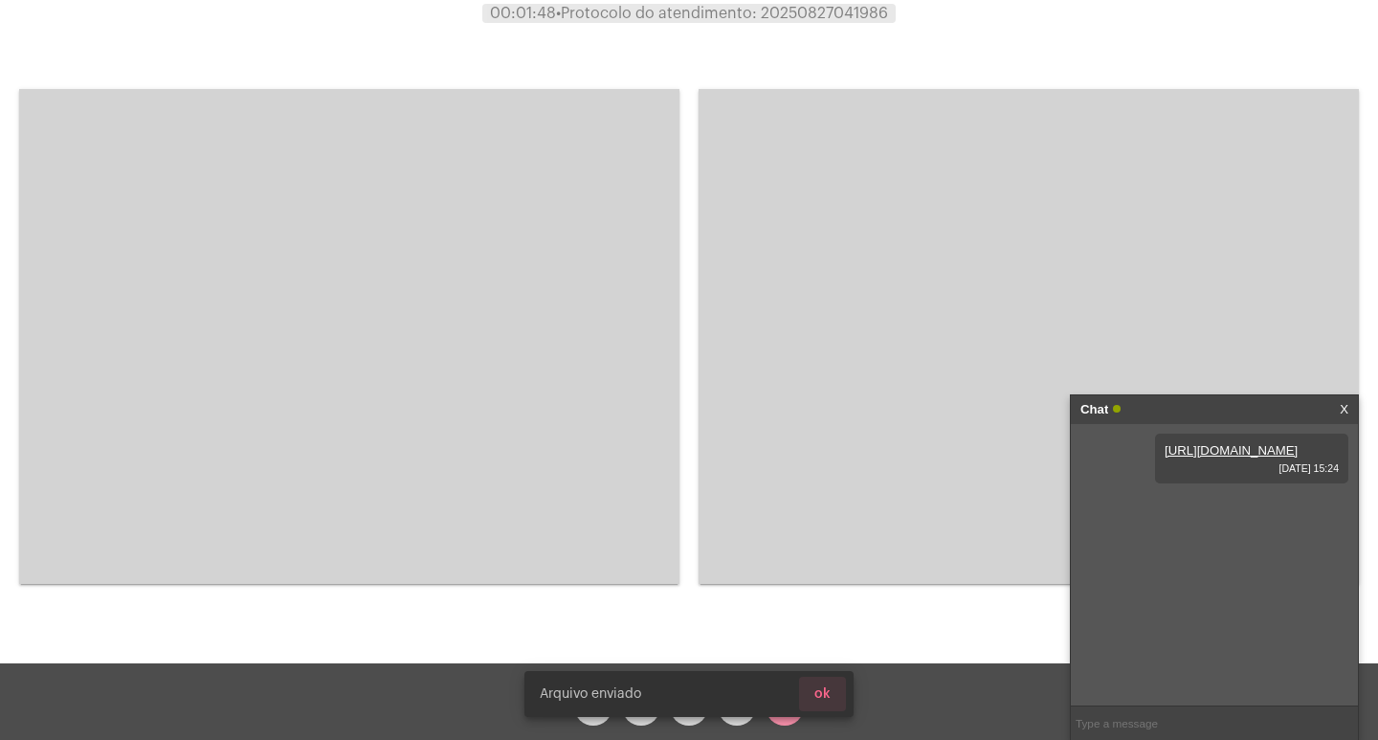
click at [834, 681] on button "ok" at bounding box center [822, 694] width 47 height 34
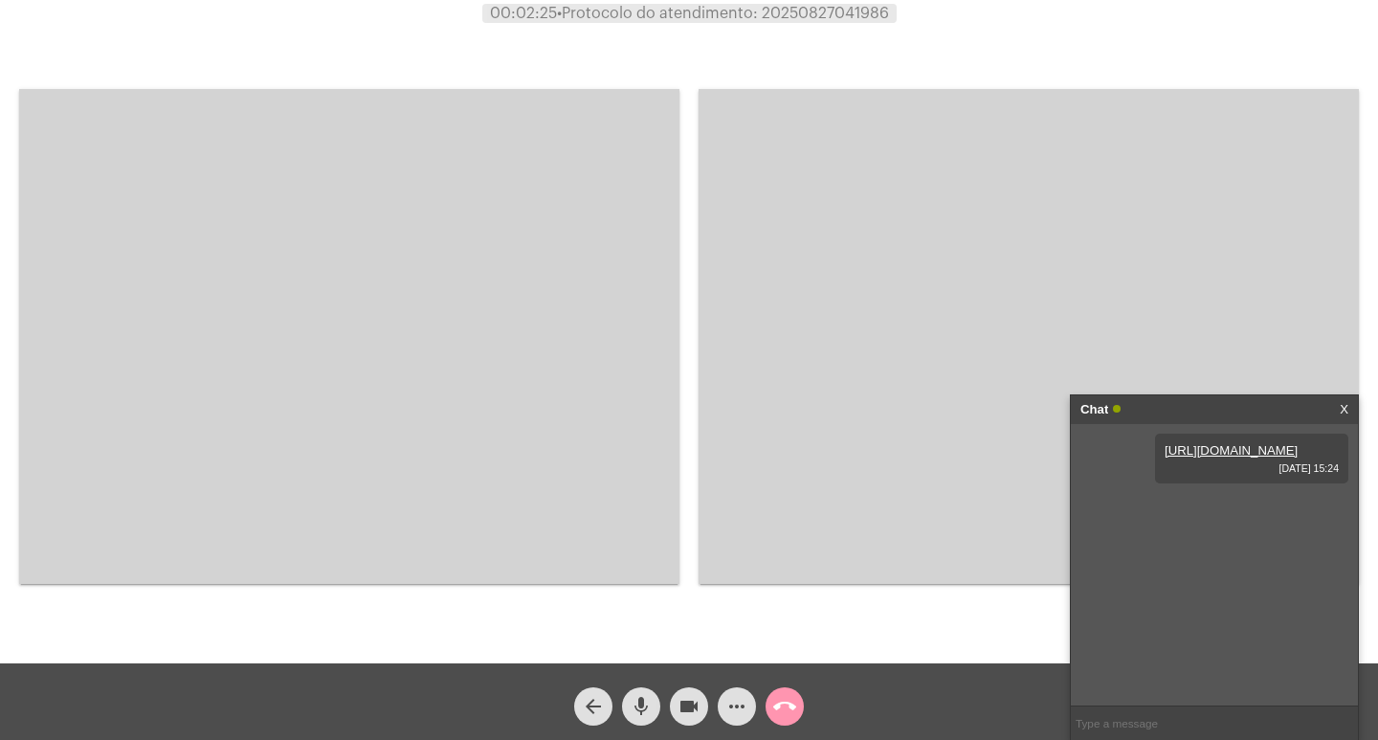
click at [458, 118] on video at bounding box center [349, 336] width 660 height 495
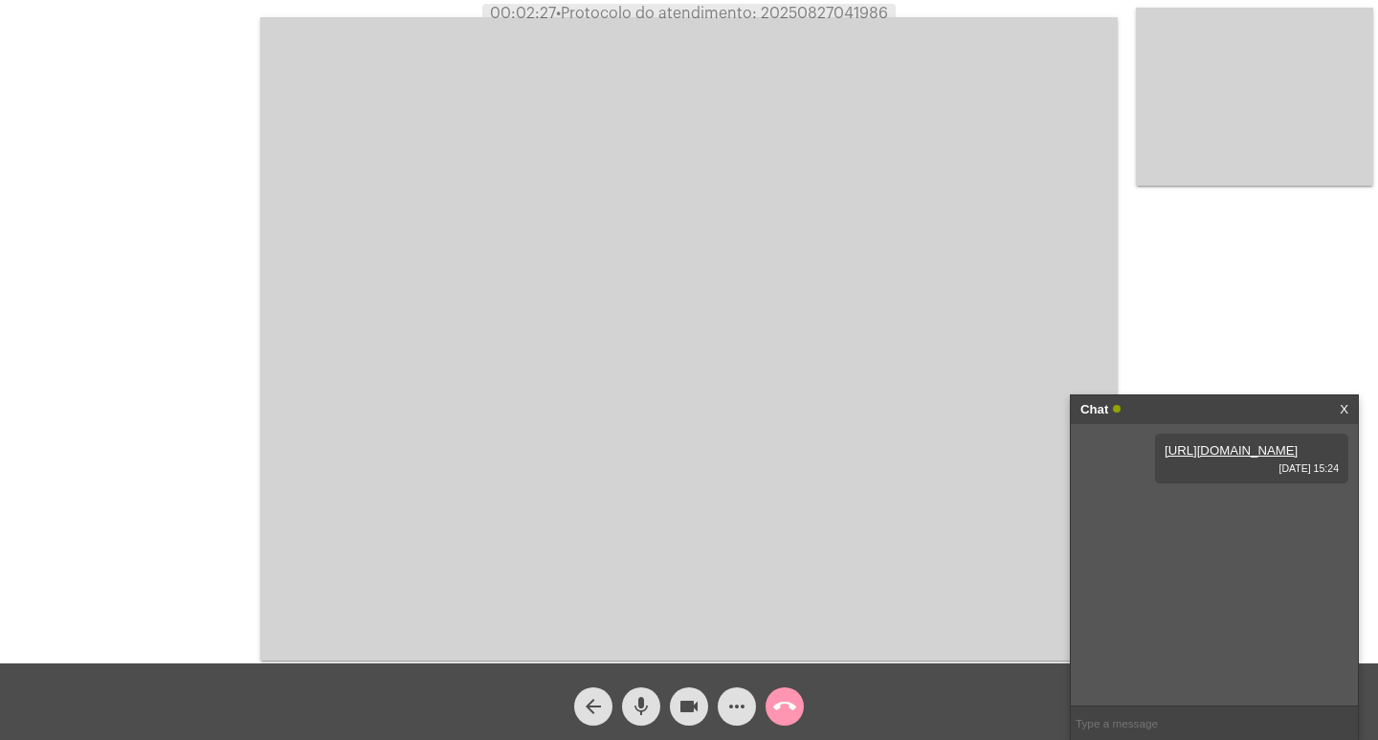
click at [1347, 409] on link "X" at bounding box center [1344, 409] width 9 height 29
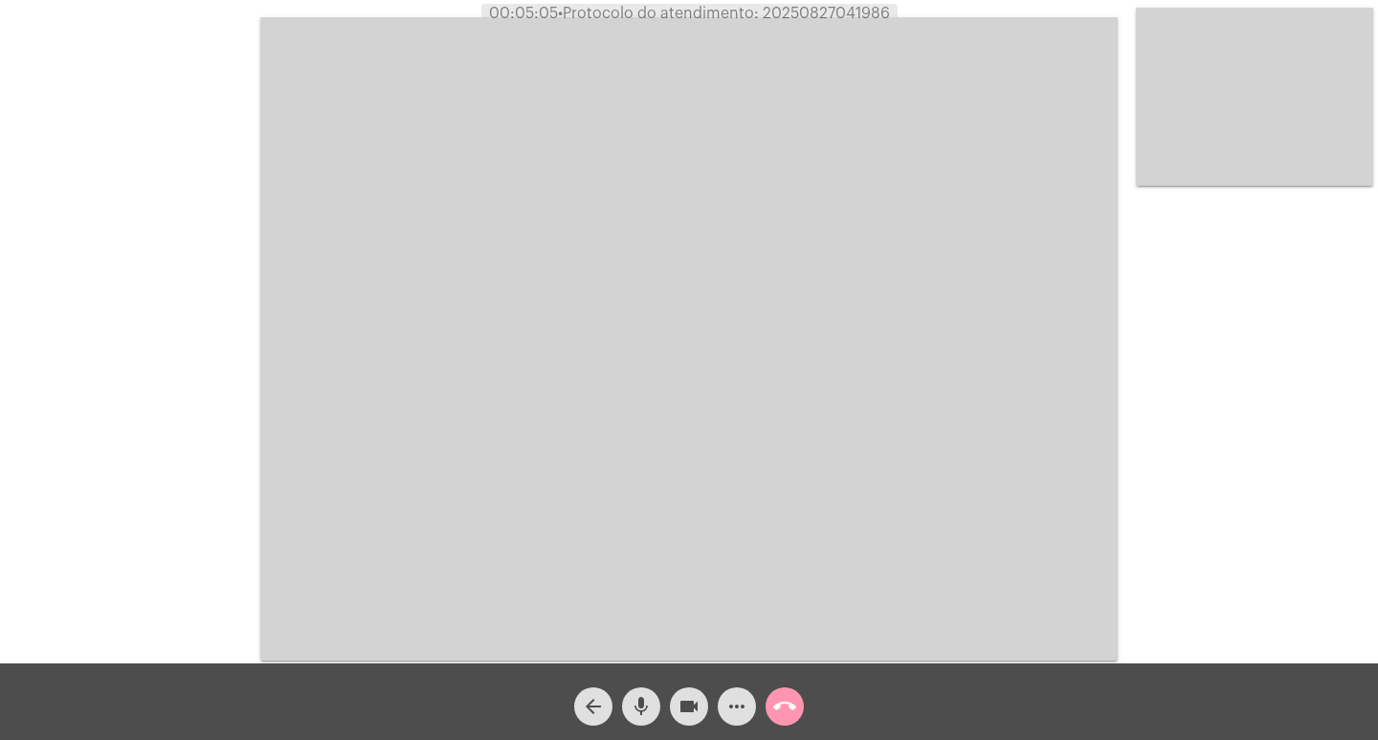
click at [688, 703] on mat-icon "videocam" at bounding box center [689, 706] width 23 height 23
click at [696, 704] on mat-icon "videocam_off" at bounding box center [689, 706] width 23 height 23
click at [696, 704] on mat-icon "videocam" at bounding box center [689, 706] width 23 height 23
click at [687, 713] on mat-icon "videocam_off" at bounding box center [689, 706] width 23 height 23
click at [797, 357] on video at bounding box center [689, 338] width 858 height 643
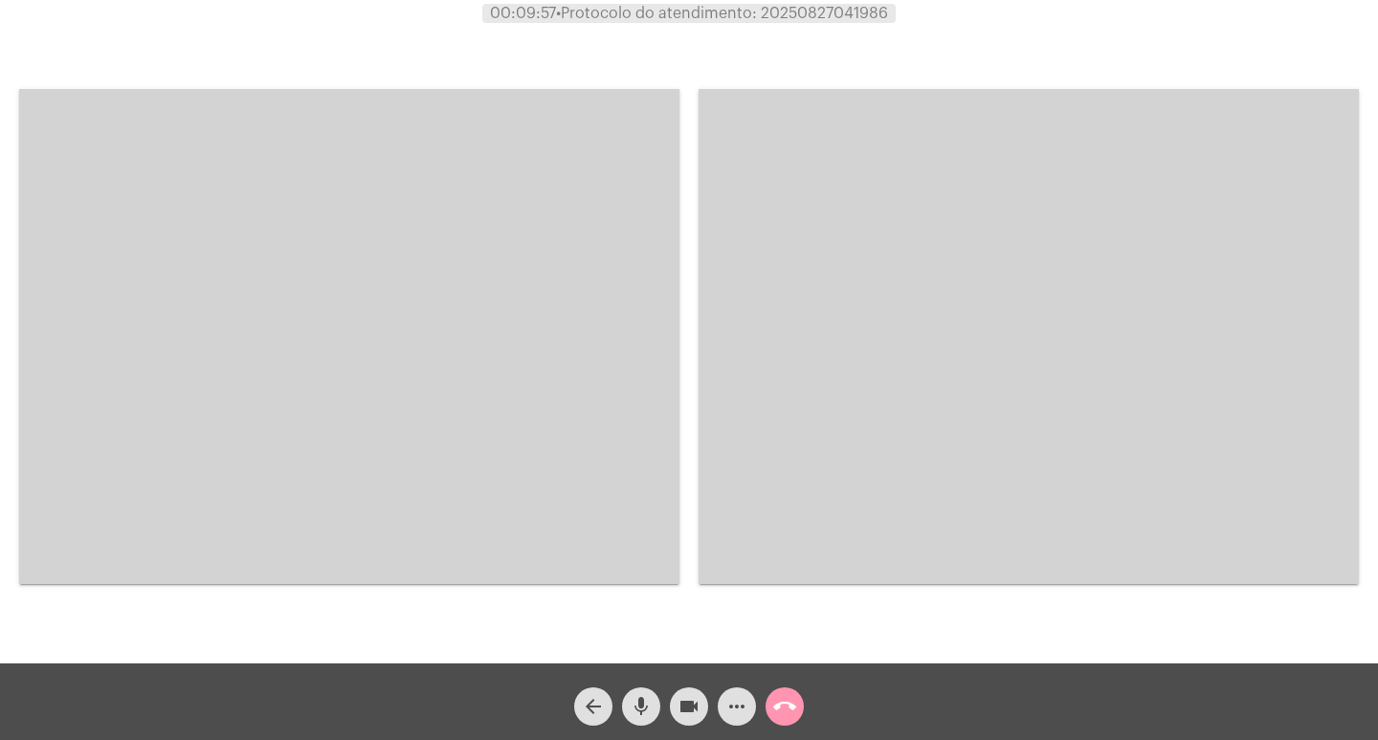
click at [669, 367] on video at bounding box center [349, 336] width 660 height 495
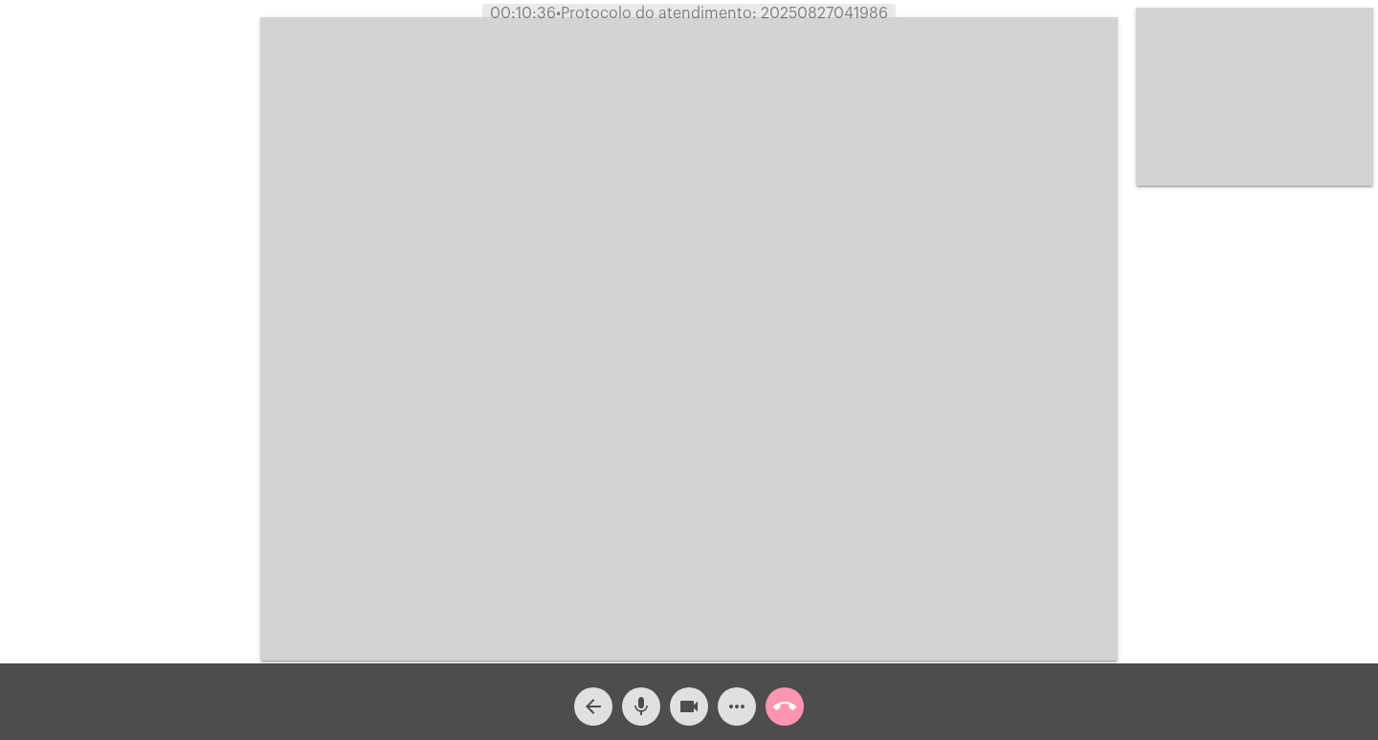
click at [785, 700] on mat-icon "call_end" at bounding box center [784, 706] width 23 height 23
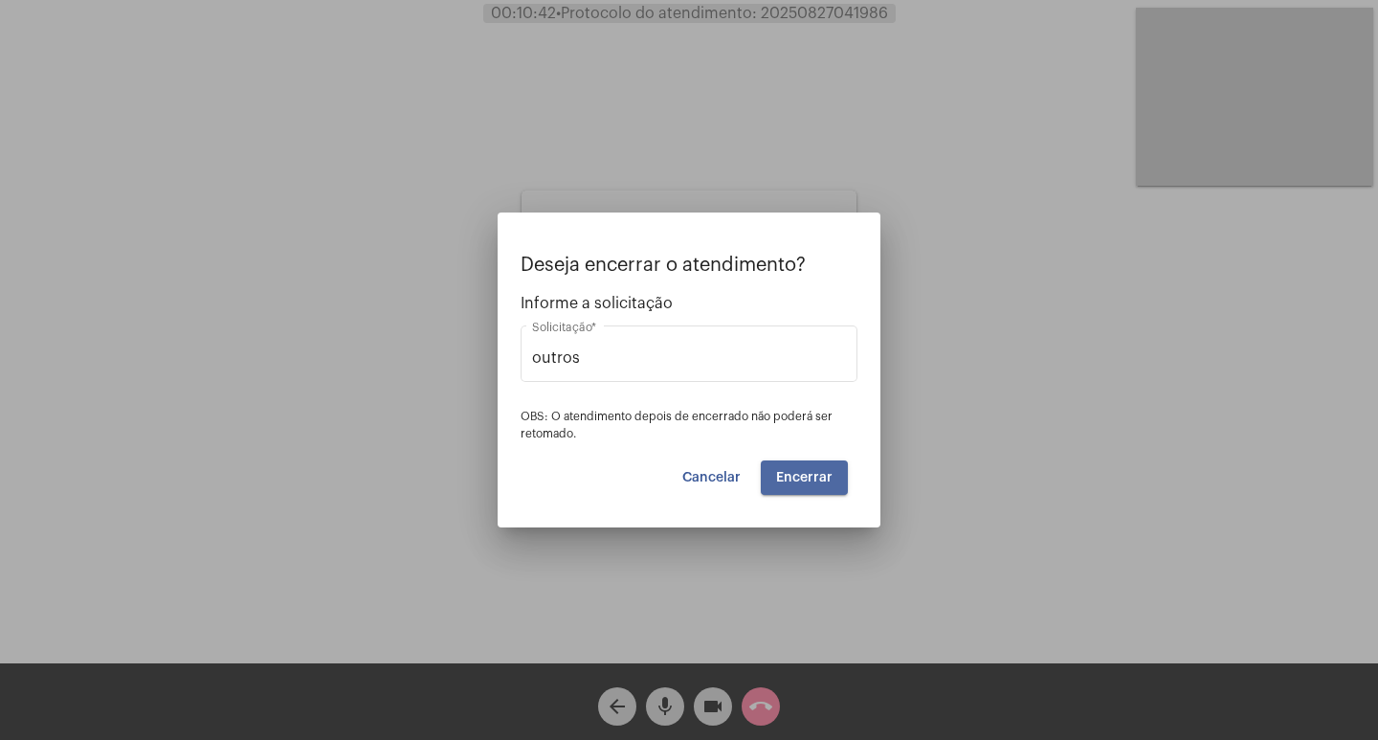
click at [811, 476] on span "Encerrar" at bounding box center [804, 477] width 56 height 13
click at [872, 690] on span "Ok" at bounding box center [872, 693] width 18 height 13
click at [658, 354] on input "outros" at bounding box center [689, 357] width 314 height 17
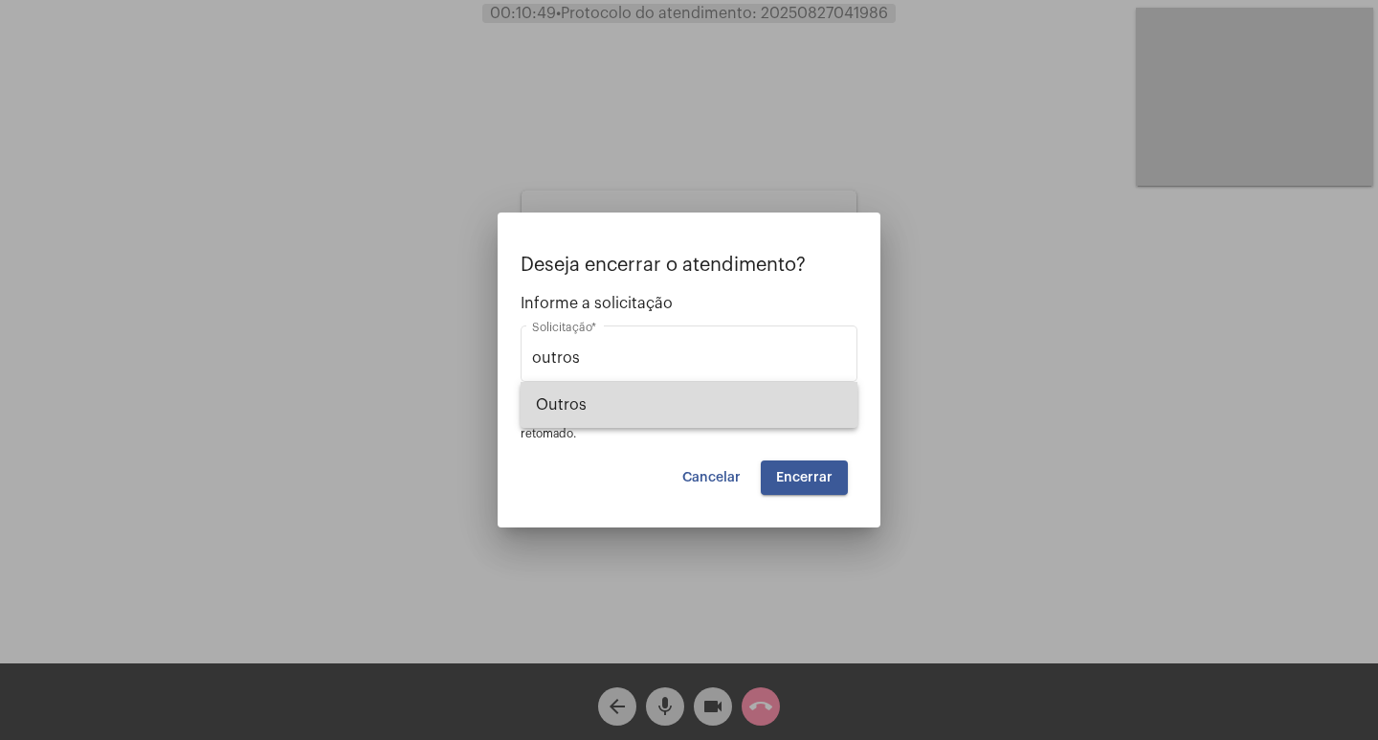
click at [654, 408] on span "Outros" at bounding box center [689, 405] width 306 height 46
type input "Outros"
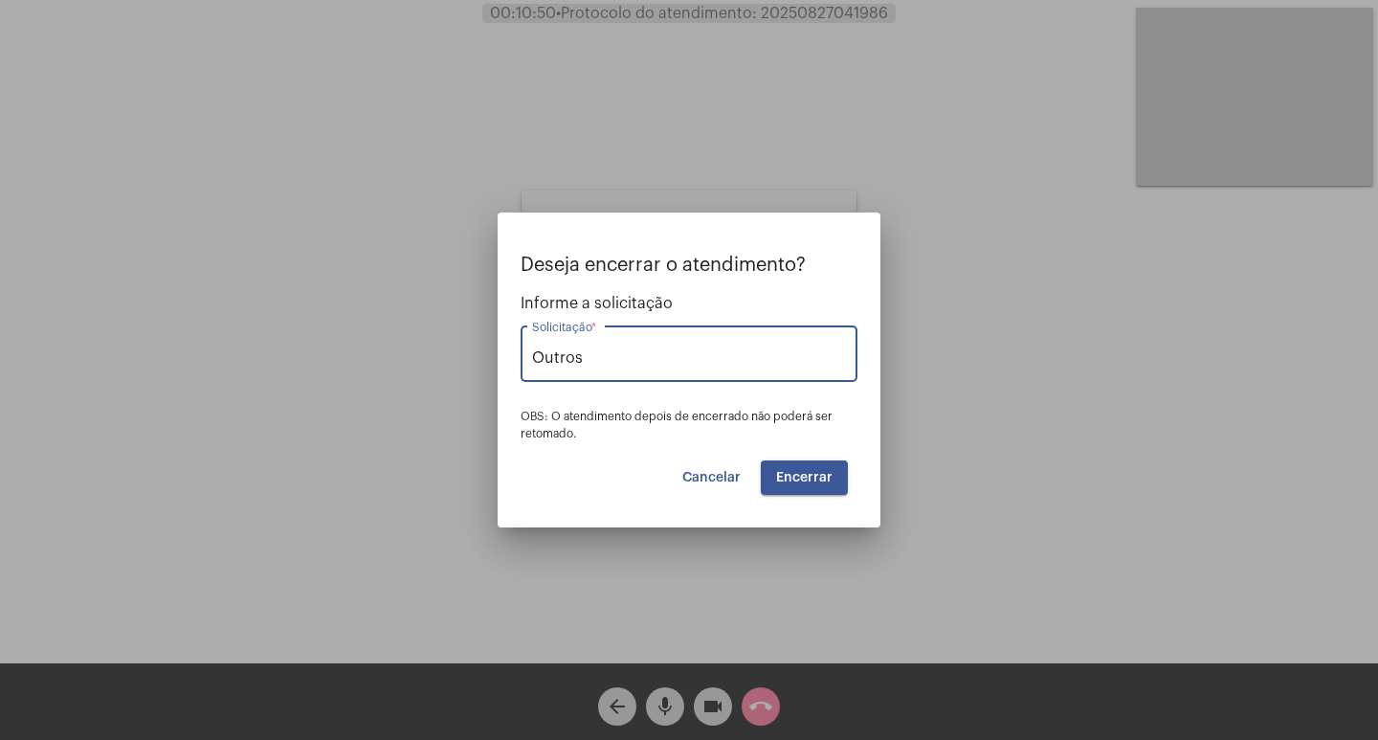
click at [815, 480] on span "Encerrar" at bounding box center [804, 477] width 56 height 13
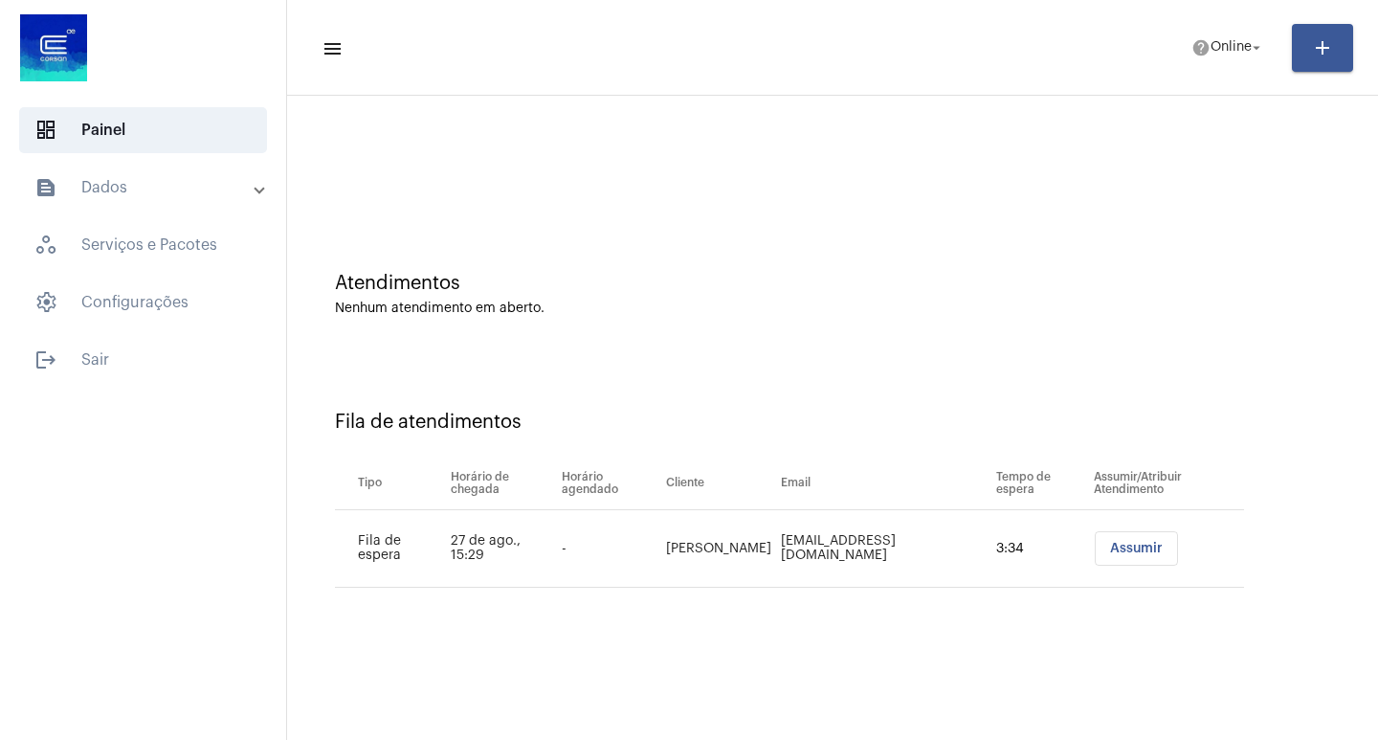
click at [1114, 565] on button "Assumir" at bounding box center [1136, 548] width 83 height 34
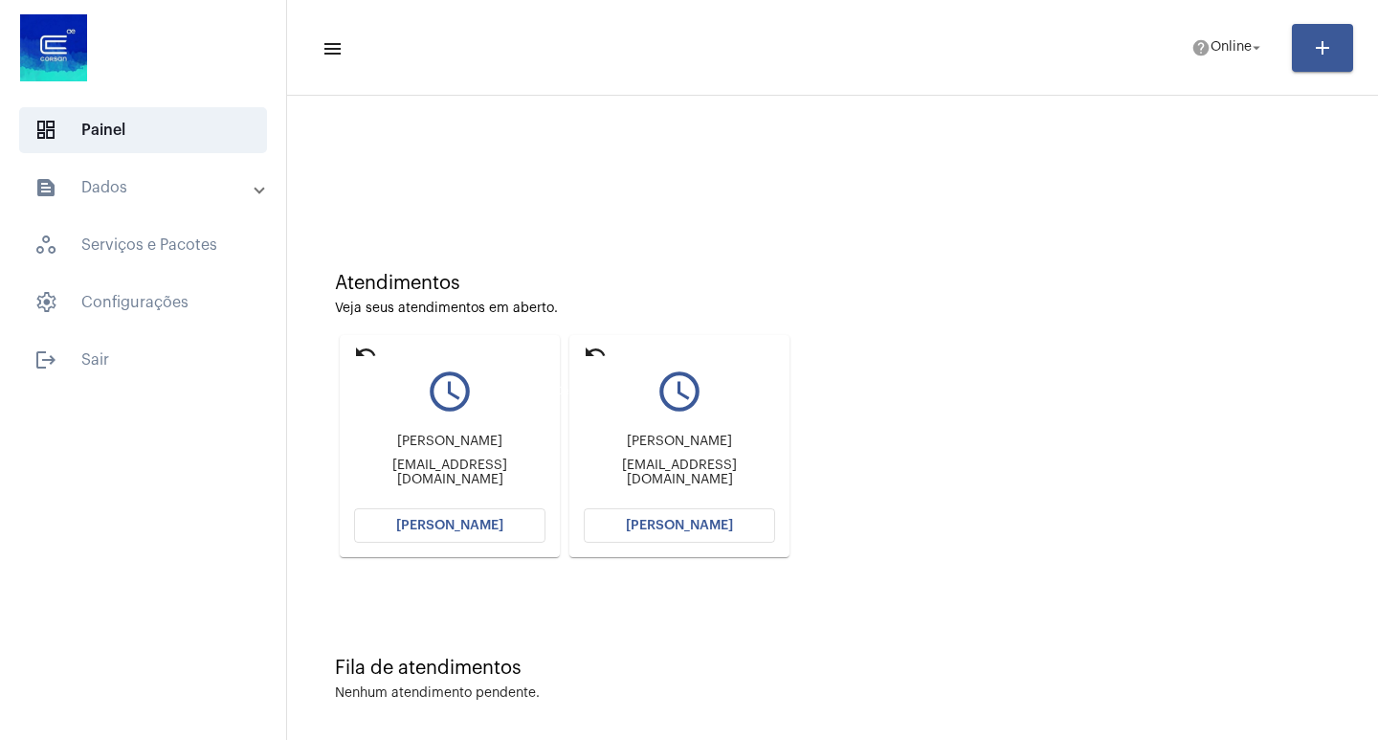
click at [598, 345] on mat-icon "undo" at bounding box center [595, 352] width 23 height 23
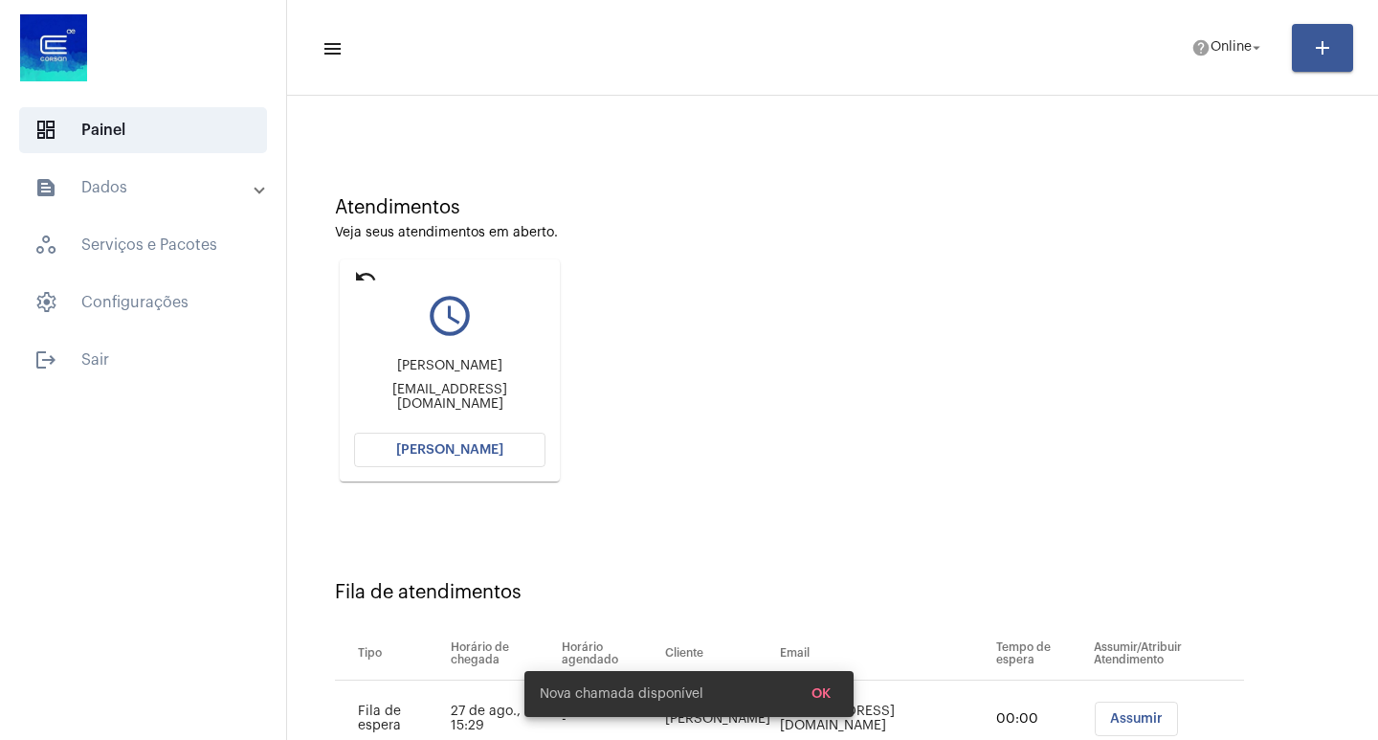
scroll to position [145, 0]
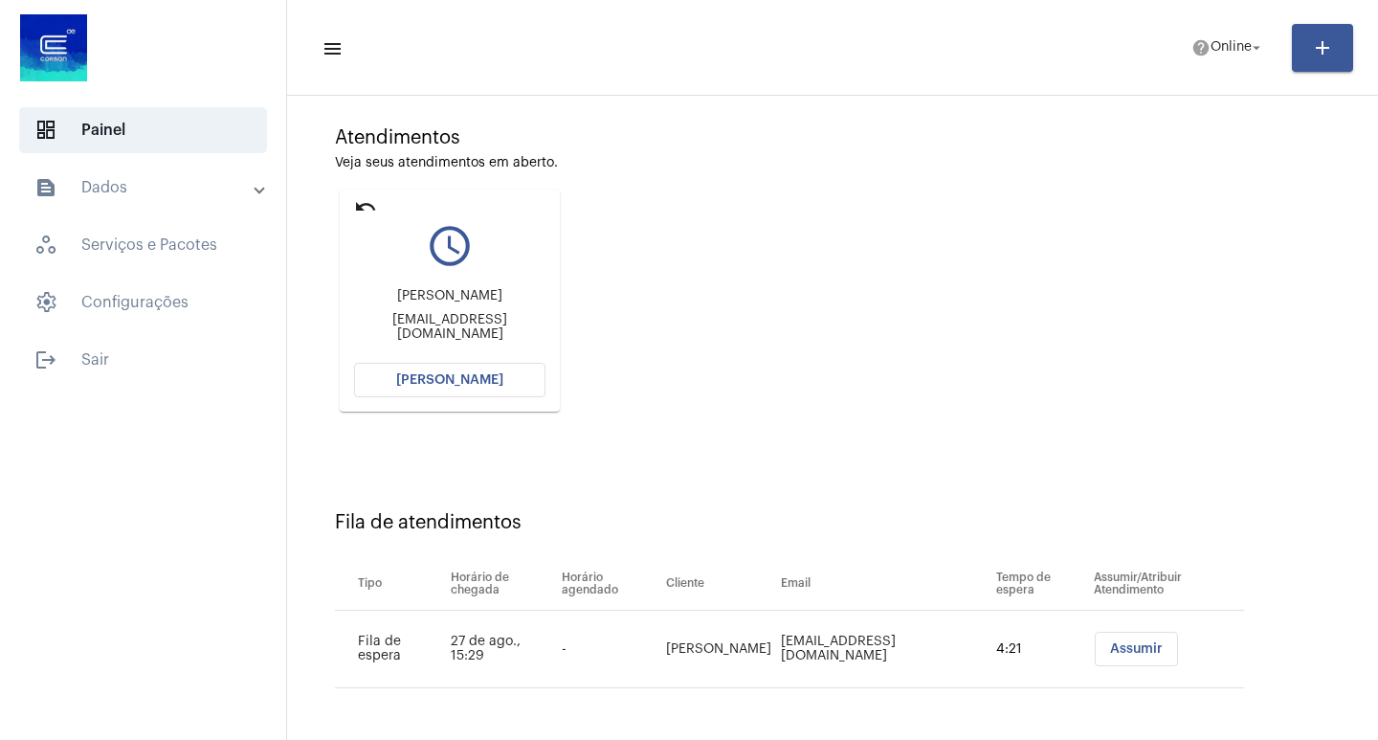
click at [513, 380] on button "[PERSON_NAME]" at bounding box center [449, 380] width 191 height 34
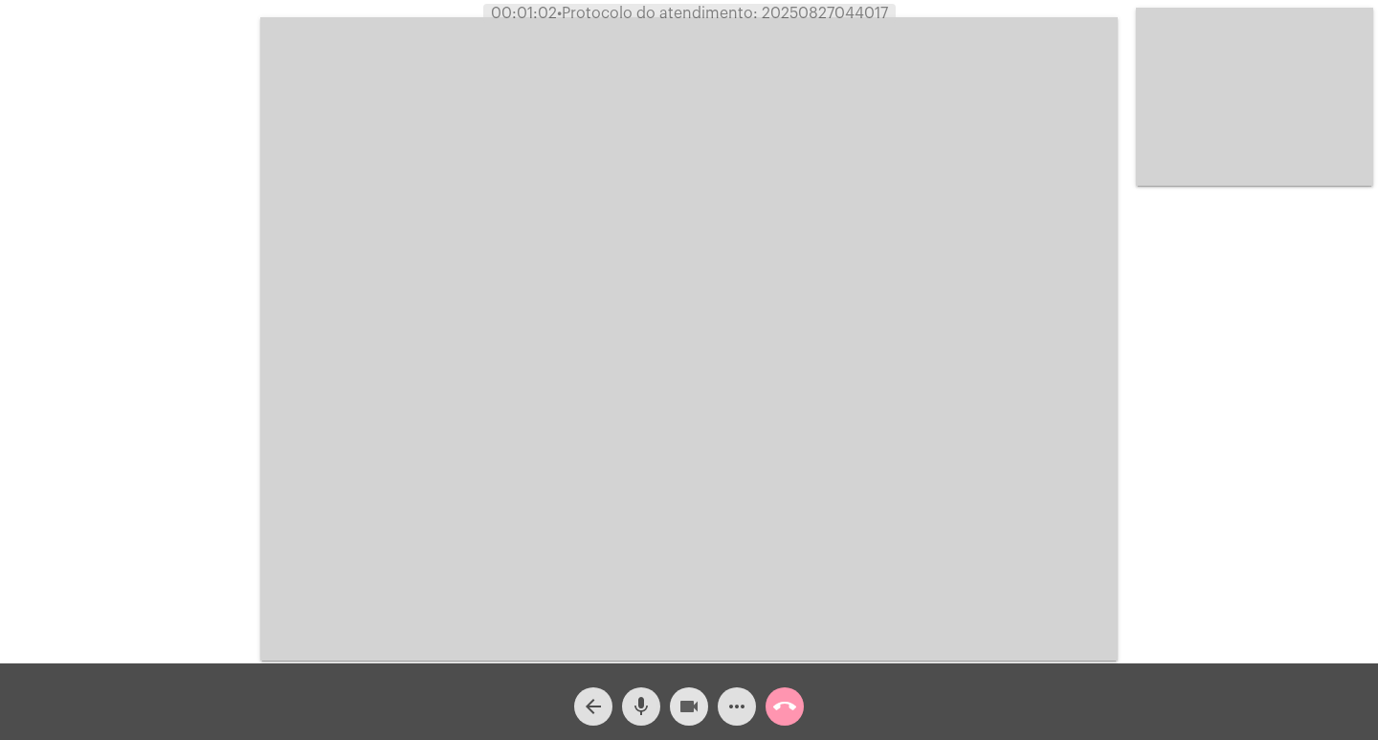
click at [676, 707] on button "videocam" at bounding box center [689, 706] width 38 height 38
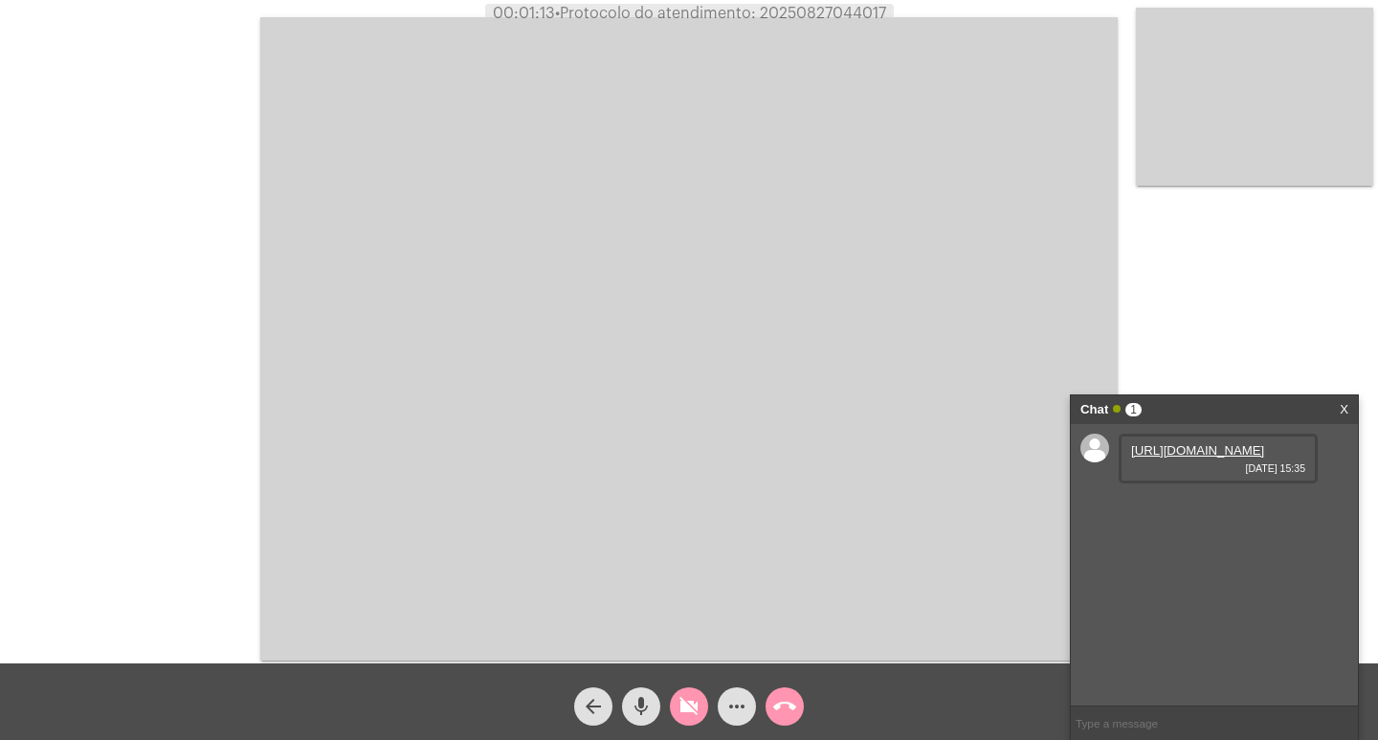
click at [689, 695] on mat-icon "videocam_off" at bounding box center [689, 706] width 23 height 23
click at [1205, 458] on link "[URL][DOMAIN_NAME]" at bounding box center [1197, 450] width 133 height 14
click at [713, 468] on video at bounding box center [689, 338] width 858 height 643
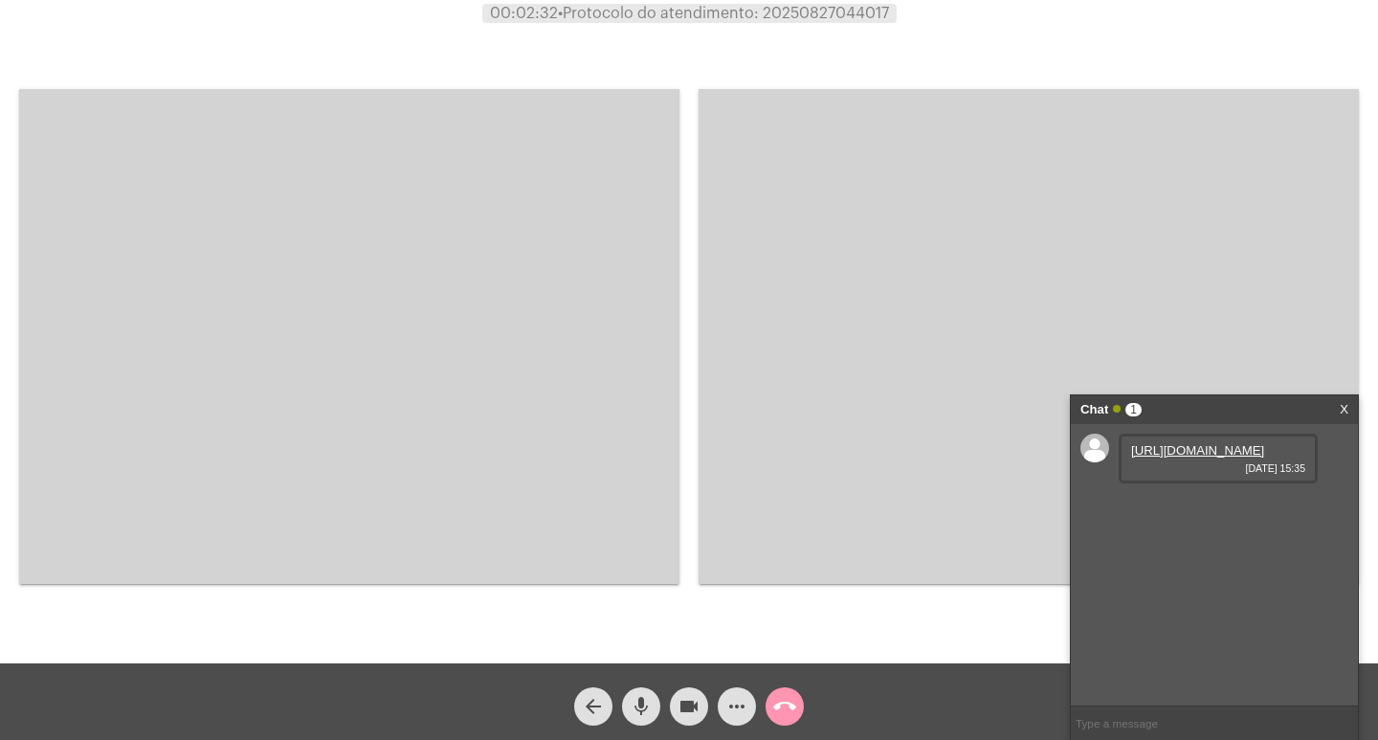
click at [371, 345] on video at bounding box center [349, 336] width 660 height 495
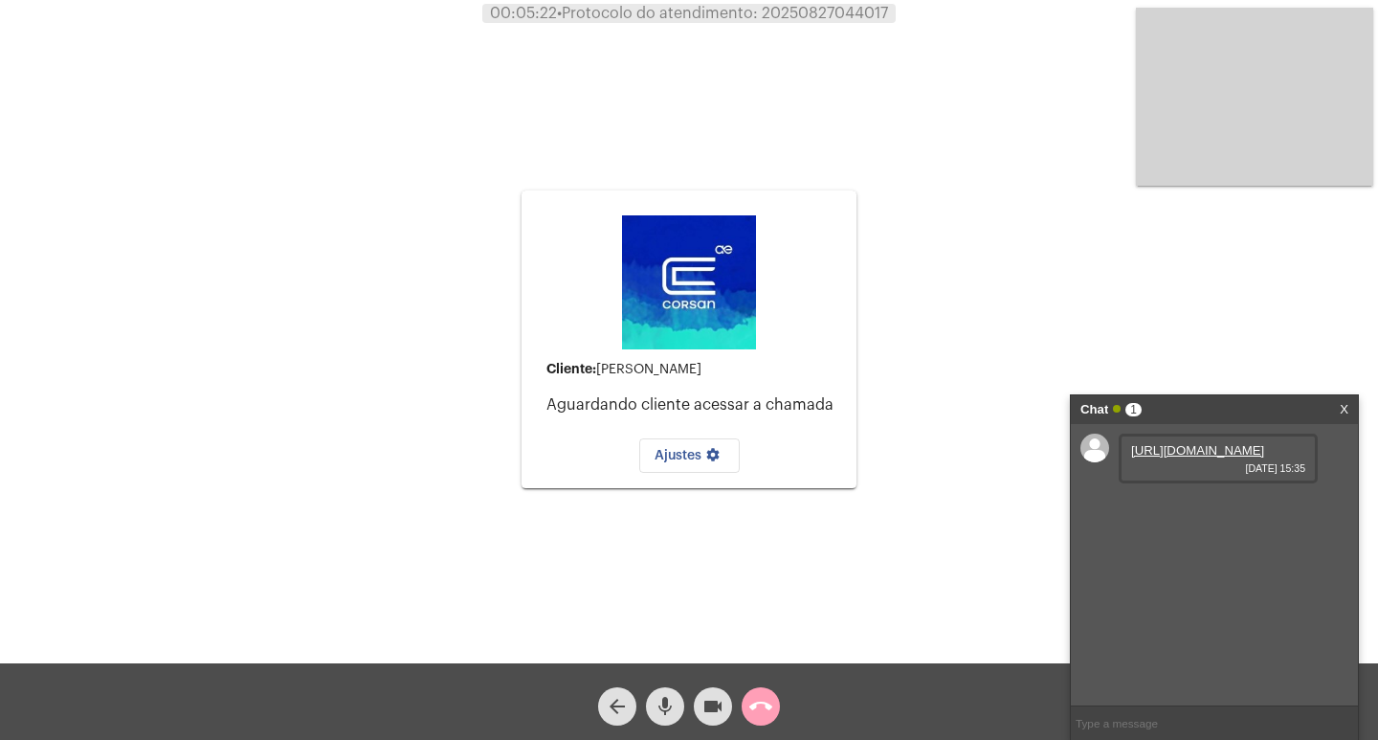
click at [757, 726] on span "call_end" at bounding box center [760, 706] width 23 height 38
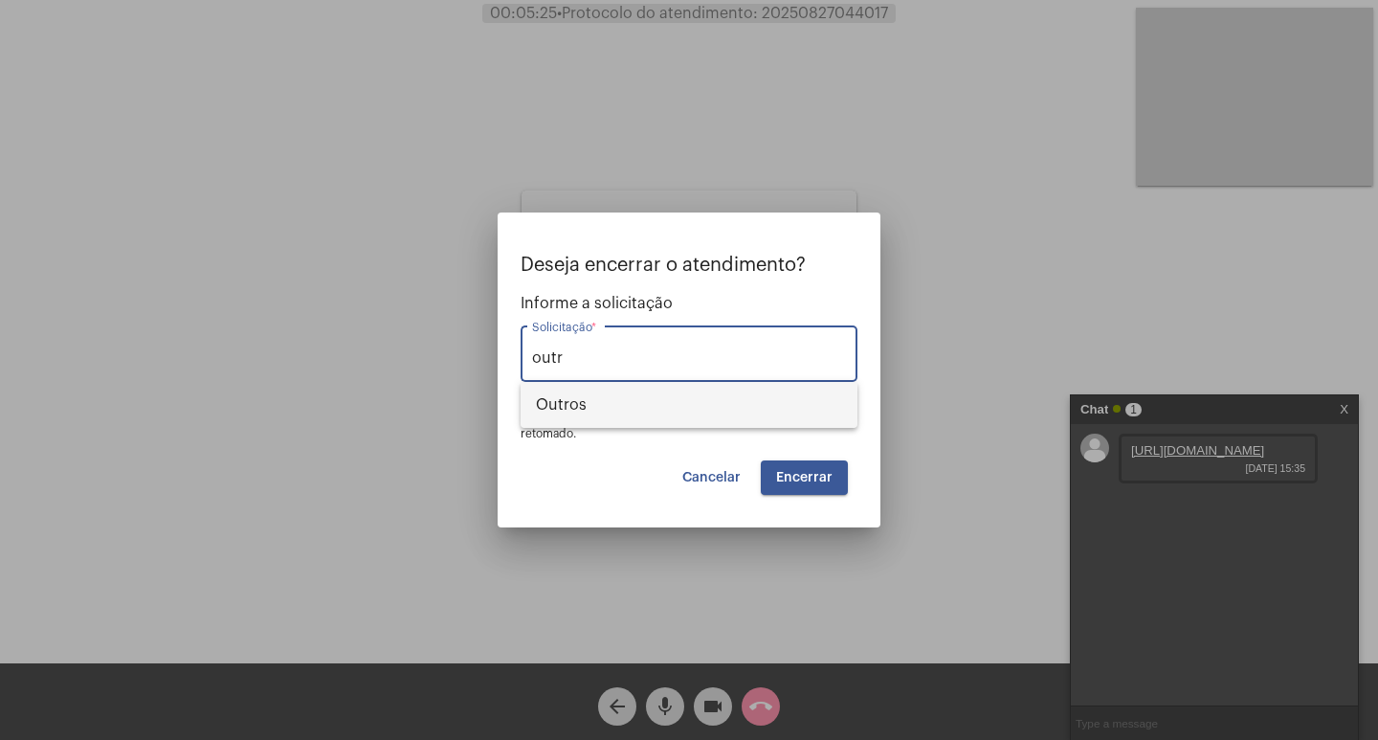
click at [728, 421] on span "Outros" at bounding box center [689, 405] width 306 height 46
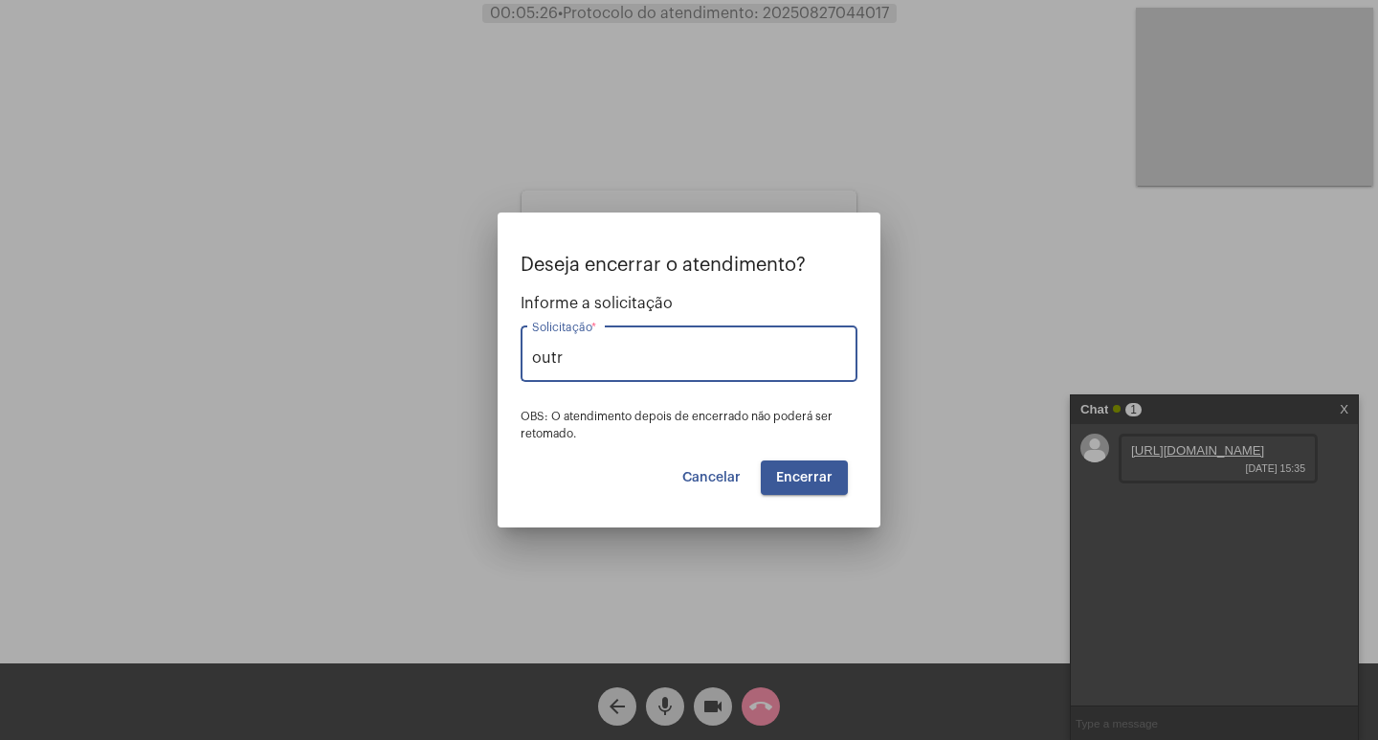
type input "Outros"
click at [792, 480] on span "Encerrar" at bounding box center [804, 477] width 56 height 13
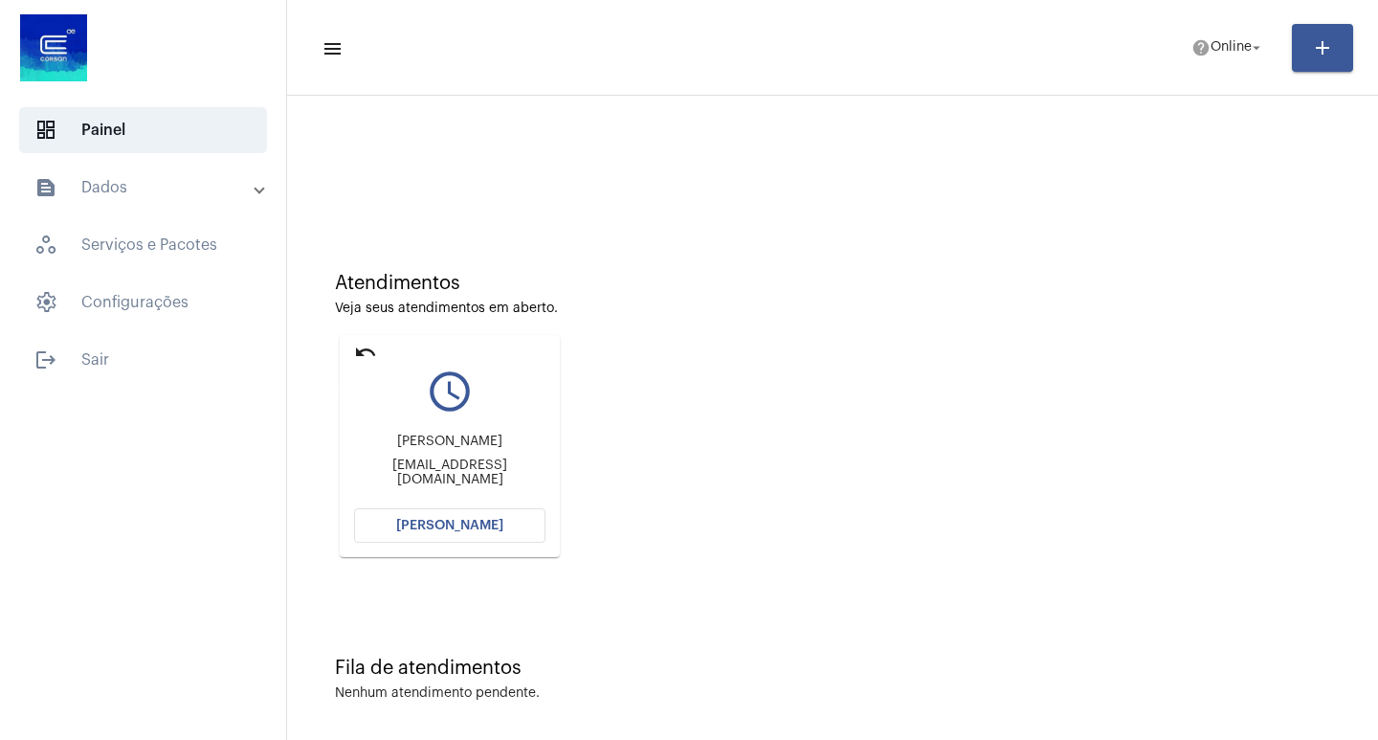
scroll to position [9, 0]
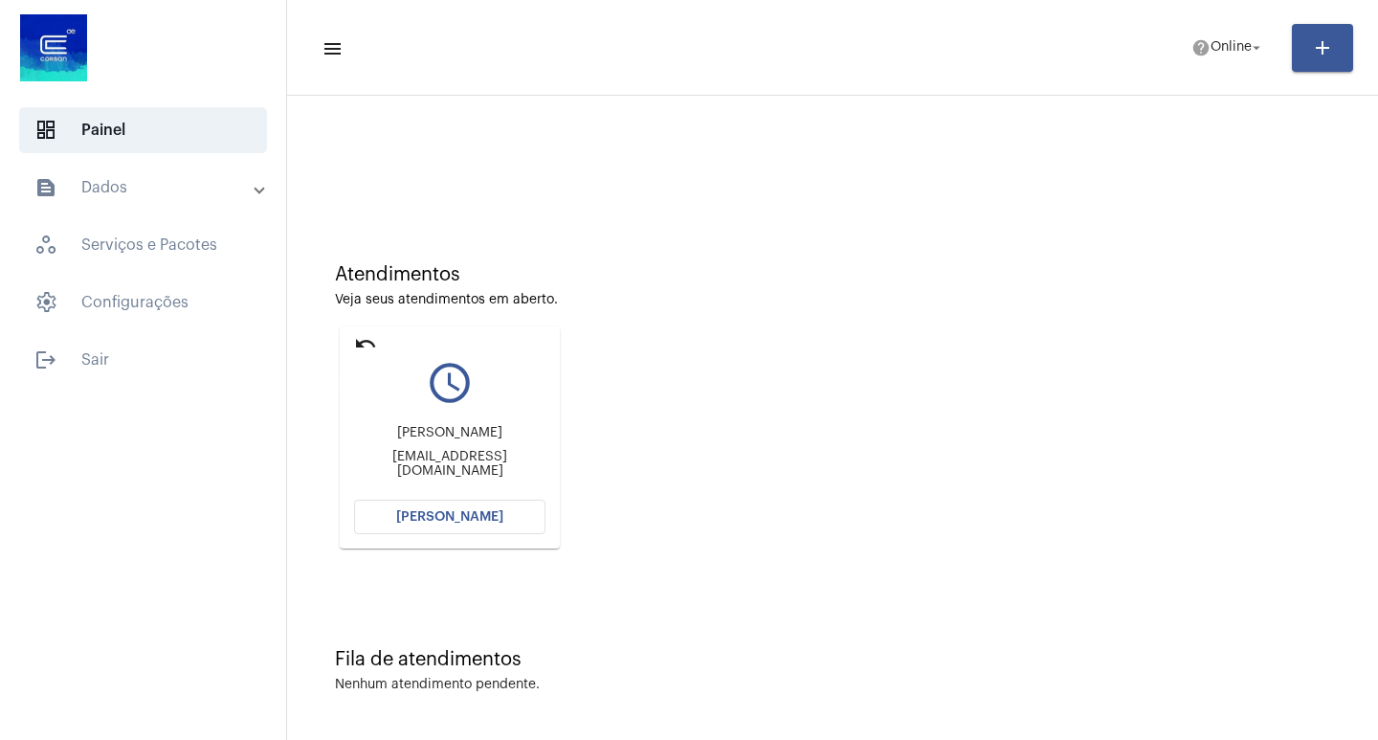
click at [369, 340] on mat-icon "undo" at bounding box center [365, 343] width 23 height 23
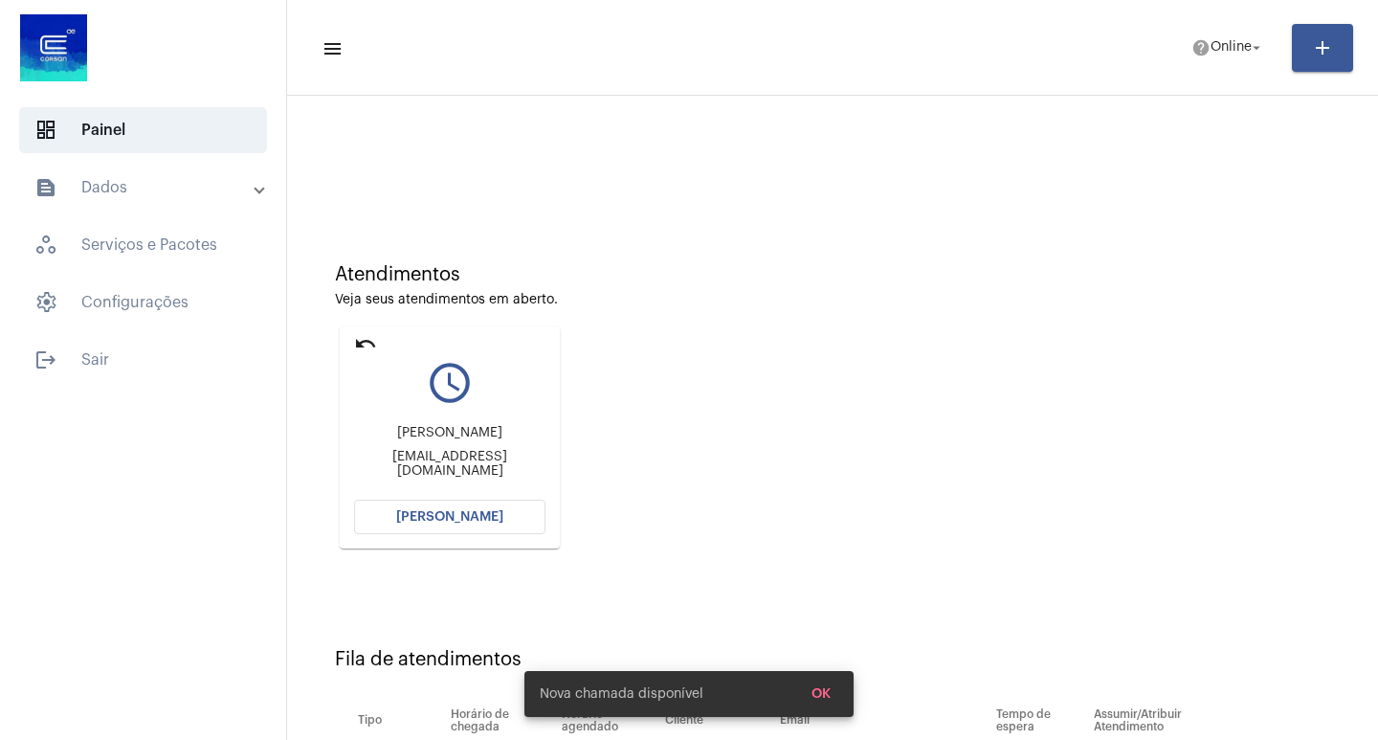
scroll to position [0, 0]
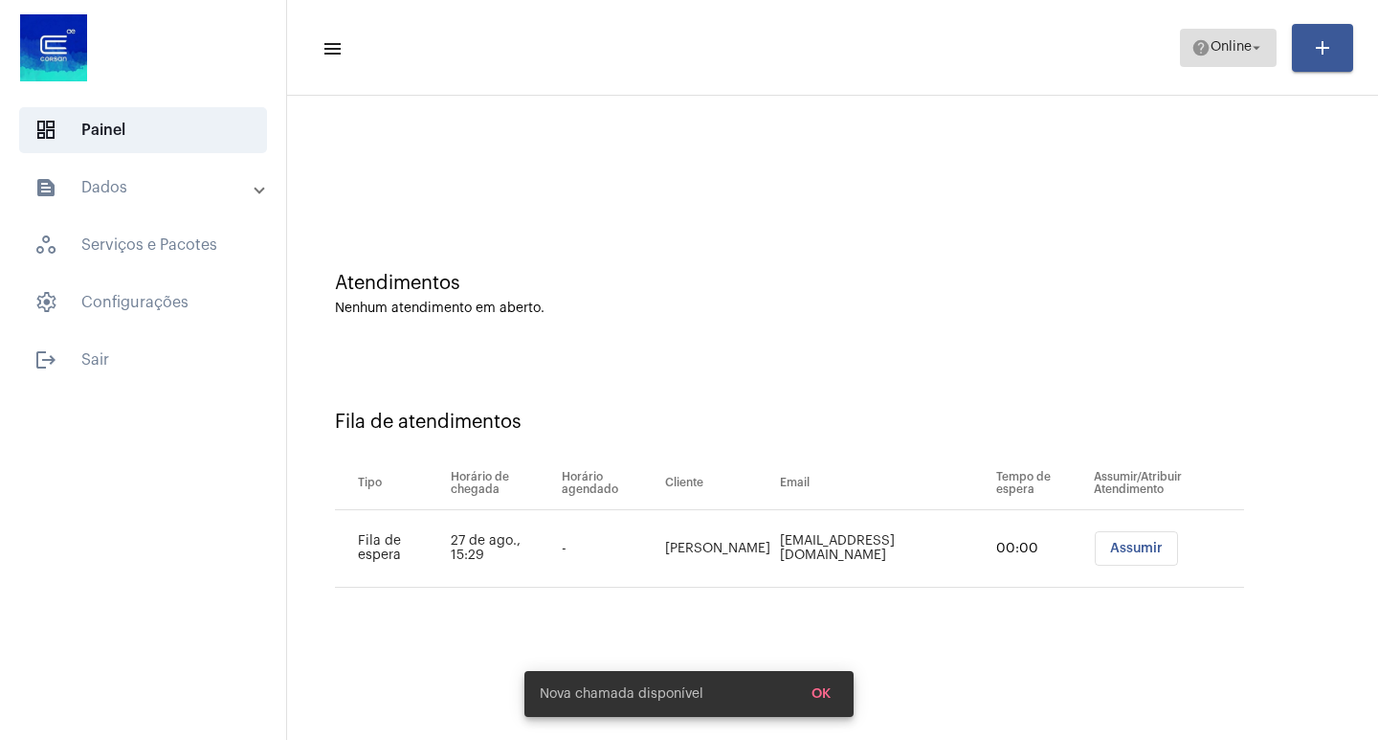
click at [1208, 60] on span "help Online arrow_drop_down" at bounding box center [1229, 47] width 74 height 34
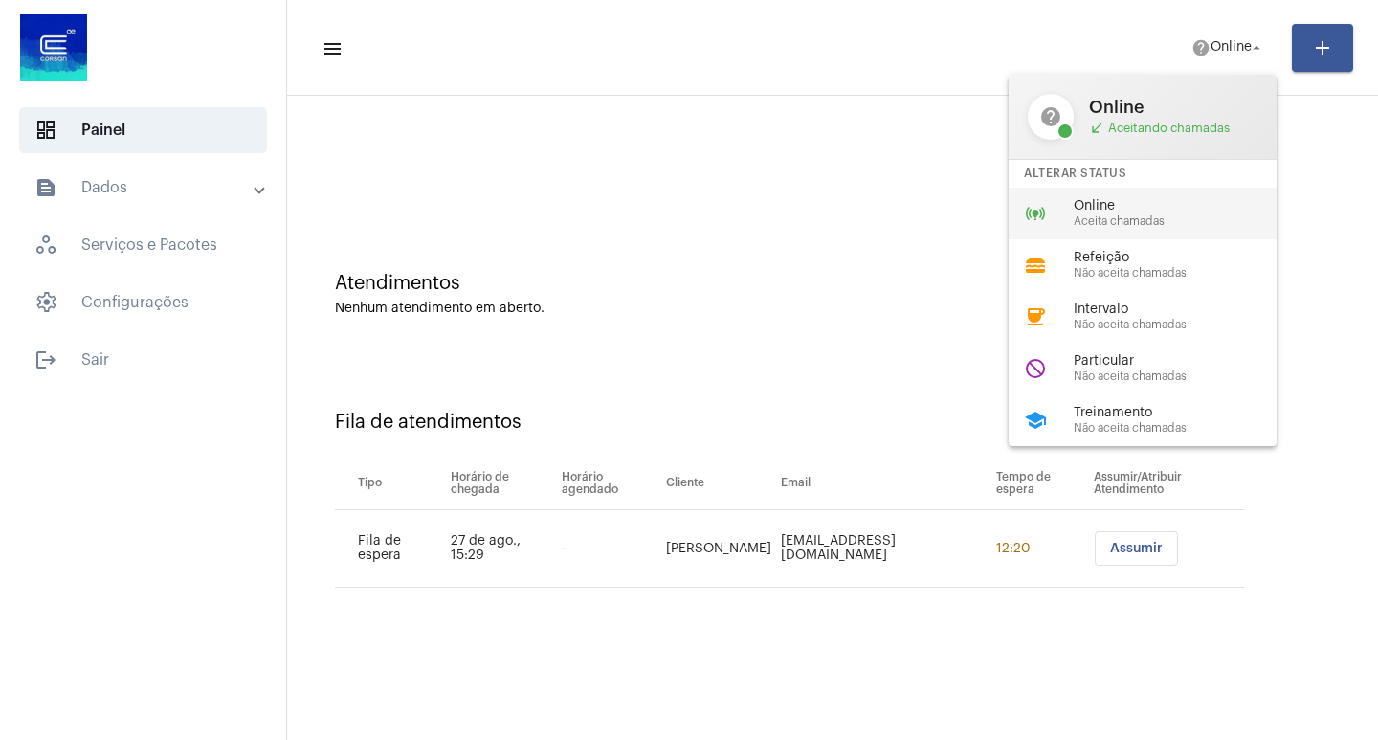
click at [1176, 225] on span "Aceita chamadas" at bounding box center [1183, 221] width 218 height 12
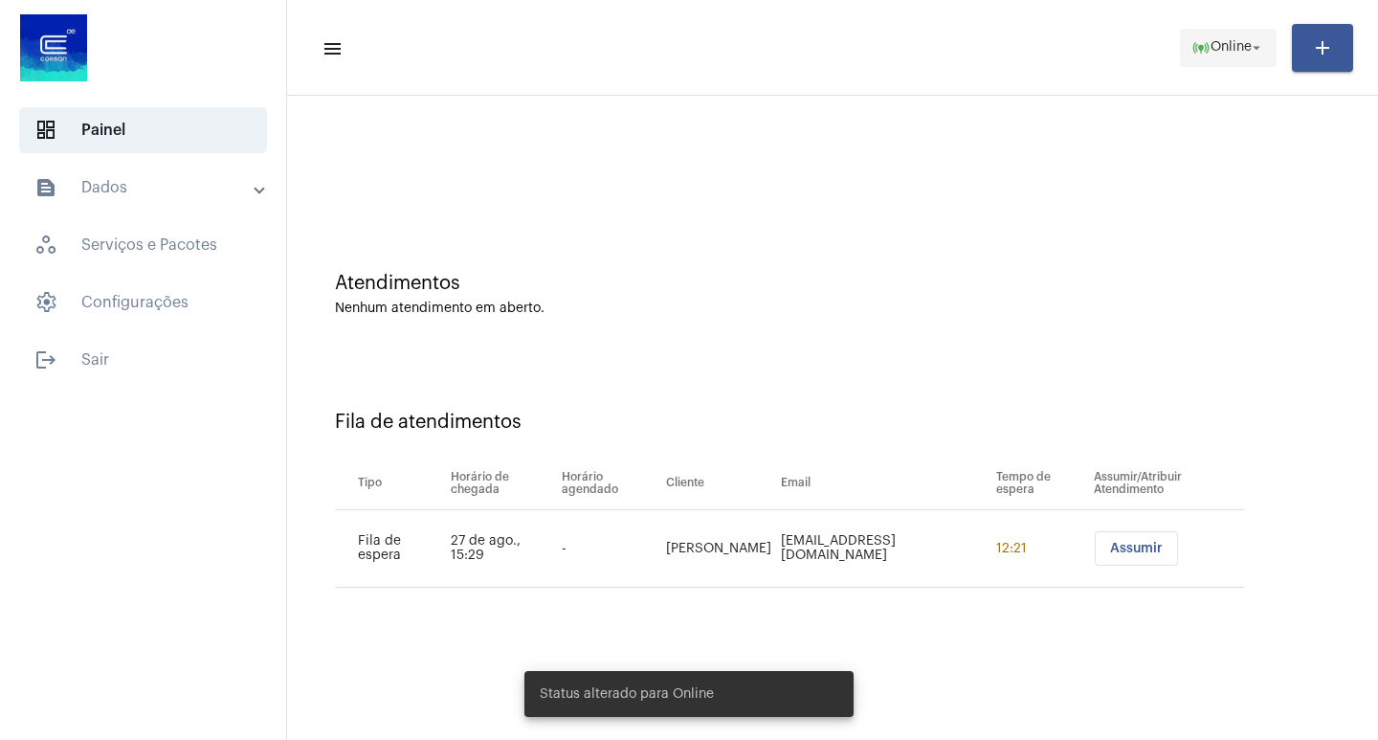
click at [1221, 61] on span "online_prediction Online arrow_drop_down" at bounding box center [1229, 47] width 74 height 34
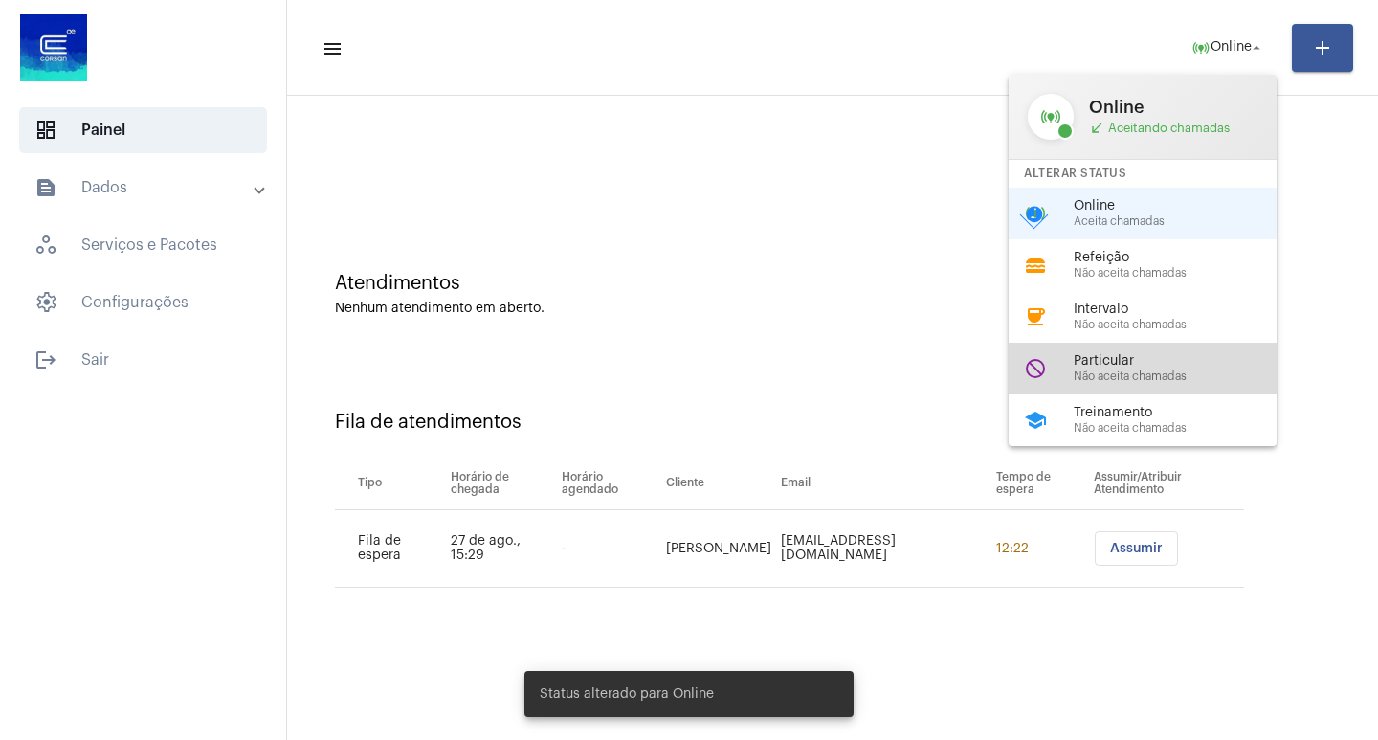
click at [1177, 346] on div "do_not_disturb Particular Não aceita chamadas" at bounding box center [1158, 369] width 299 height 52
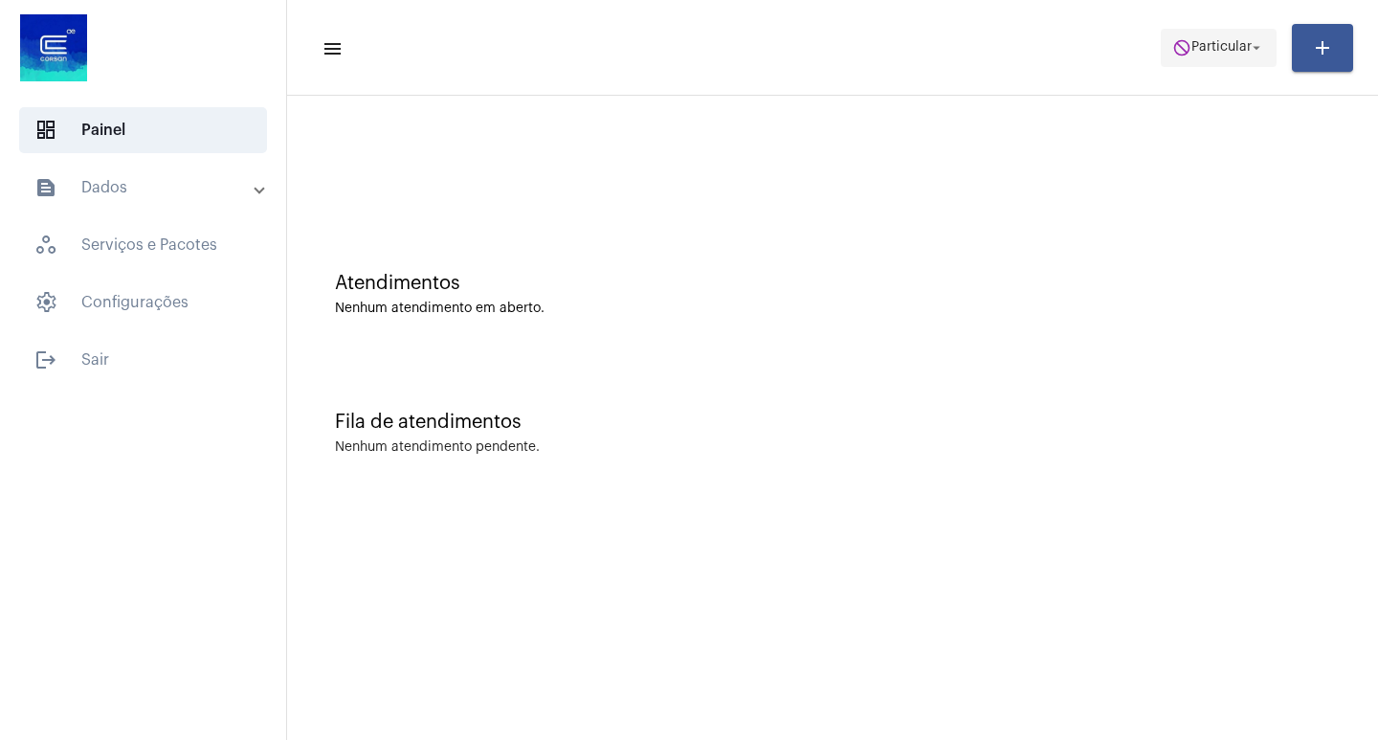
click at [1173, 49] on mat-icon "do_not_disturb" at bounding box center [1182, 47] width 19 height 19
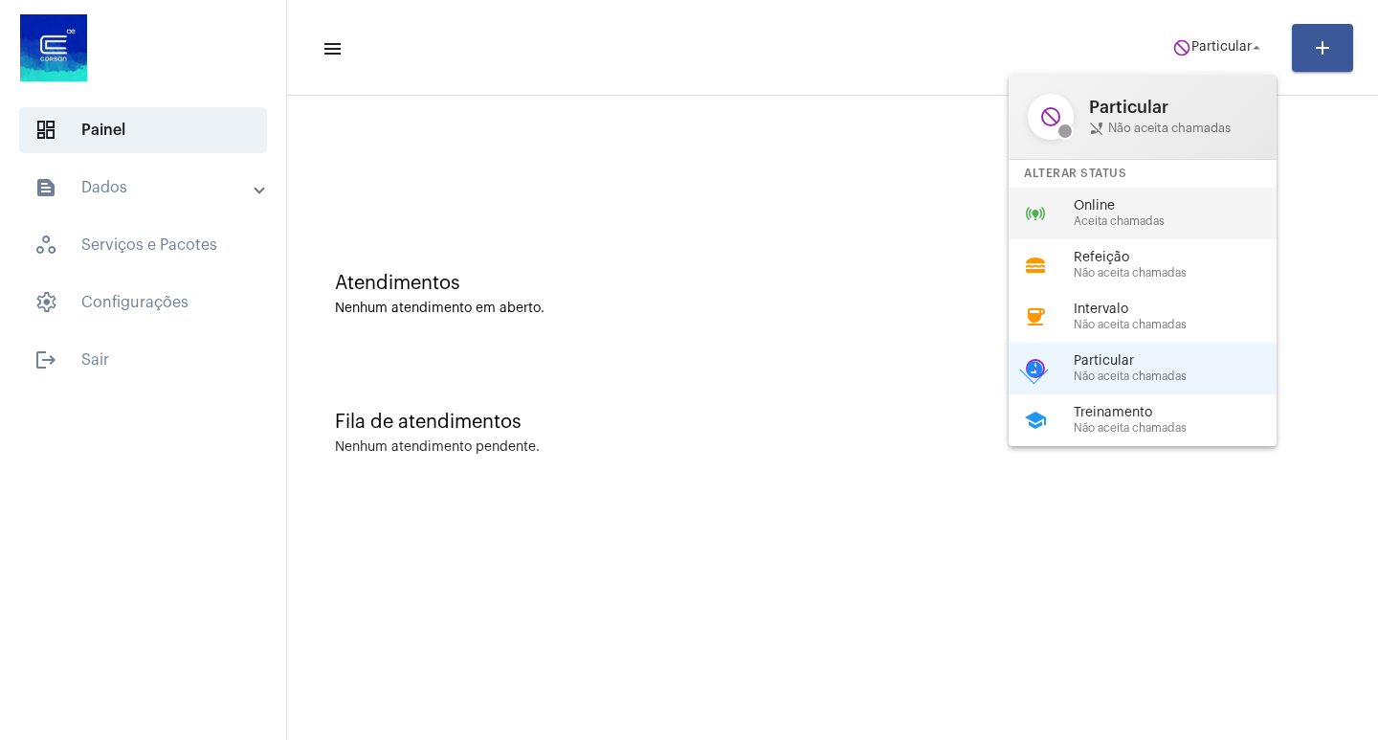
click at [1131, 230] on div "online_prediction Online Aceita chamadas" at bounding box center [1158, 214] width 299 height 52
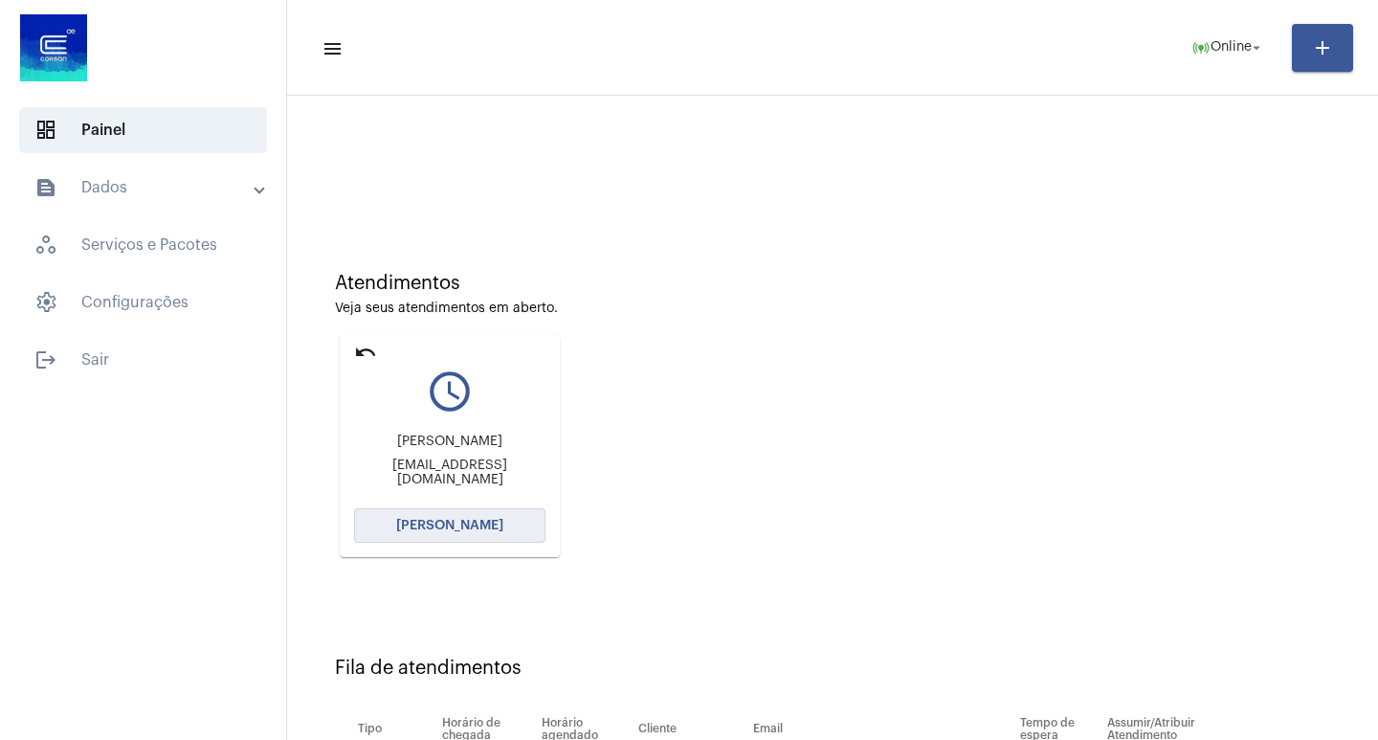
click at [415, 537] on button "[PERSON_NAME]" at bounding box center [449, 525] width 191 height 34
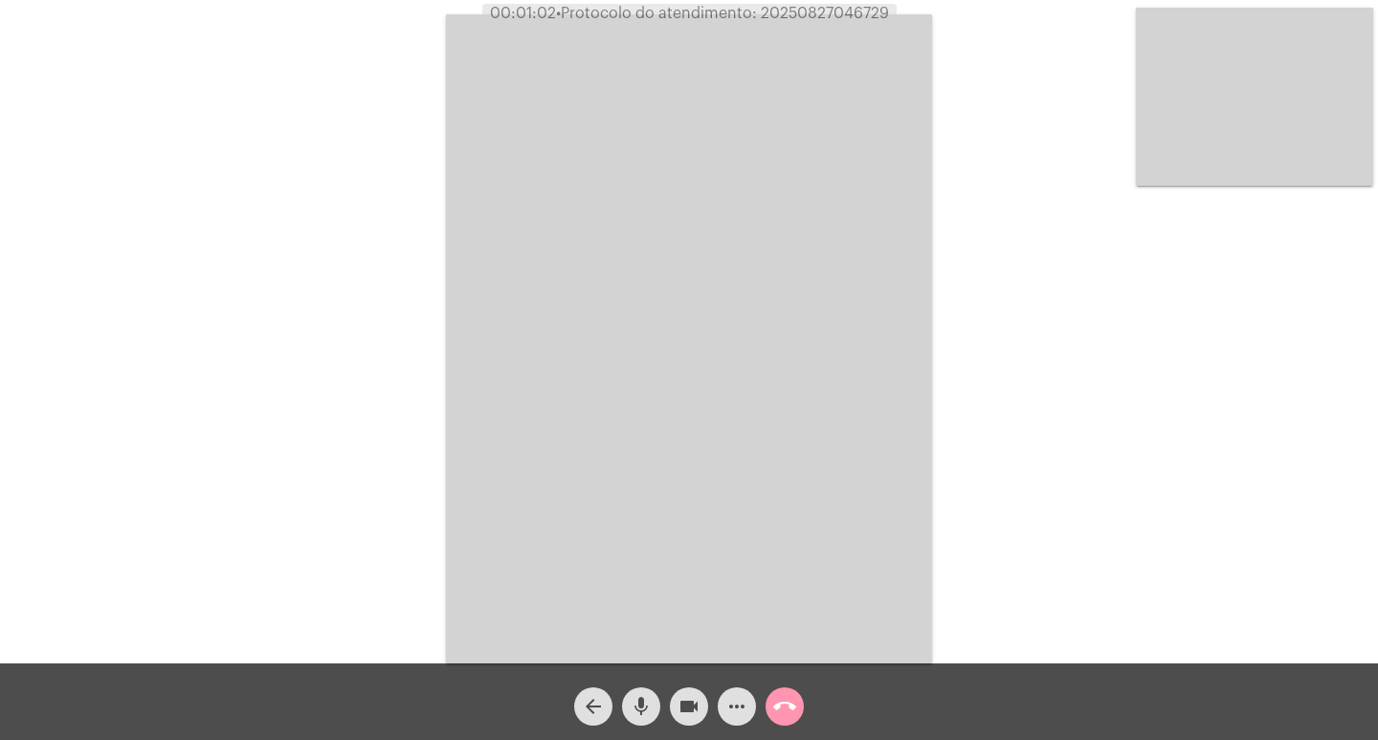
click at [689, 708] on mat-icon "videocam" at bounding box center [689, 706] width 23 height 23
click at [689, 708] on mat-icon "videocam_off" at bounding box center [689, 706] width 23 height 23
click at [682, 722] on span "videocam" at bounding box center [689, 706] width 23 height 38
click at [679, 706] on mat-icon "videocam_off" at bounding box center [689, 706] width 23 height 23
click at [700, 704] on mat-icon "videocam" at bounding box center [689, 706] width 23 height 23
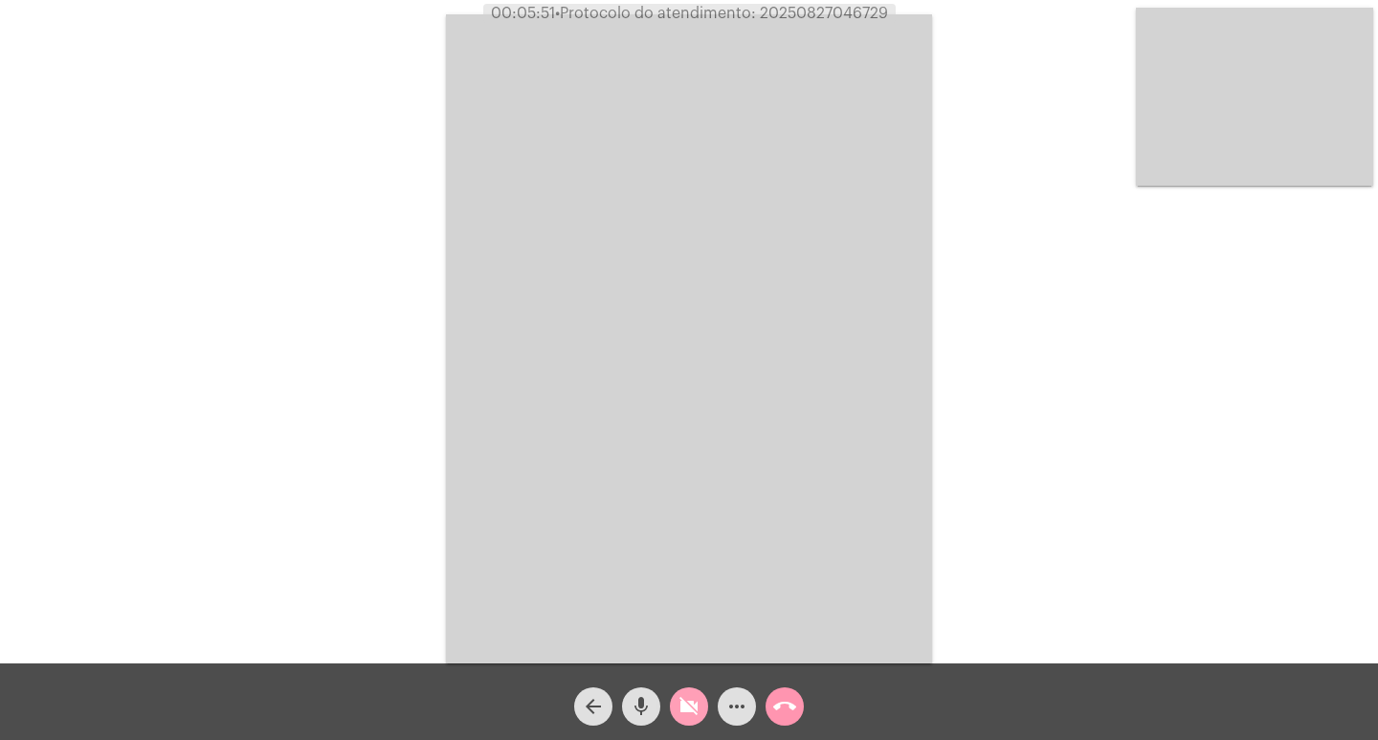
click at [693, 702] on mat-icon "videocam_off" at bounding box center [689, 706] width 23 height 23
click at [693, 702] on mat-icon "videocam" at bounding box center [689, 706] width 23 height 23
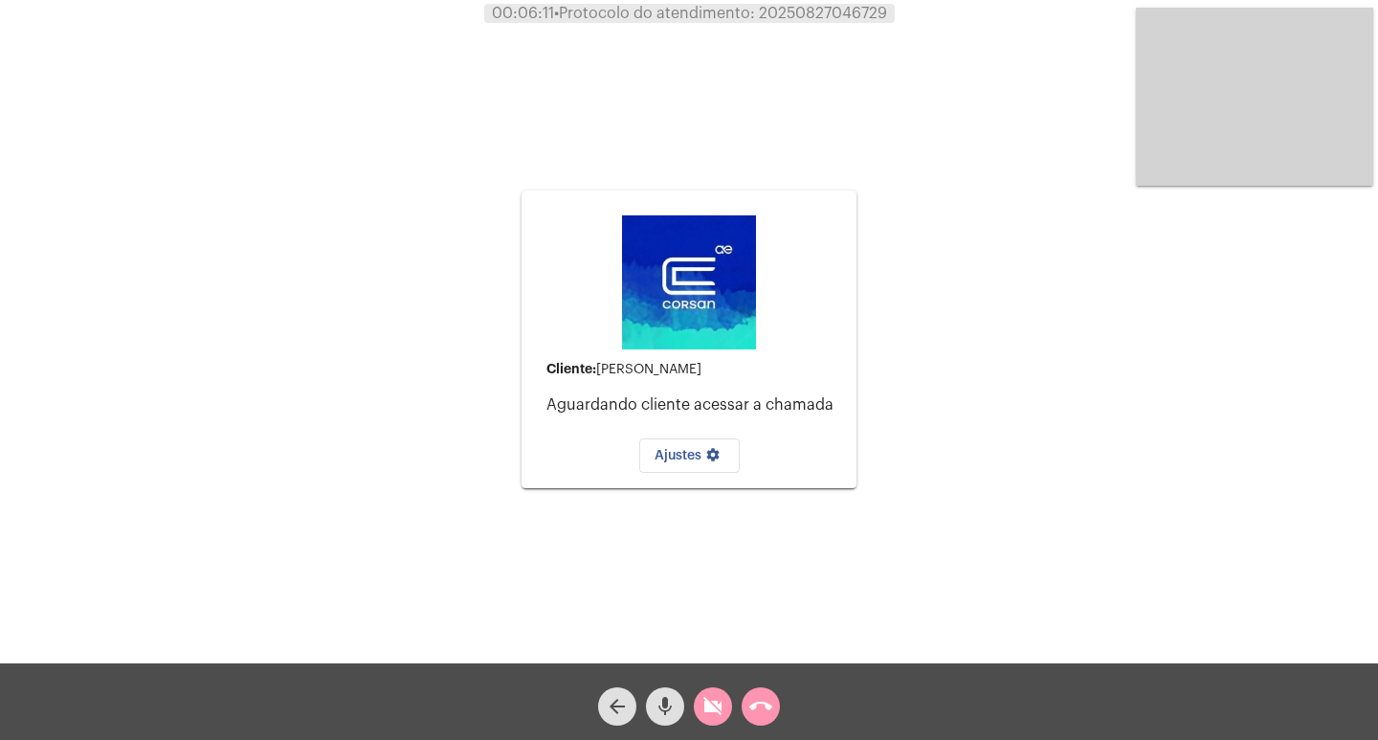
click at [706, 706] on mat-icon "videocam_off" at bounding box center [713, 706] width 23 height 23
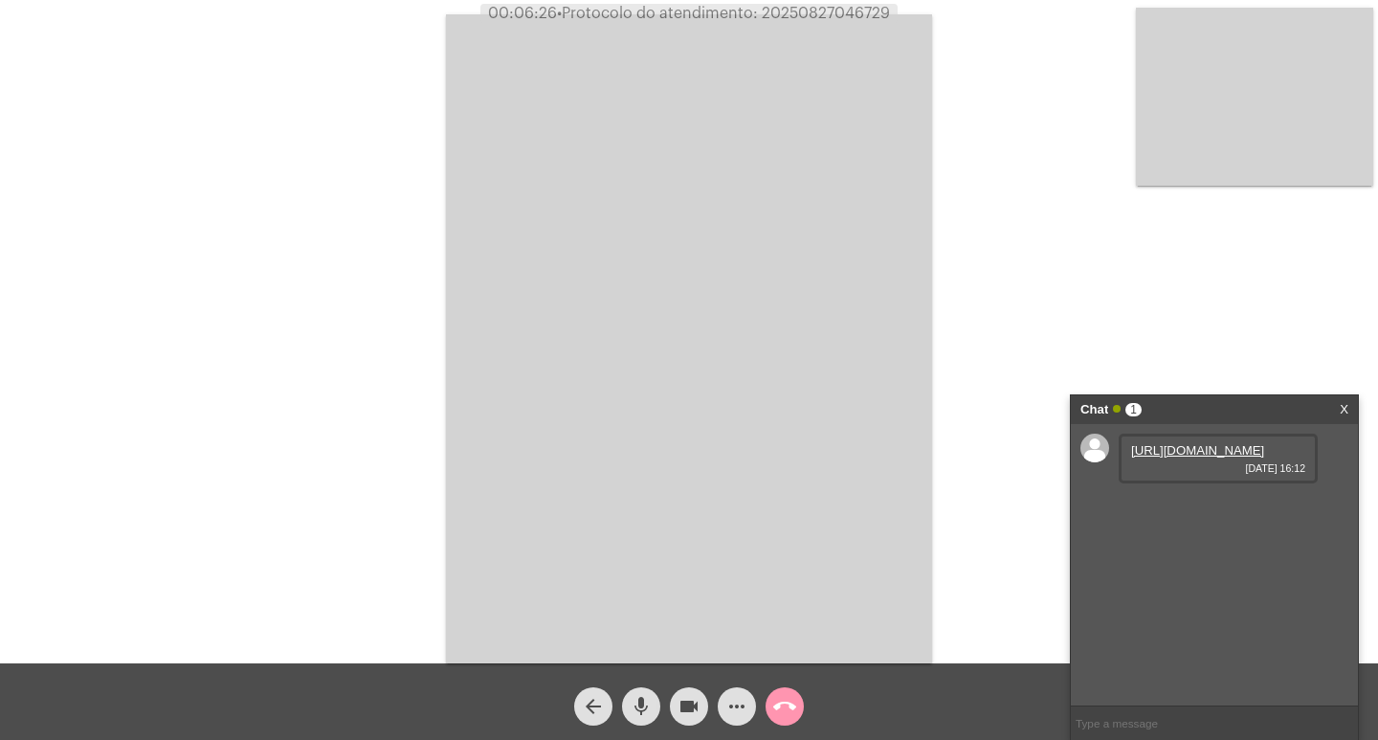
click at [1198, 458] on link "[URL][DOMAIN_NAME]" at bounding box center [1197, 450] width 133 height 14
click at [771, 194] on video at bounding box center [689, 338] width 486 height 649
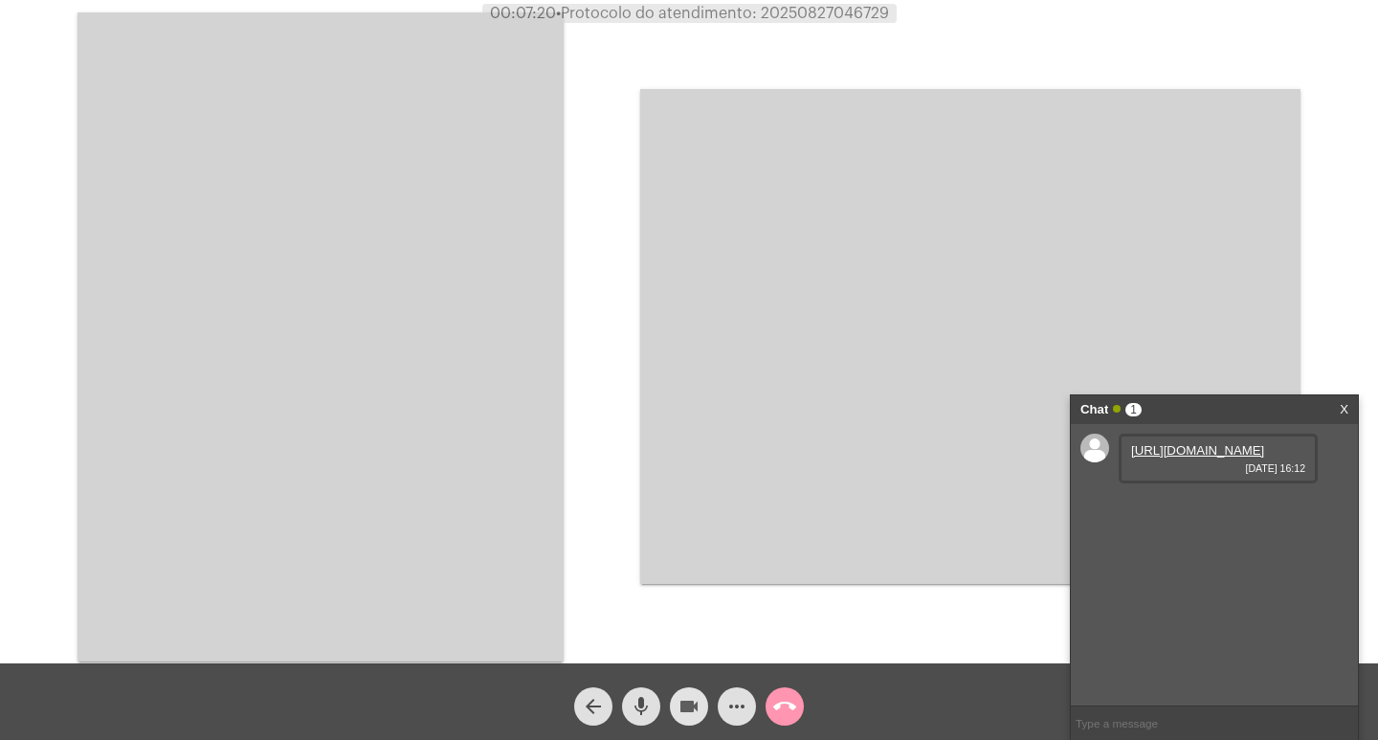
click at [681, 708] on mat-icon "videocam" at bounding box center [689, 706] width 23 height 23
click at [686, 696] on mat-icon "videocam_off" at bounding box center [689, 706] width 23 height 23
click at [847, 7] on span "• Protocolo do atendimento: 20250827046729" at bounding box center [719, 13] width 333 height 15
copy span "20250827046729"
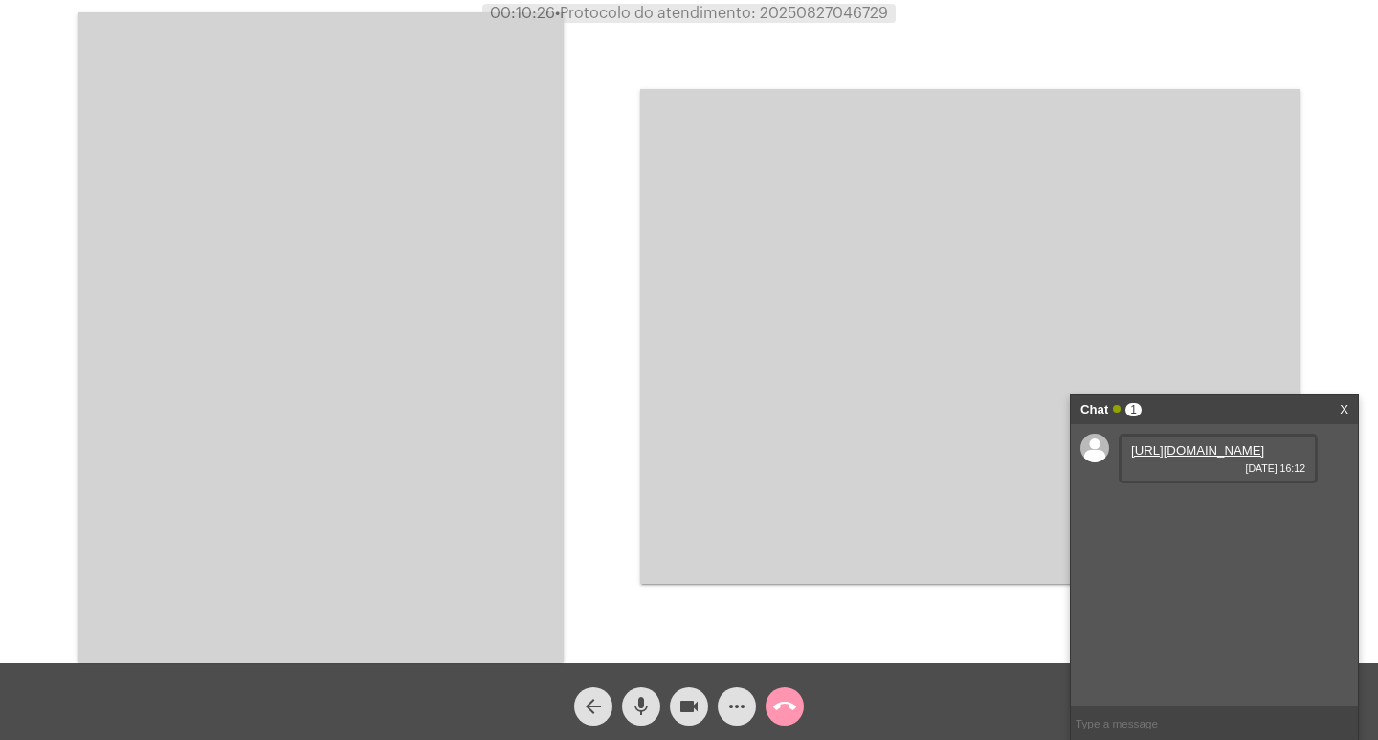
click at [388, 274] on video at bounding box center [321, 336] width 486 height 649
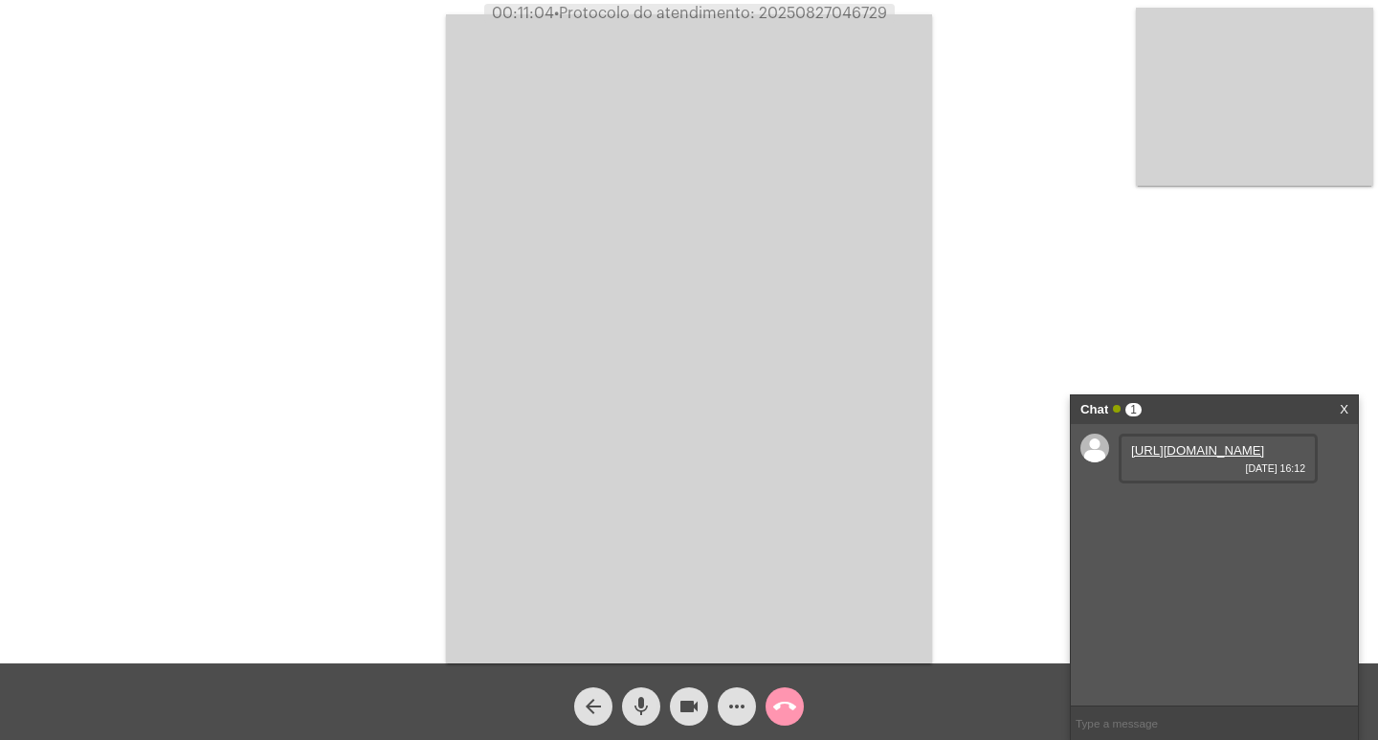
click at [783, 708] on mat-icon "call_end" at bounding box center [784, 706] width 23 height 23
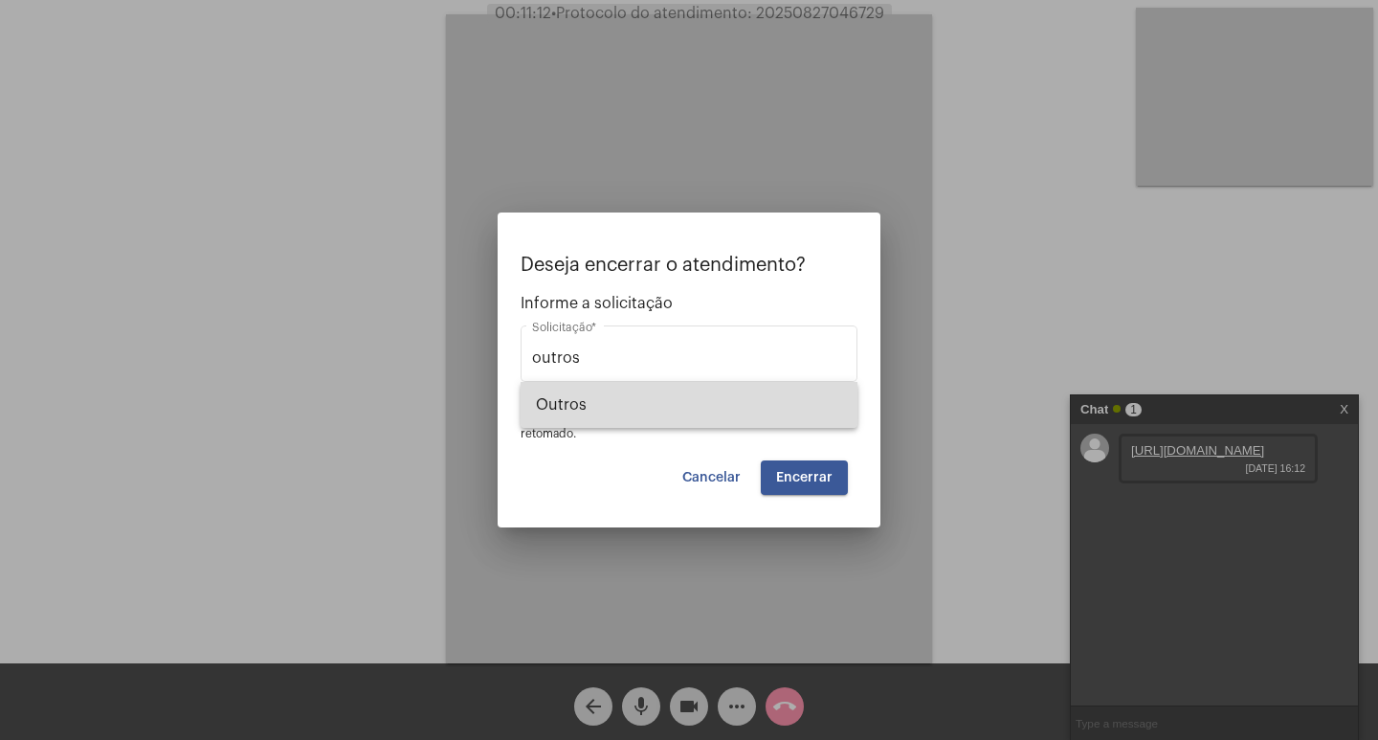
click at [757, 423] on span "Outros" at bounding box center [689, 405] width 306 height 46
type input "Outros"
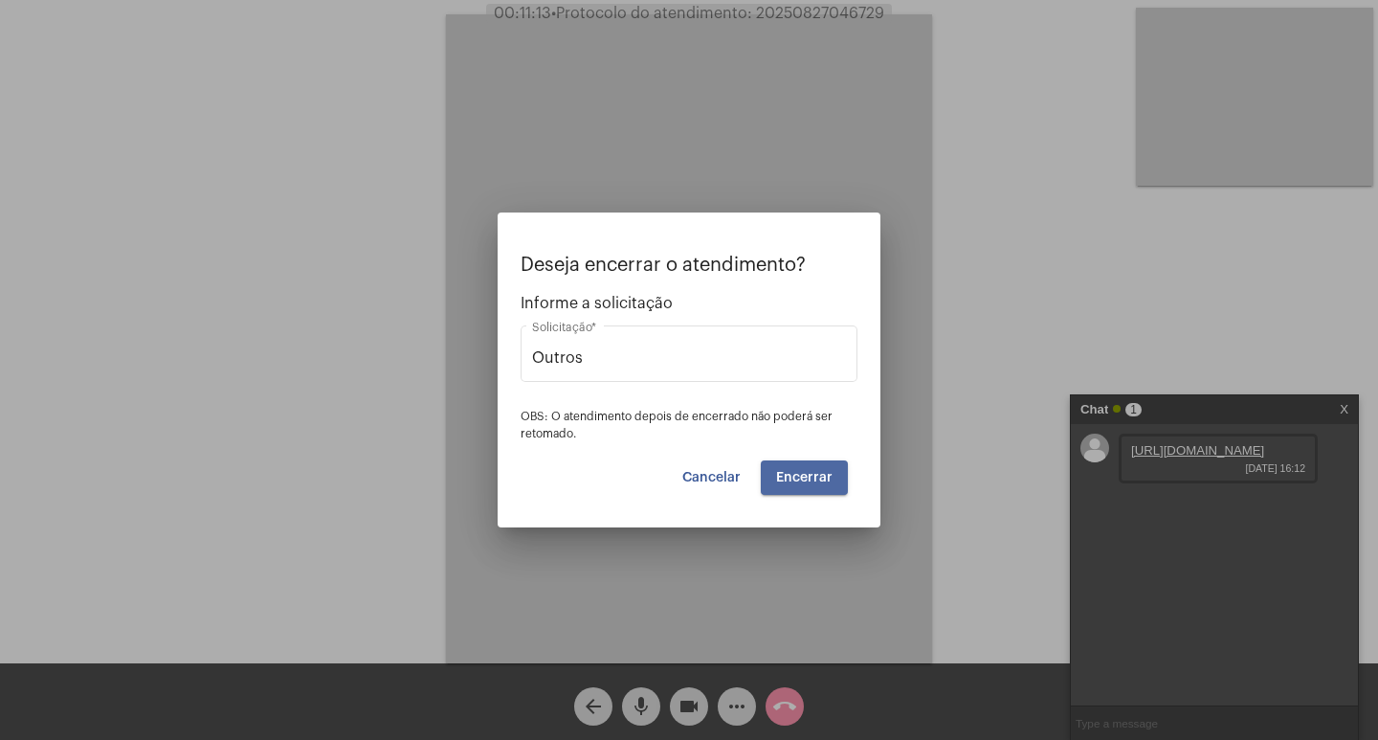
click at [813, 472] on span "Encerrar" at bounding box center [804, 477] width 56 height 13
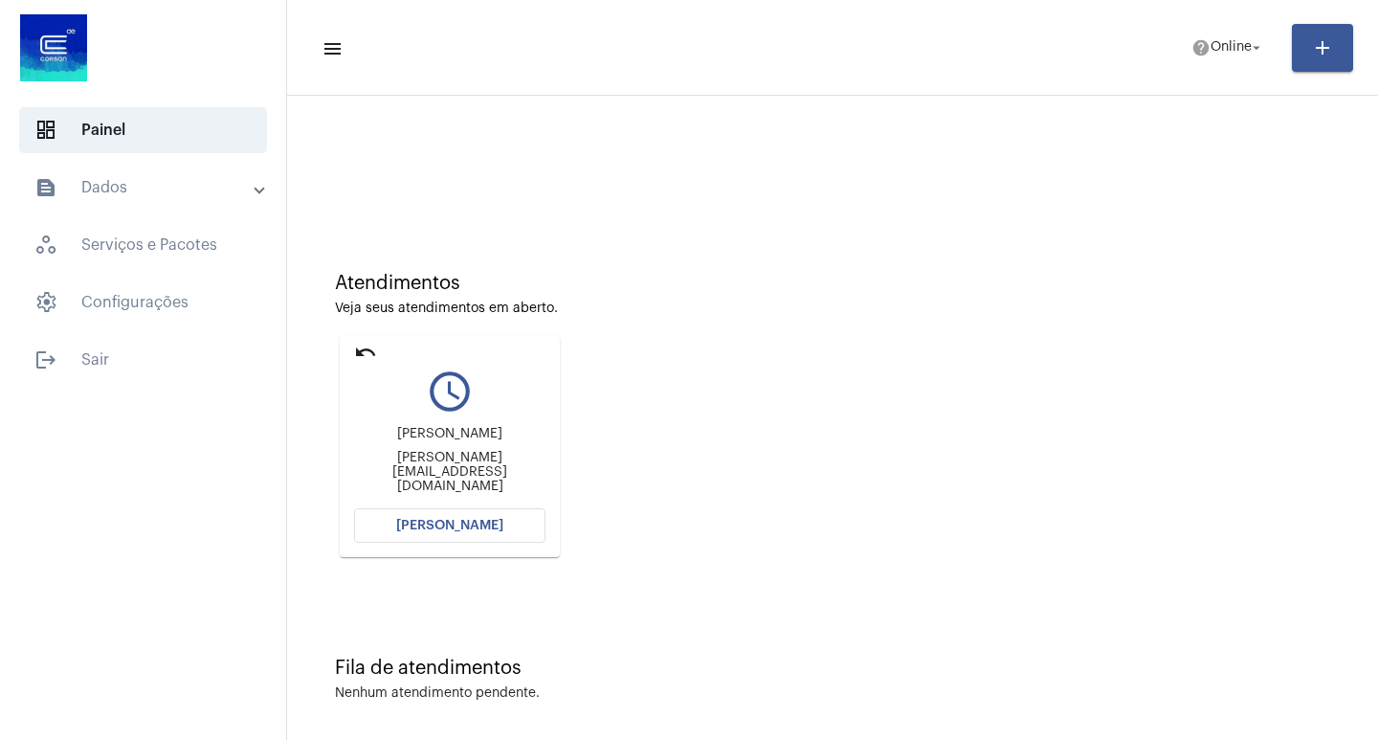
click at [405, 511] on button "[PERSON_NAME]" at bounding box center [449, 525] width 191 height 34
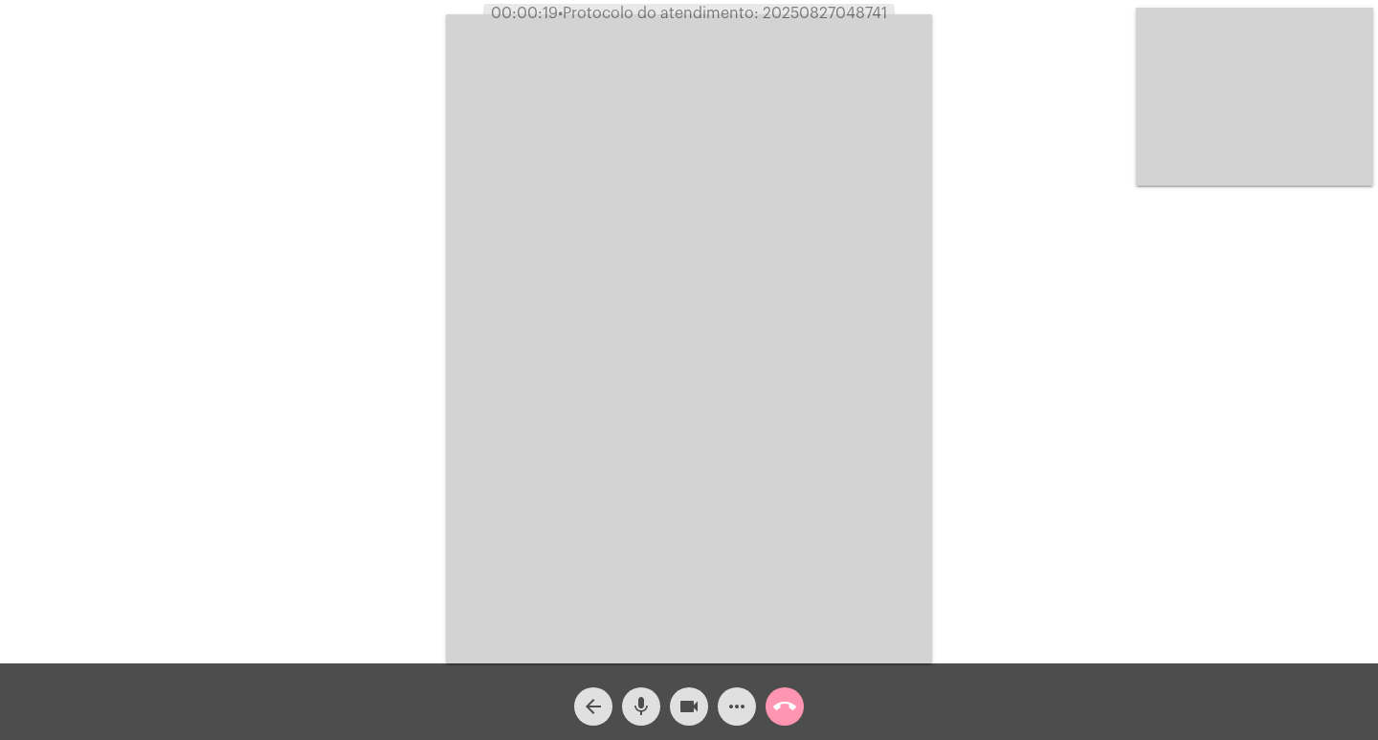
click at [1150, 366] on div "Acessando Câmera e Microfone..." at bounding box center [689, 336] width 1374 height 663
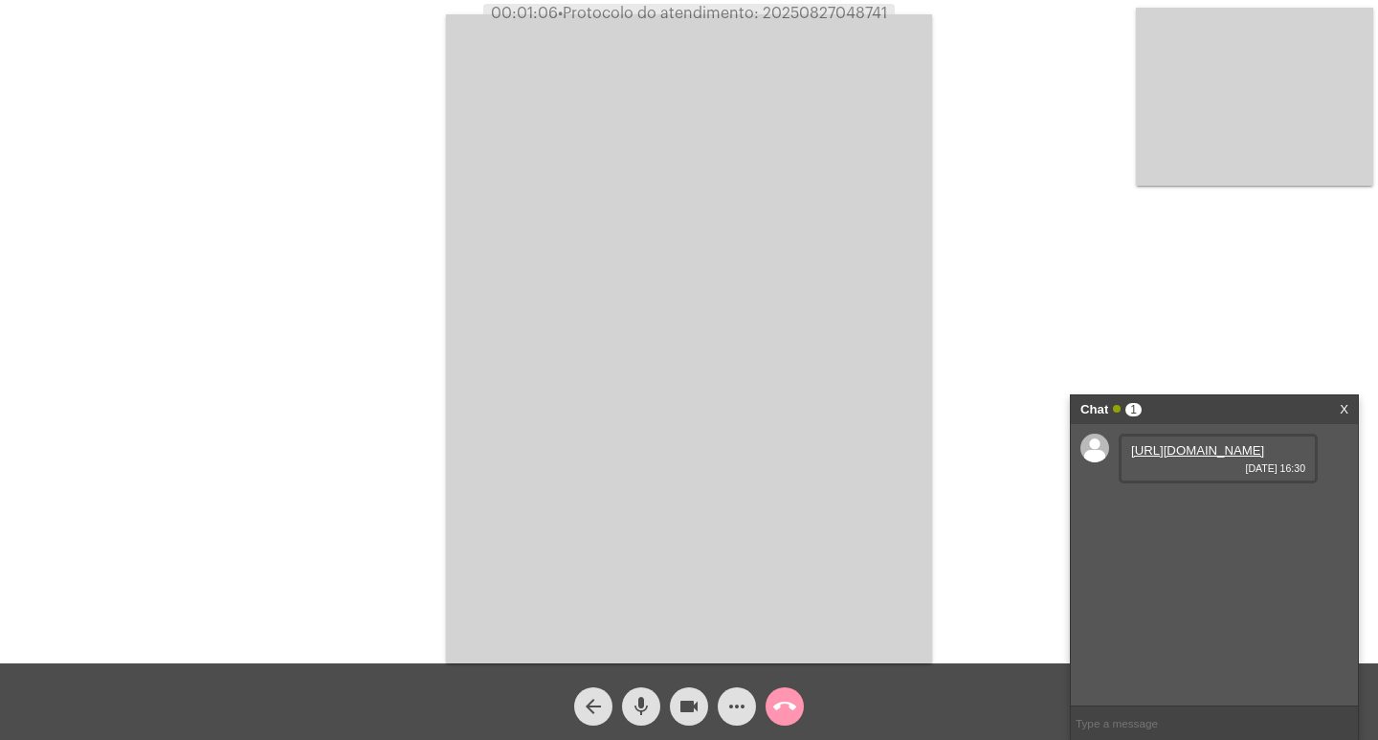
click at [1182, 458] on link "[URL][DOMAIN_NAME]" at bounding box center [1197, 450] width 133 height 14
click at [1195, 512] on link "[URL][DOMAIN_NAME]" at bounding box center [1197, 505] width 133 height 14
click at [1191, 567] on link "[URL][DOMAIN_NAME]" at bounding box center [1197, 559] width 133 height 14
click at [691, 163] on video at bounding box center [689, 338] width 486 height 649
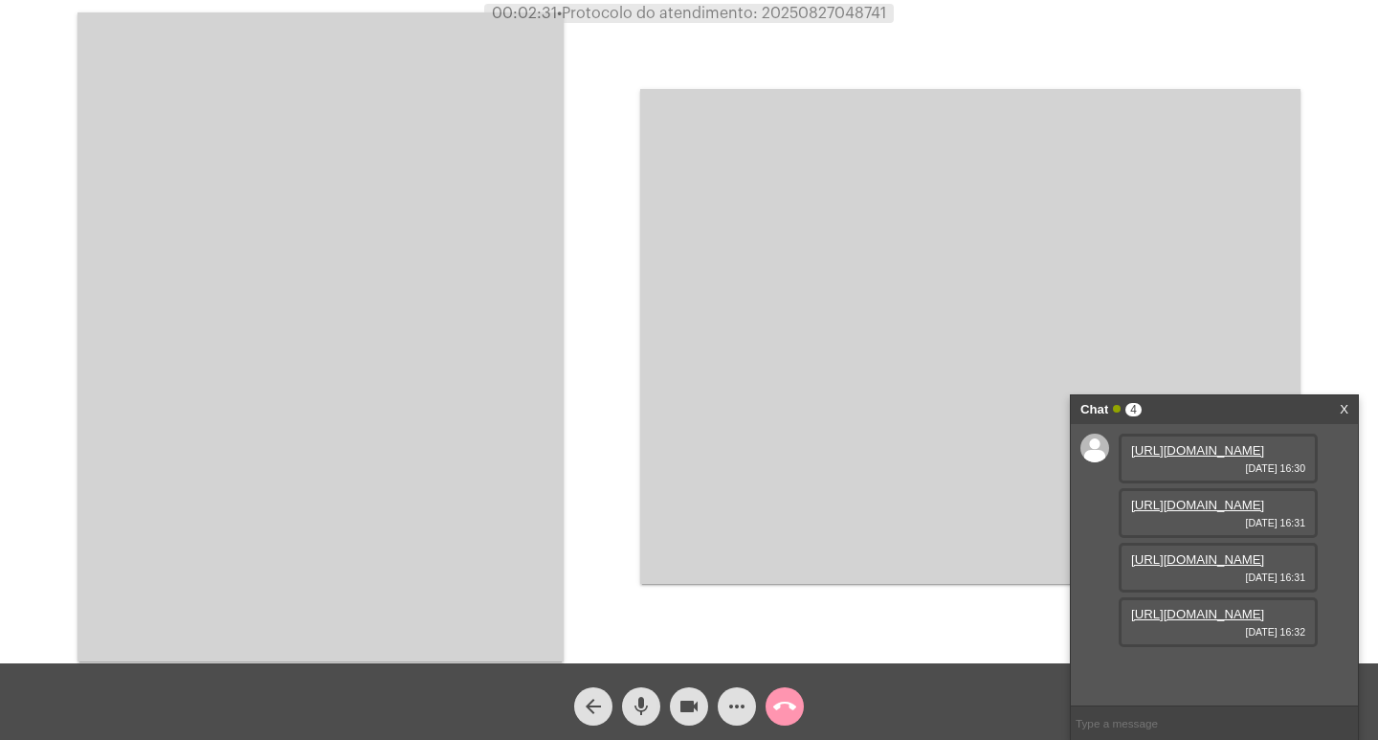
scroll to position [114, 0]
click at [1244, 621] on link "[URL][DOMAIN_NAME]" at bounding box center [1197, 614] width 133 height 14
click at [692, 726] on div "arrow_back mic videocam more_horiz call_end" at bounding box center [689, 701] width 1378 height 77
click at [689, 716] on mat-icon "videocam" at bounding box center [689, 706] width 23 height 23
click at [689, 716] on mat-icon "videocam_off" at bounding box center [689, 706] width 23 height 23
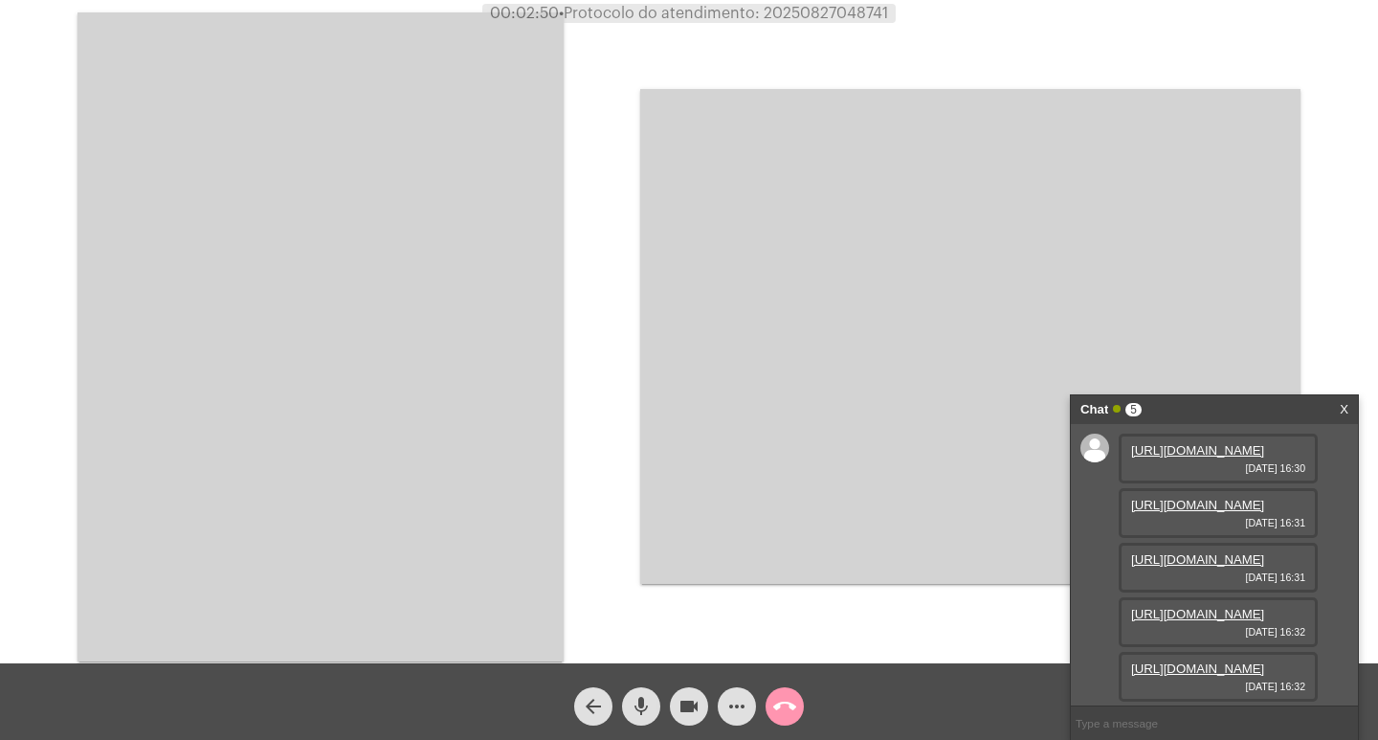
scroll to position [212, 0]
click at [1220, 661] on link "[URL][DOMAIN_NAME]" at bounding box center [1197, 668] width 133 height 14
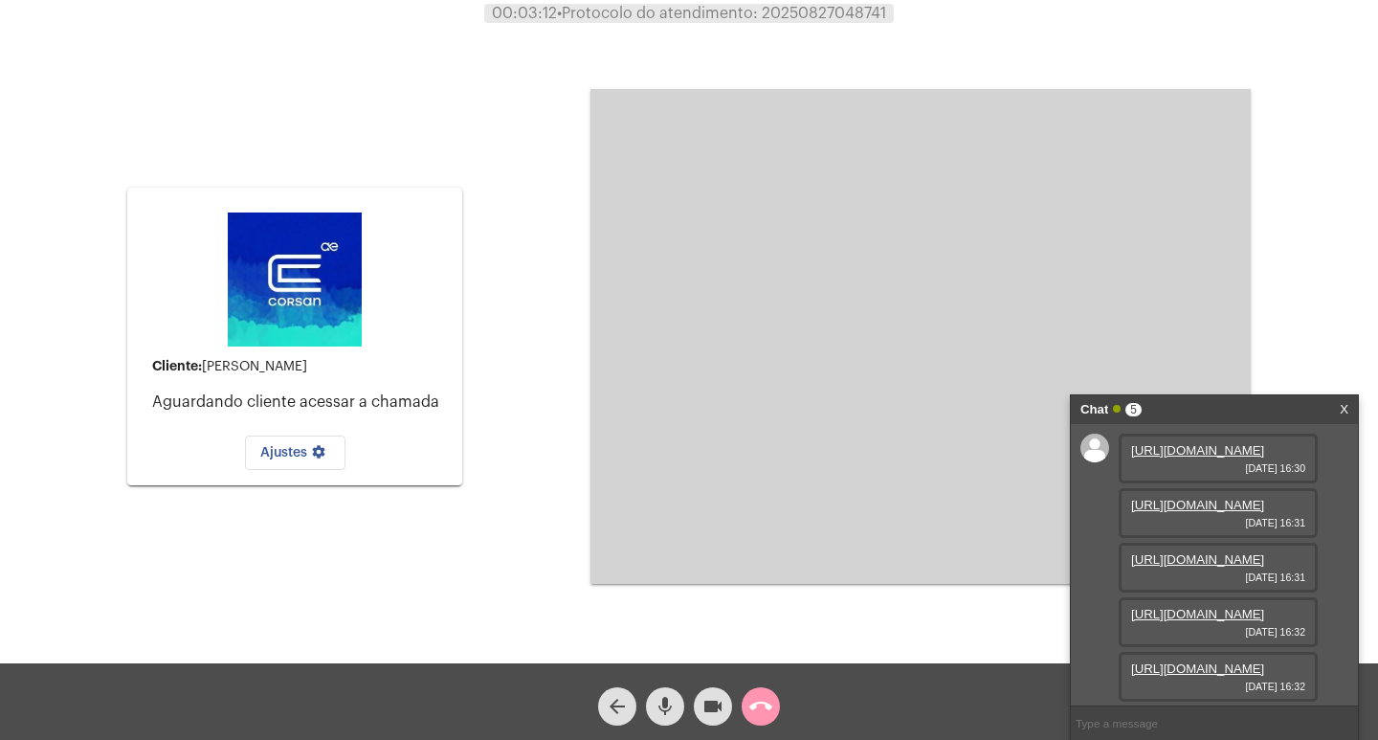
click at [1345, 413] on link "X" at bounding box center [1344, 409] width 9 height 29
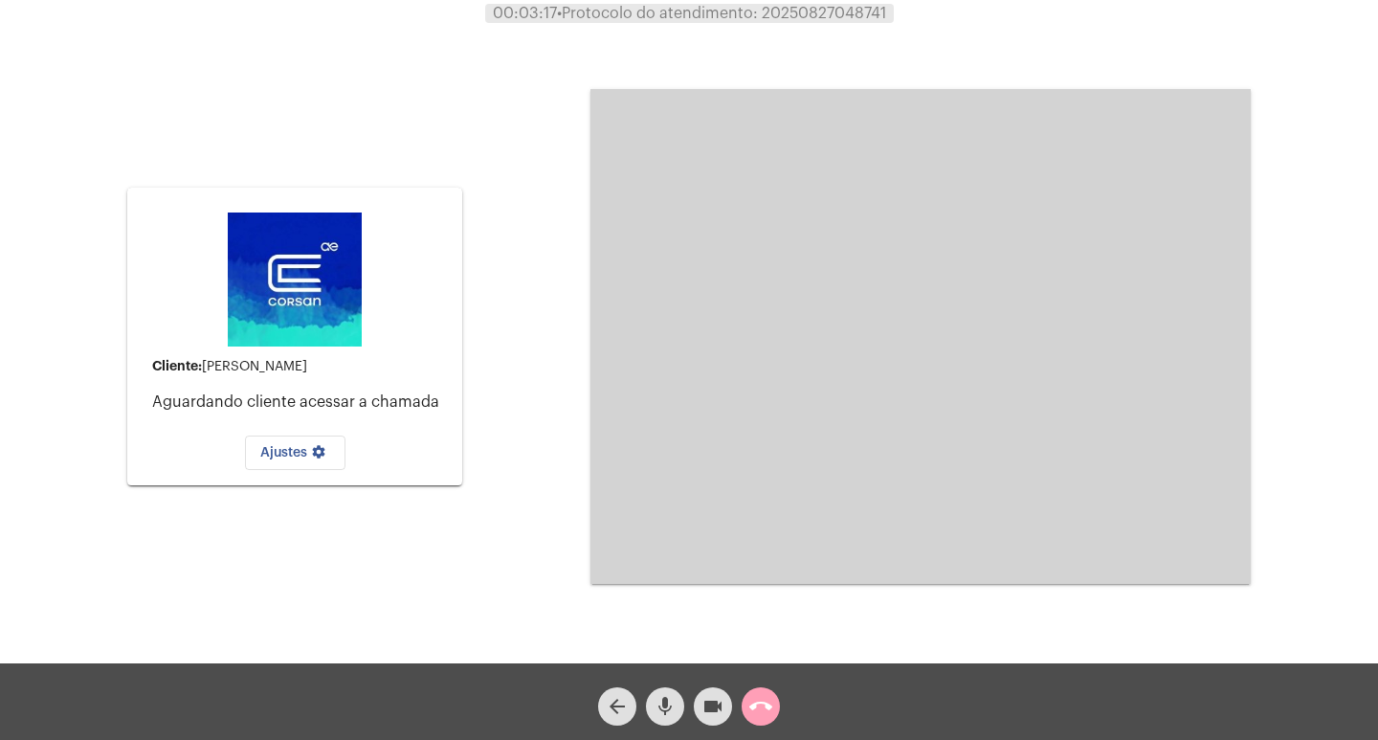
click at [771, 710] on mat-icon "call_end" at bounding box center [760, 706] width 23 height 23
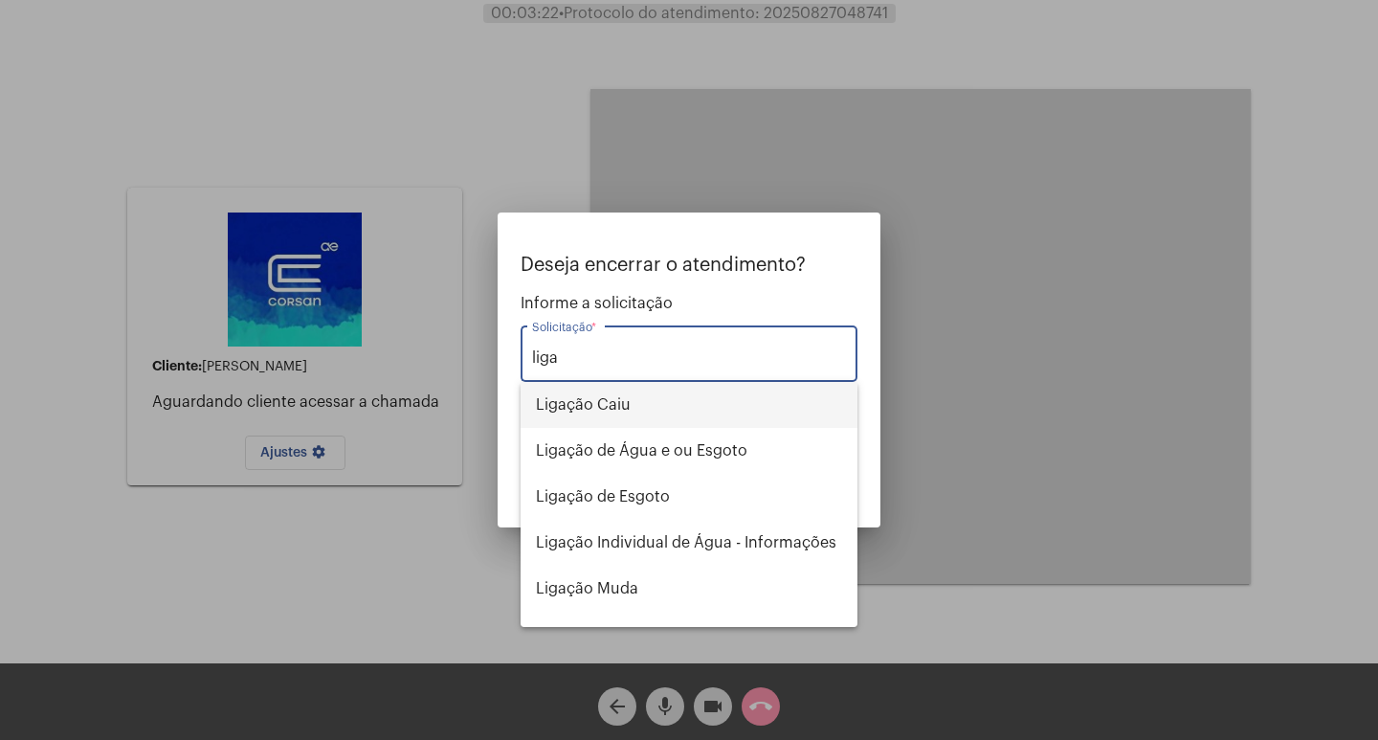
click at [730, 402] on span "Ligação Caiu" at bounding box center [689, 405] width 306 height 46
type input "Ligação Caiu"
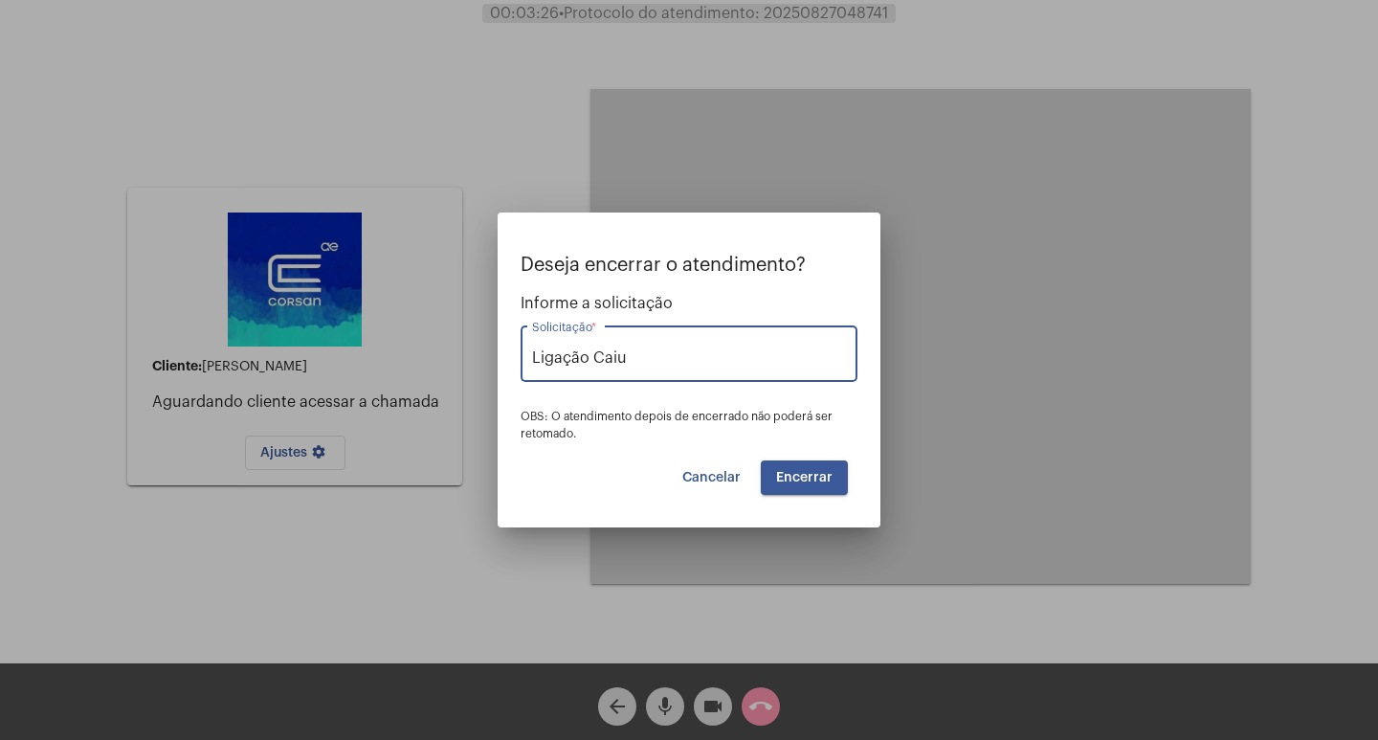
click at [839, 469] on button "Encerrar" at bounding box center [804, 477] width 87 height 34
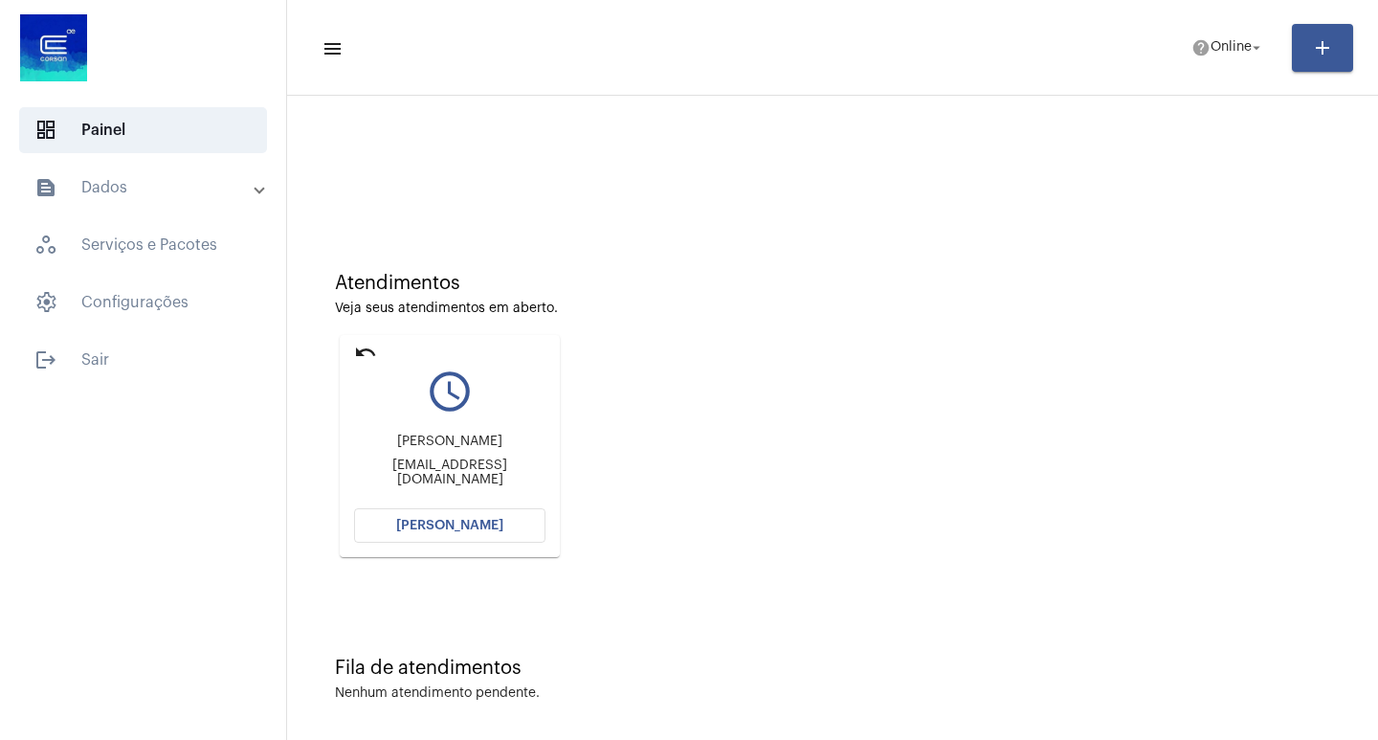
click at [489, 521] on span "[PERSON_NAME]" at bounding box center [449, 525] width 107 height 13
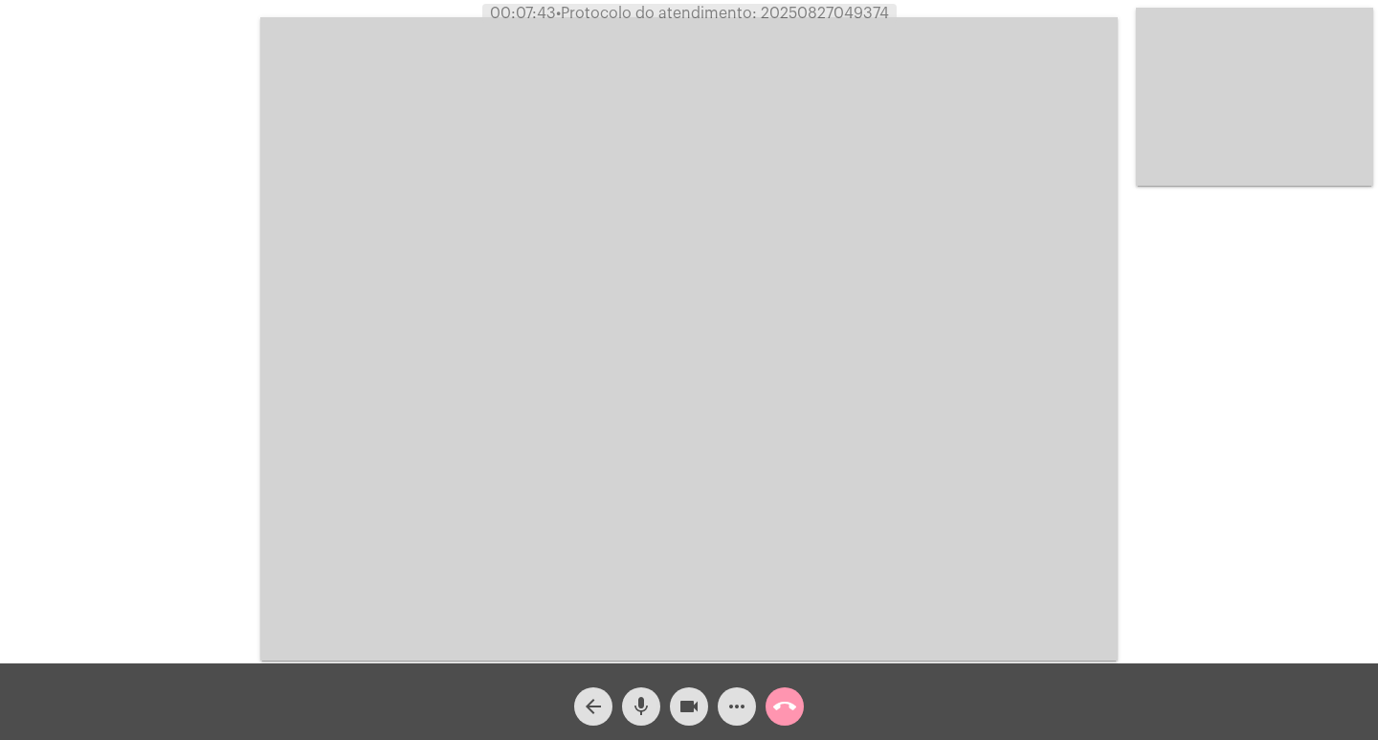
click at [828, 10] on span "• Protocolo do atendimento: 20250827049374" at bounding box center [722, 13] width 333 height 15
copy span "20250827049374"
click at [640, 242] on video at bounding box center [689, 338] width 858 height 643
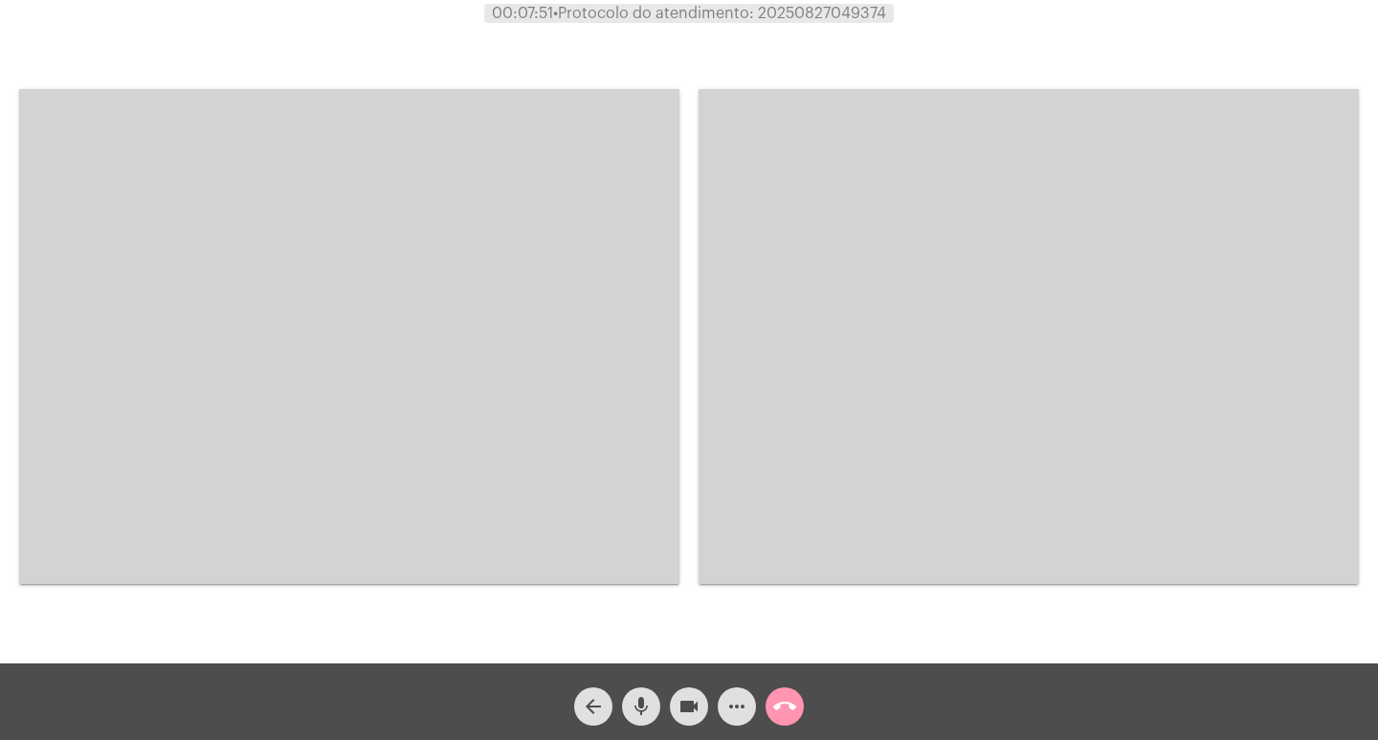
click at [560, 251] on video at bounding box center [349, 336] width 660 height 495
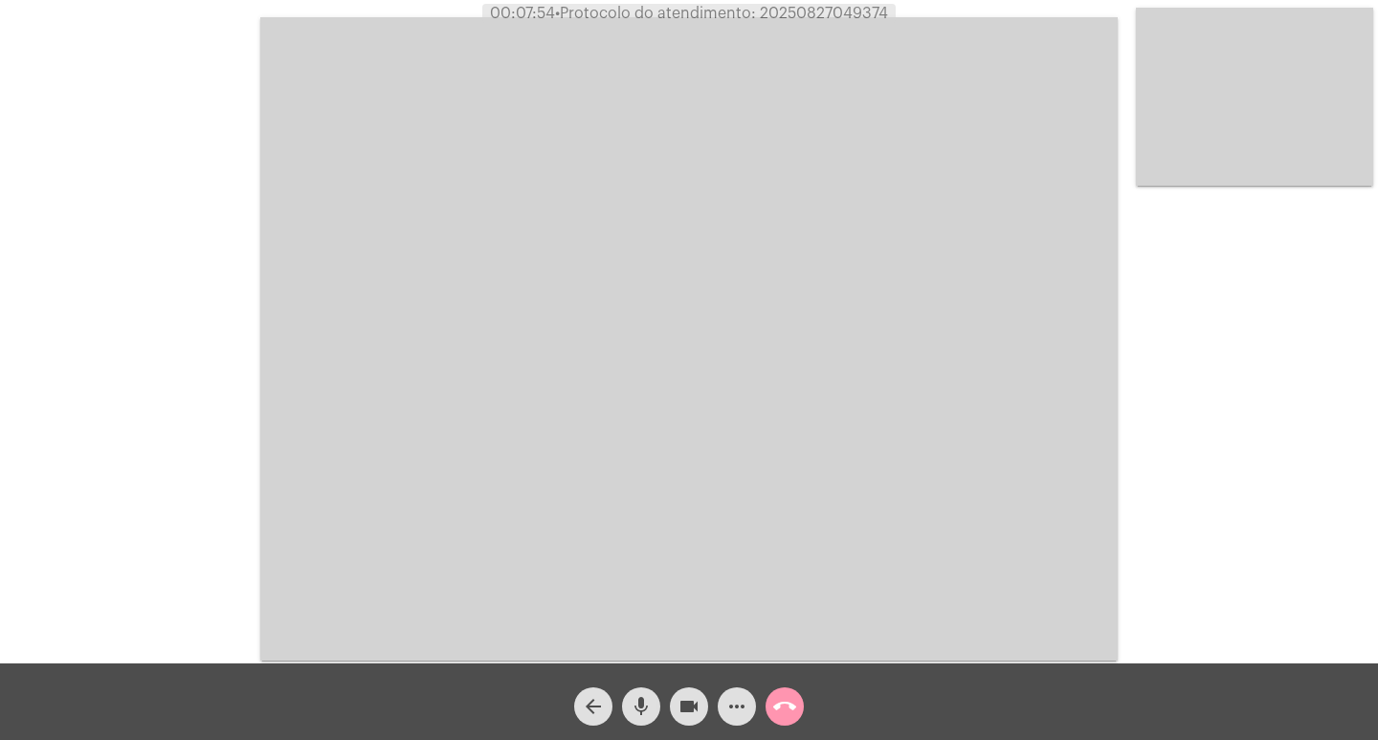
click at [789, 76] on video at bounding box center [689, 338] width 858 height 643
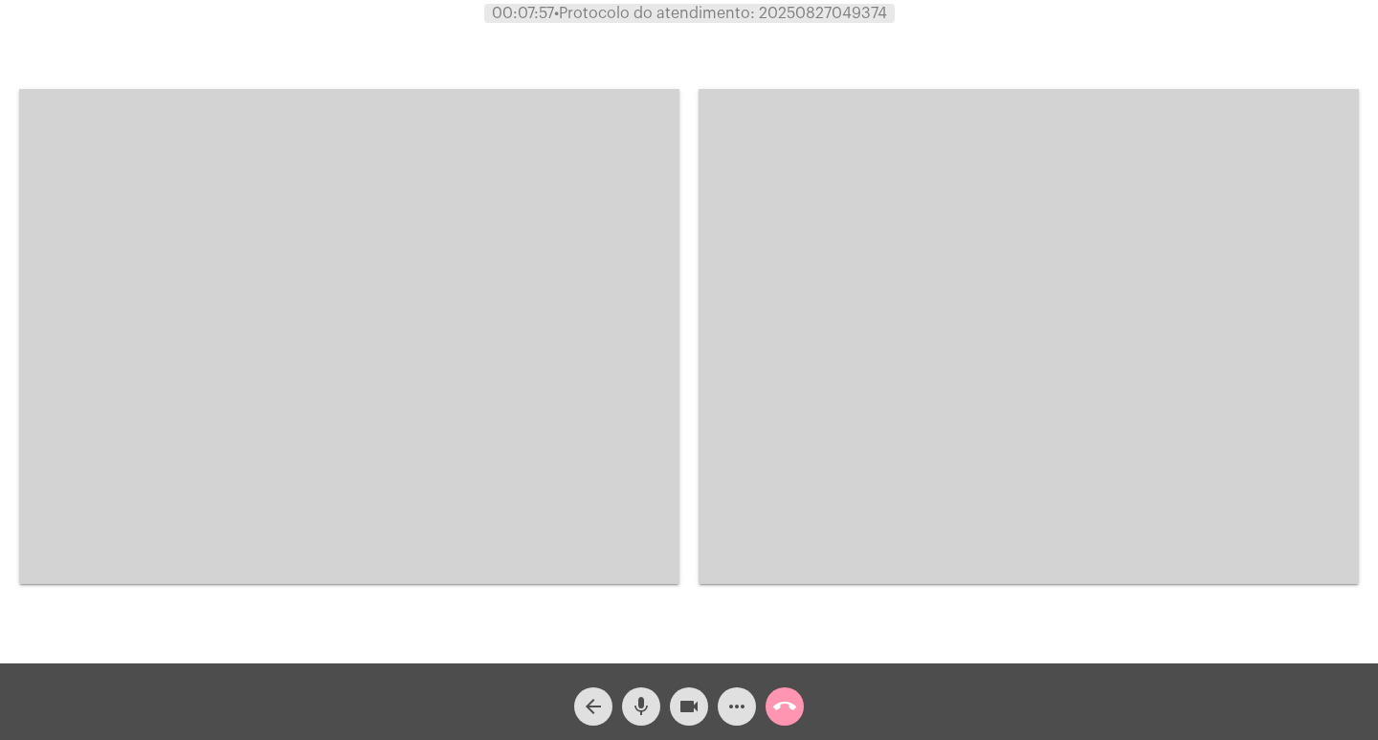
click at [634, 212] on video at bounding box center [349, 336] width 660 height 495
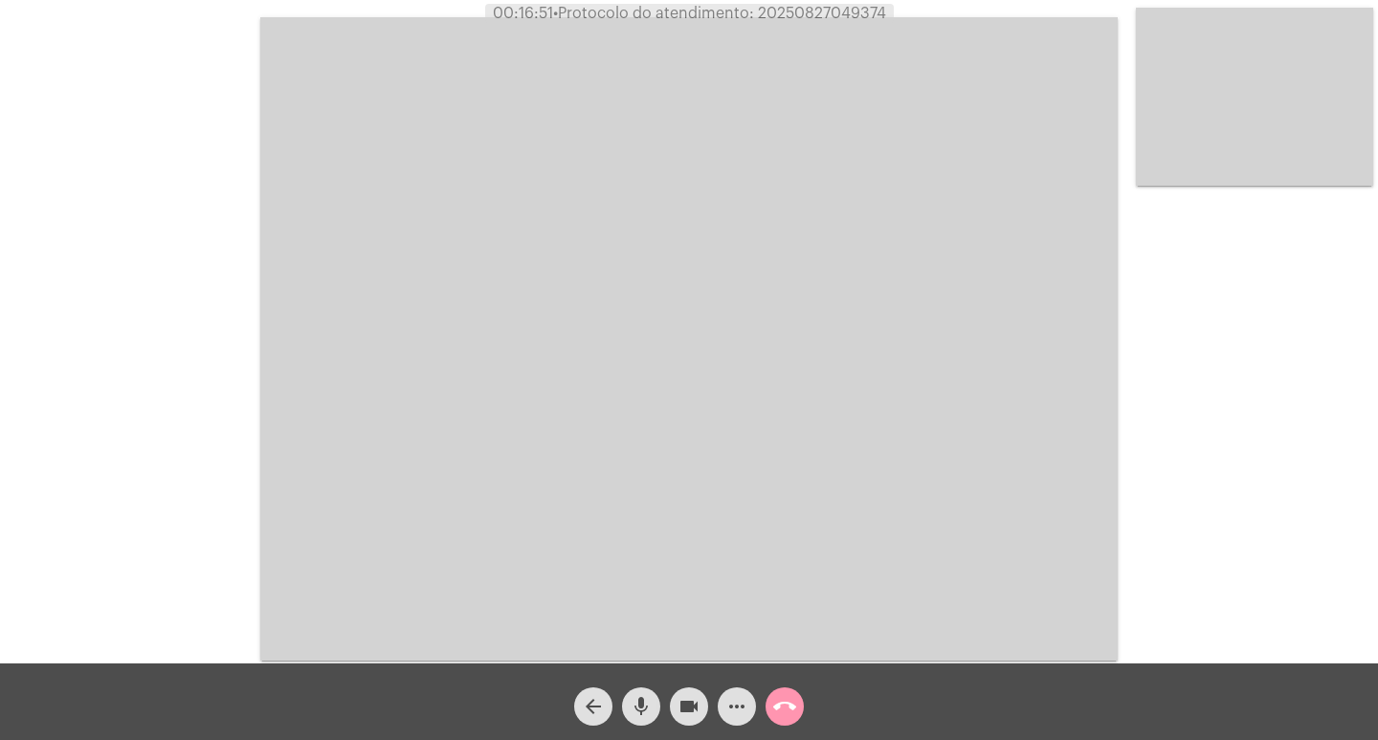
click at [864, 8] on span "• Protocolo do atendimento: 20250827049374" at bounding box center [719, 13] width 333 height 15
copy span "20250827049374"
click at [790, 698] on mat-icon "call_end" at bounding box center [784, 706] width 23 height 23
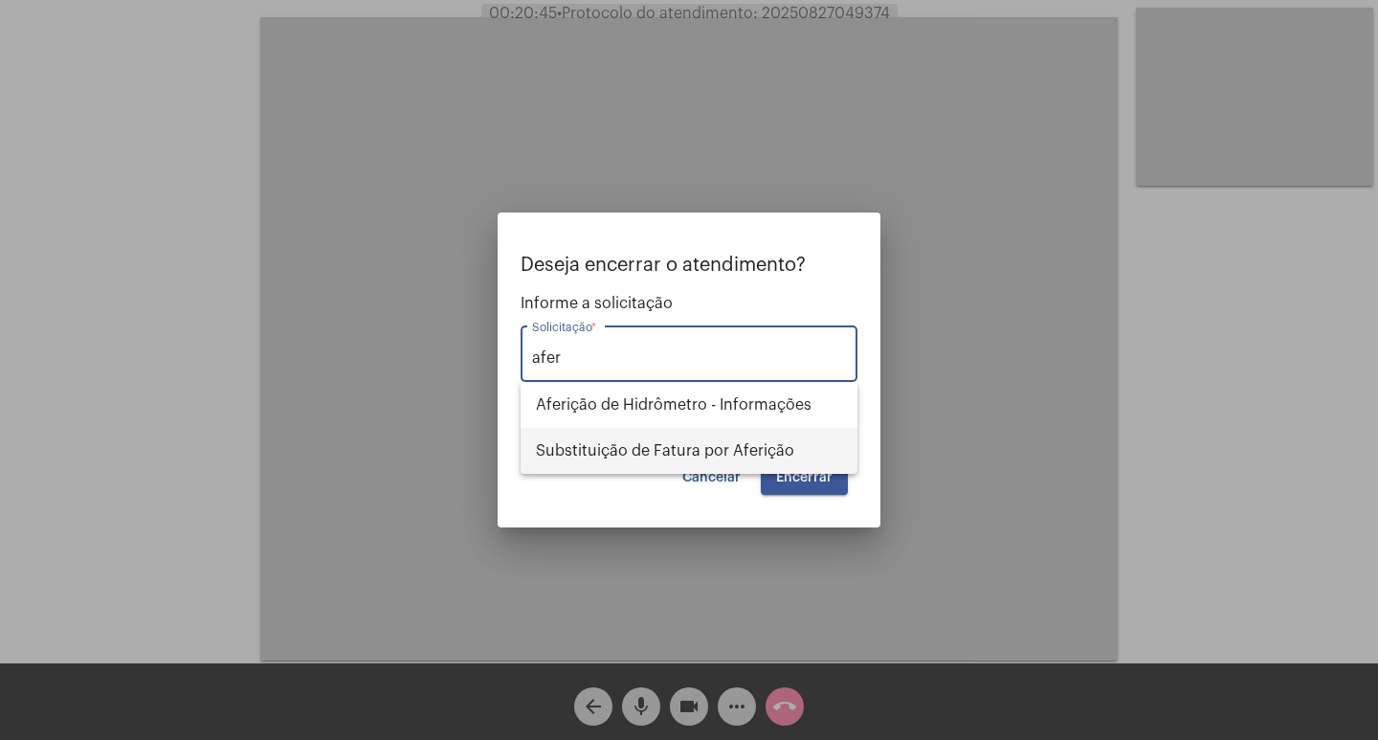
click at [629, 457] on span "Substituição de Fatura por Aferição" at bounding box center [689, 451] width 306 height 46
type input "Substituição de Fatura por Aferição"
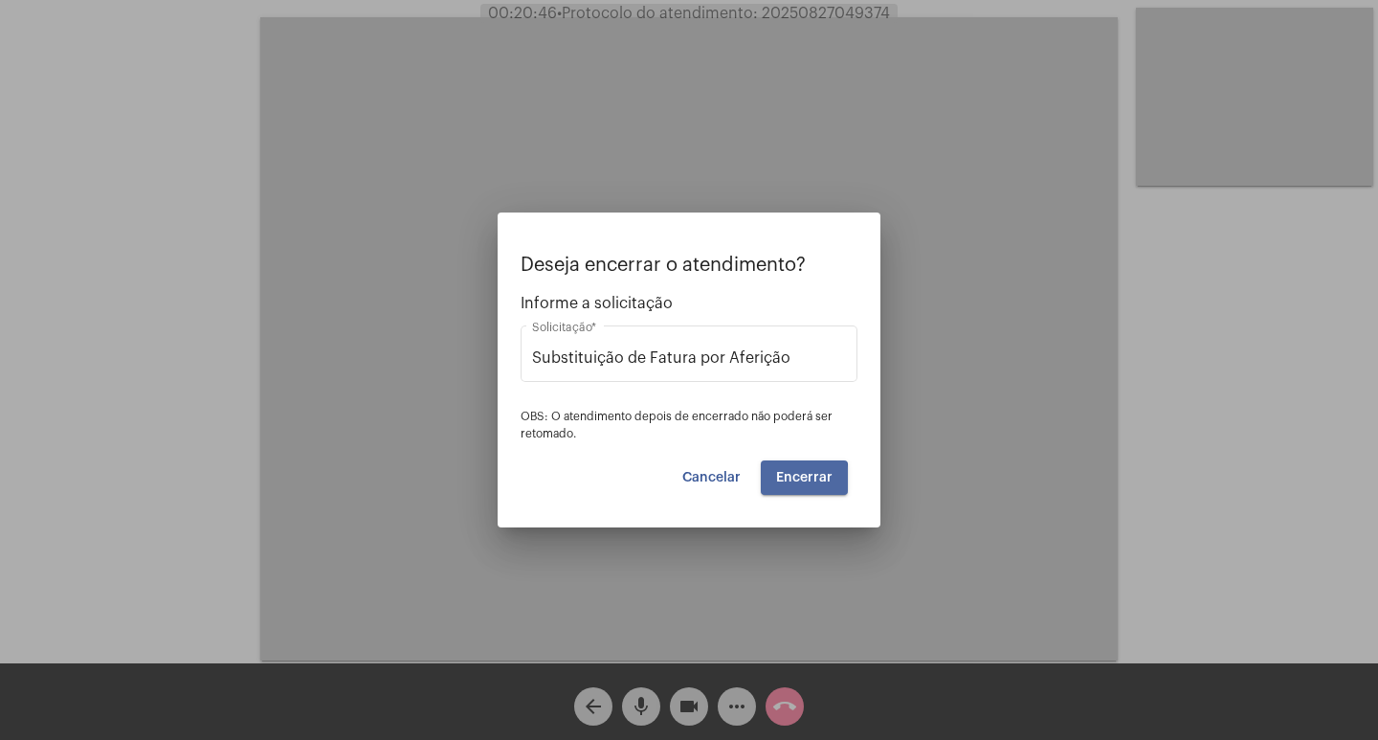
click at [773, 480] on button "Encerrar" at bounding box center [804, 477] width 87 height 34
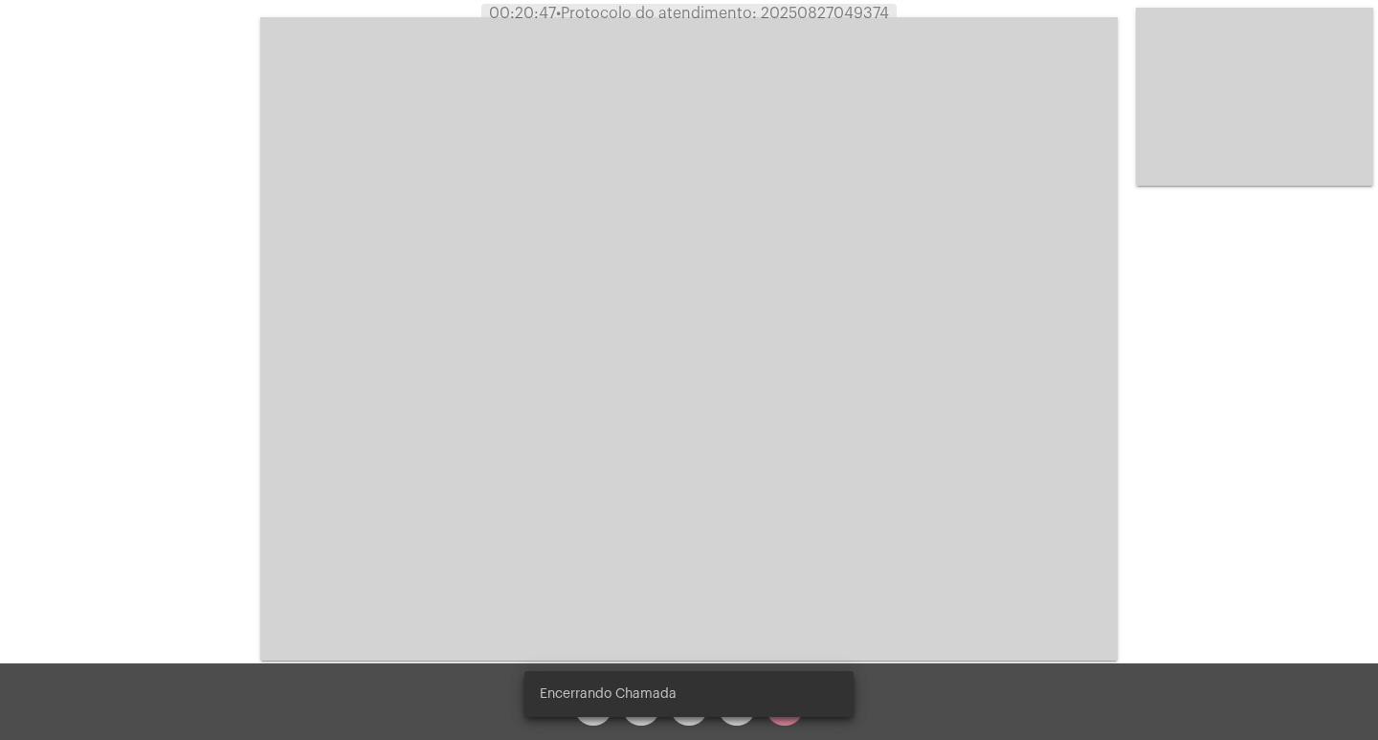
drag, startPoint x: 773, startPoint y: 480, endPoint x: 795, endPoint y: 505, distance: 33.2
click at [795, 505] on video at bounding box center [689, 338] width 858 height 643
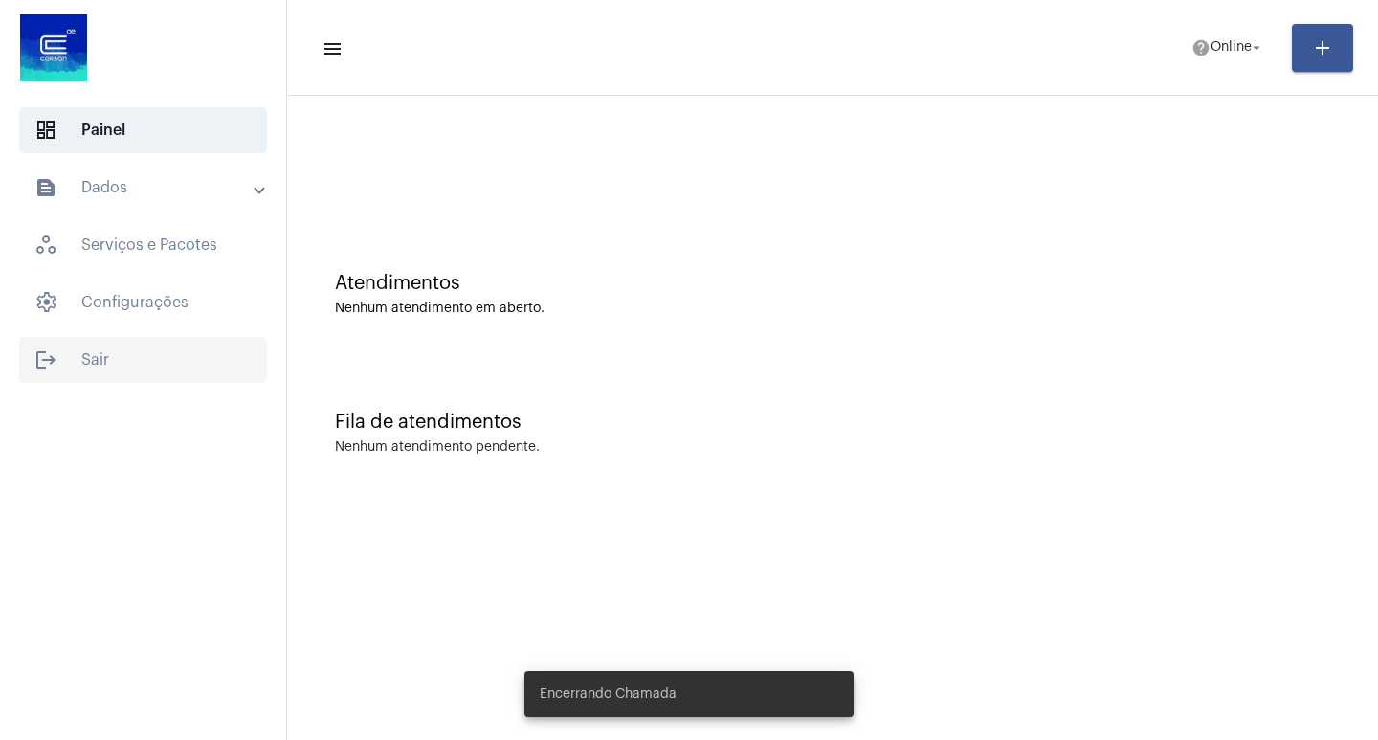
click at [120, 374] on span "logout Sair" at bounding box center [143, 360] width 248 height 46
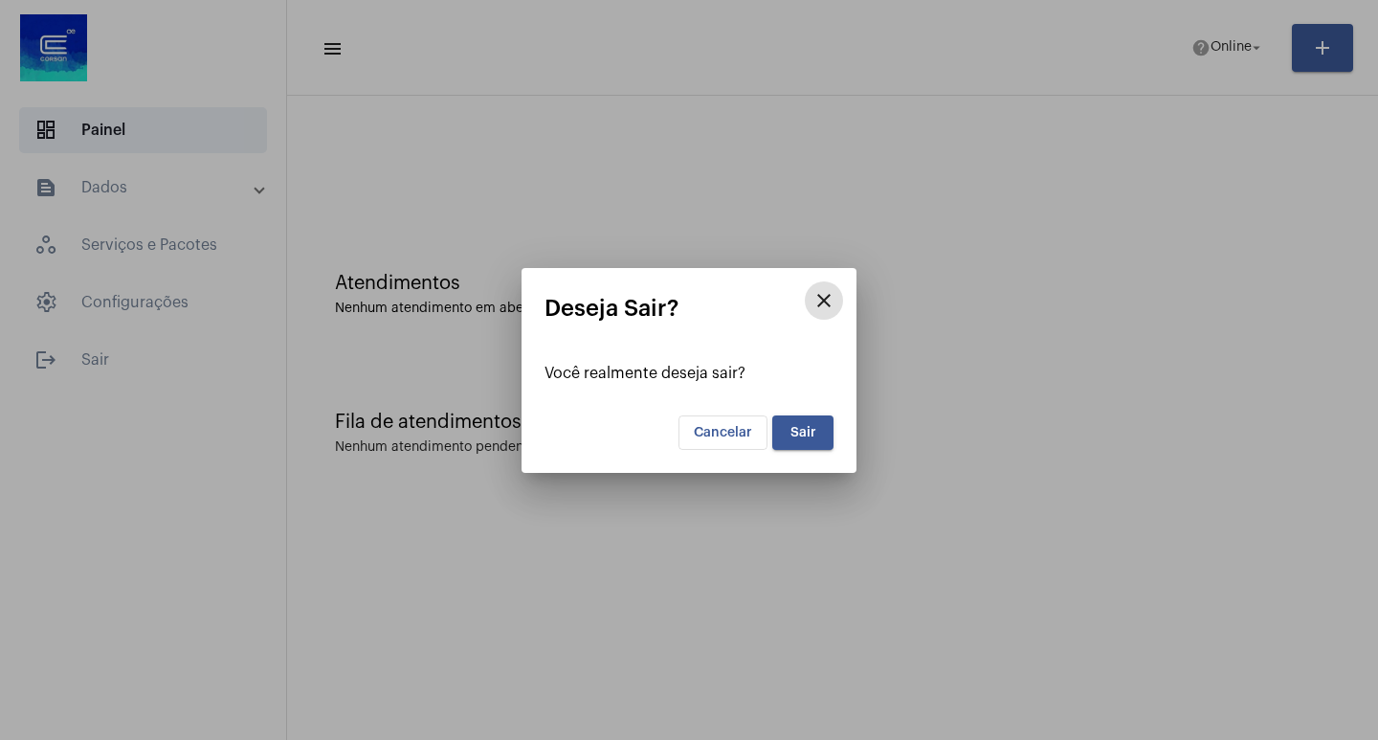
click at [824, 432] on button "Sair" at bounding box center [802, 432] width 61 height 34
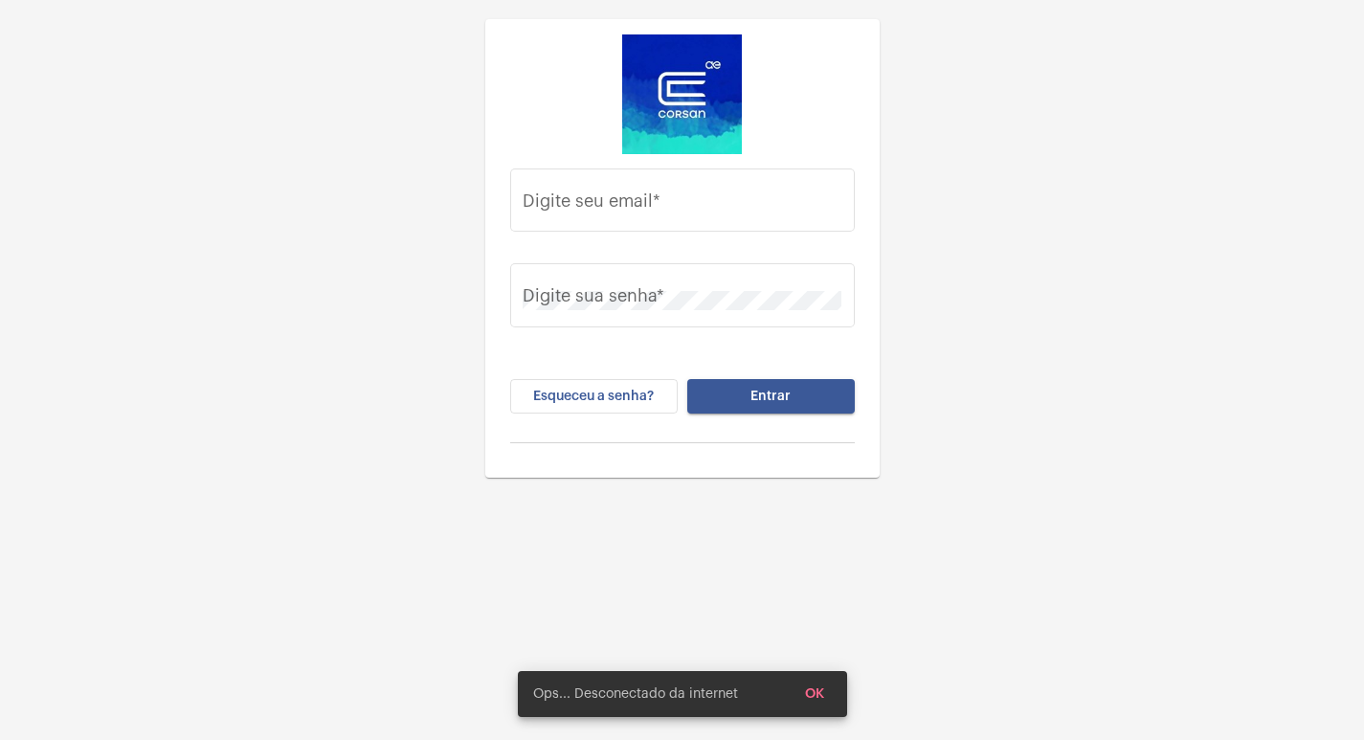
type input "mayla.melgarecho@operacaocorsan.com.br"
